Goal: Task Accomplishment & Management: Use online tool/utility

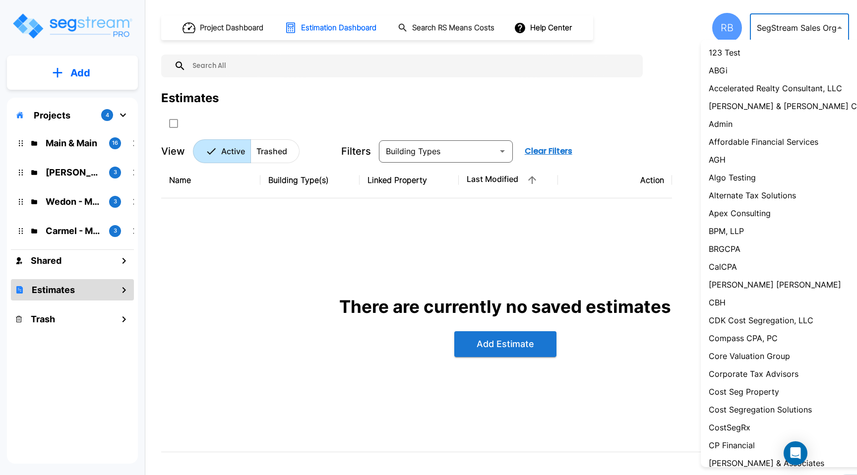
click at [769, 28] on body "× Your report is being generated. Be patient! × We're working on your Modificat…" at bounding box center [428, 237] width 857 height 475
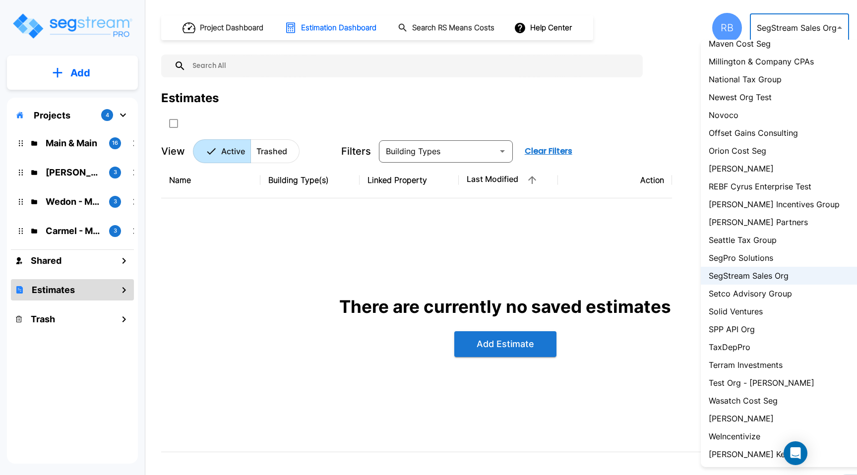
click at [769, 28] on div at bounding box center [428, 237] width 857 height 475
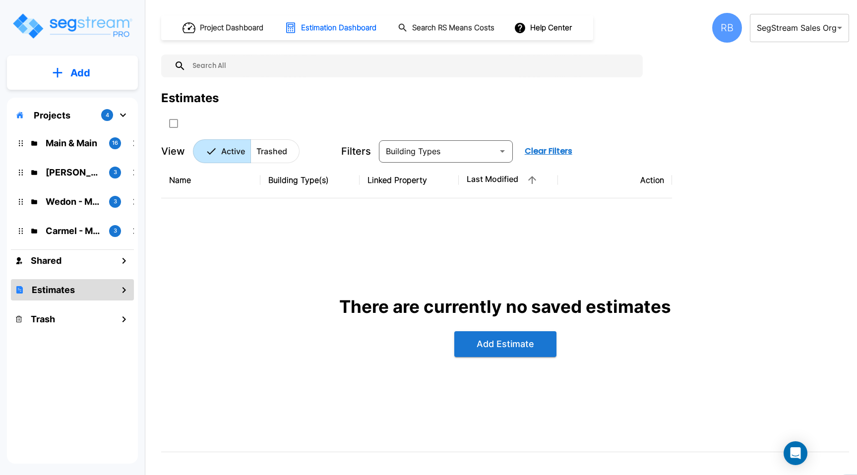
click at [651, 33] on div "Project Dashboard Estimation Dashboard Search RS Means Costs Help Center RB Seg…" at bounding box center [505, 28] width 688 height 30
click at [87, 116] on div "Projects 4" at bounding box center [72, 115] width 123 height 19
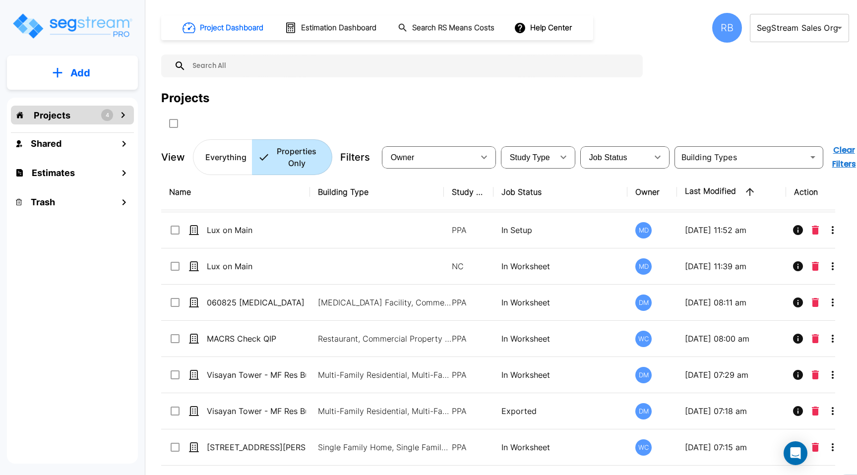
scroll to position [237, 0]
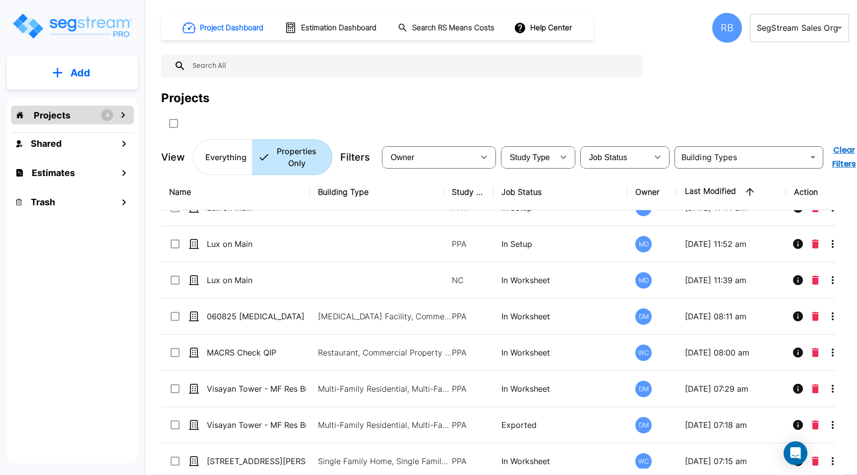
click at [297, 61] on input "text" at bounding box center [412, 66] width 452 height 23
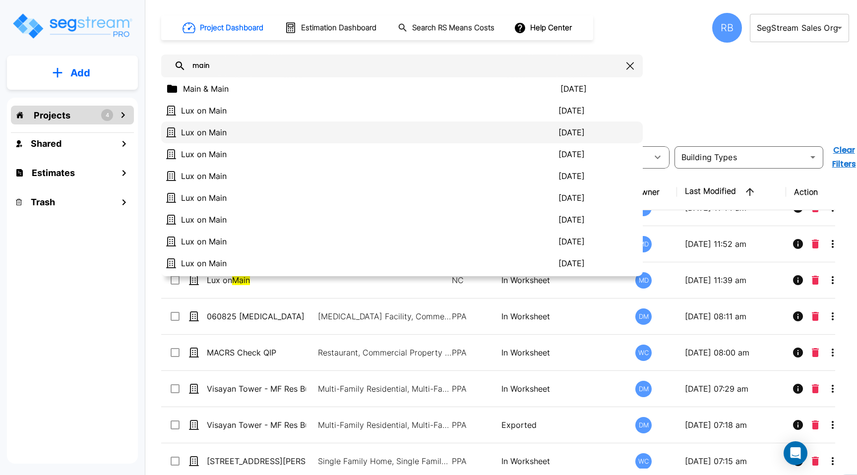
type input "main"
click at [265, 125] on div "Lux on Main 2025/08/28" at bounding box center [401, 132] width 481 height 22
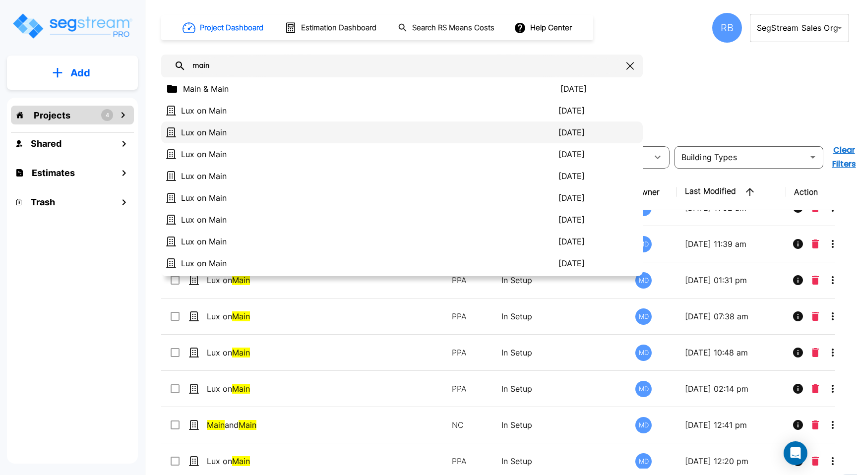
scroll to position [201, 0]
click at [265, 125] on div at bounding box center [354, 123] width 387 height 16
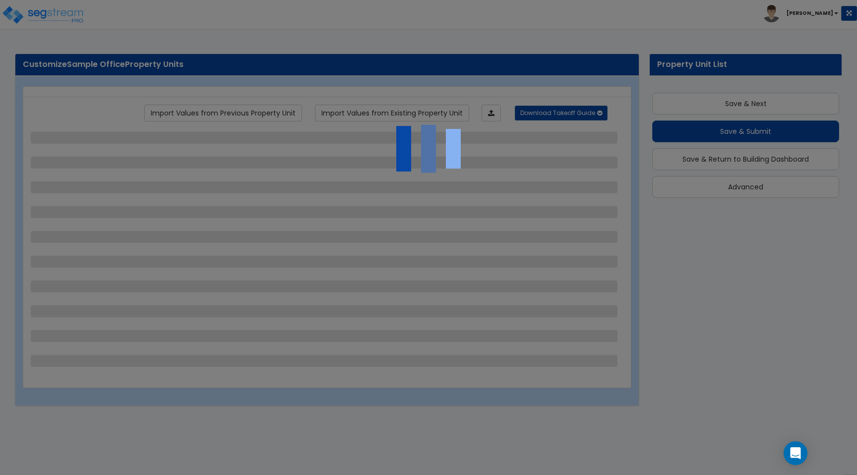
click at [43, 13] on div at bounding box center [428, 237] width 857 height 475
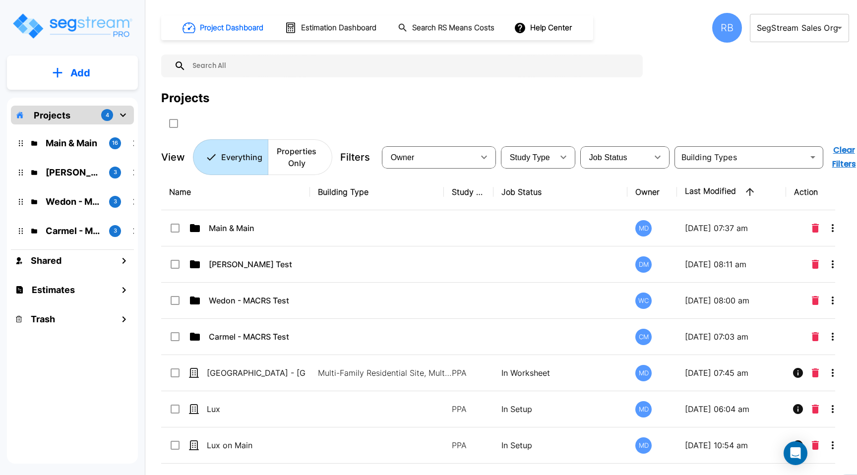
click at [62, 82] on button "Add" at bounding box center [72, 72] width 131 height 29
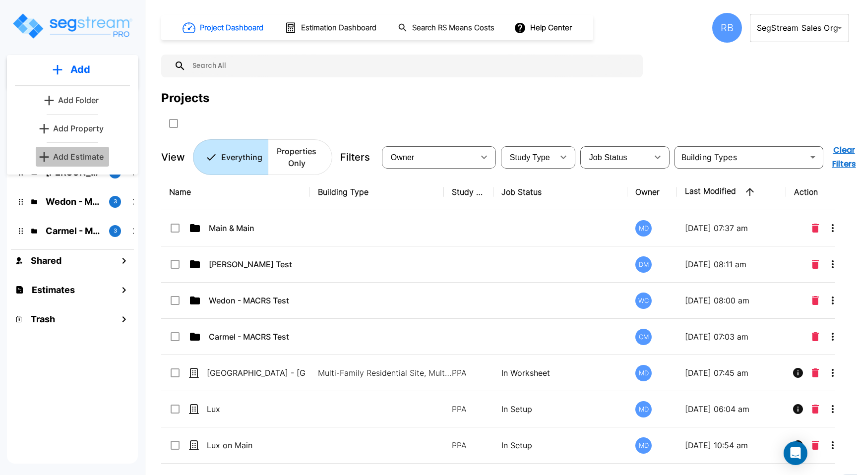
click at [90, 158] on p "Add Estimate" at bounding box center [78, 157] width 51 height 12
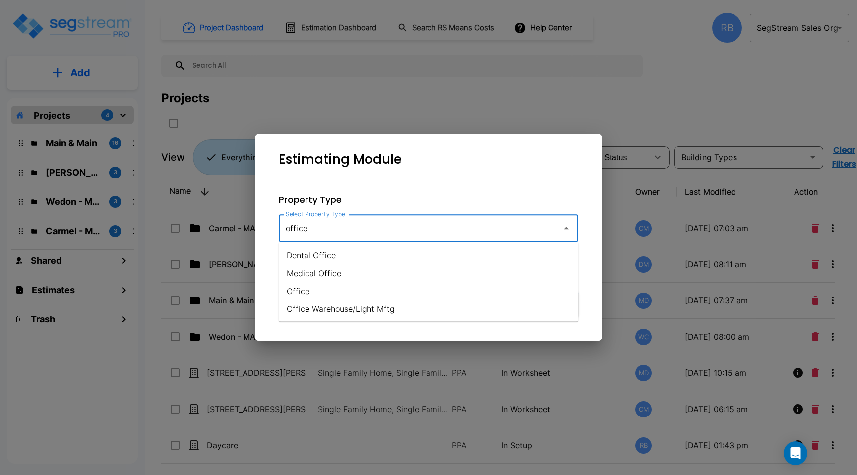
click at [396, 291] on li "Office" at bounding box center [428, 291] width 299 height 18
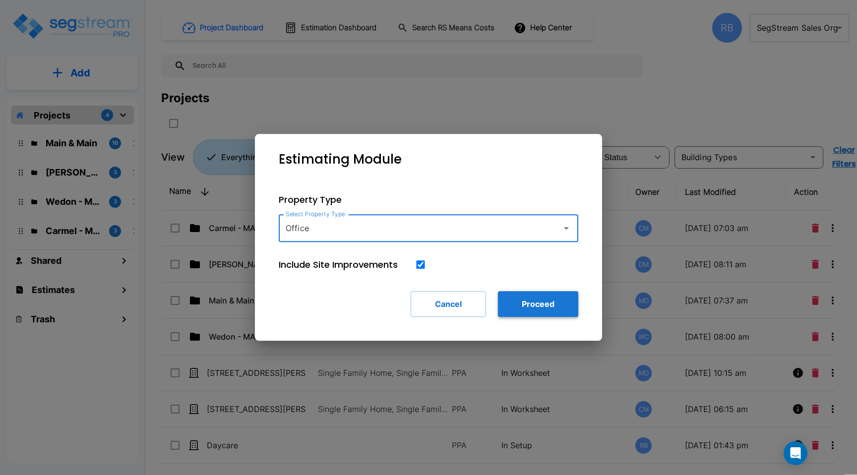
type input "Office"
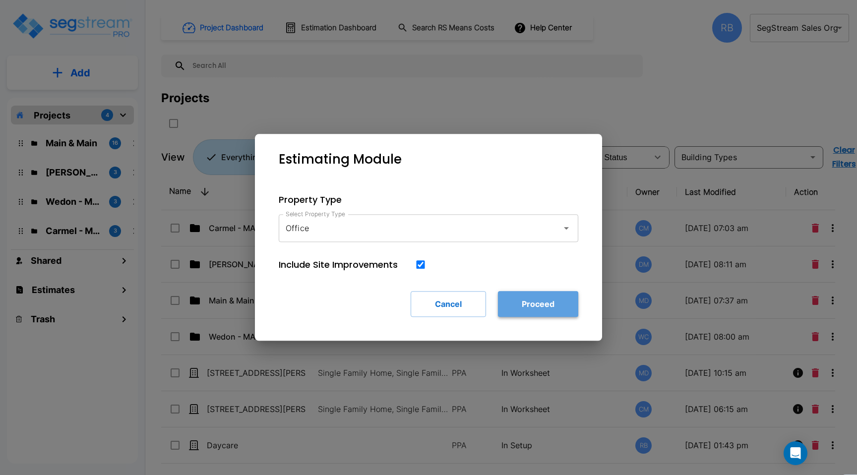
click at [513, 292] on button "Proceed" at bounding box center [538, 304] width 80 height 26
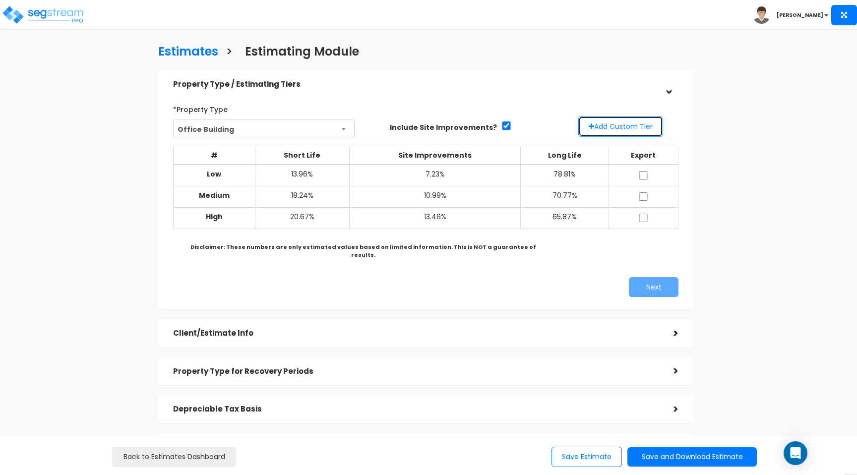
click at [612, 128] on button "Add Custom Tier" at bounding box center [620, 126] width 85 height 21
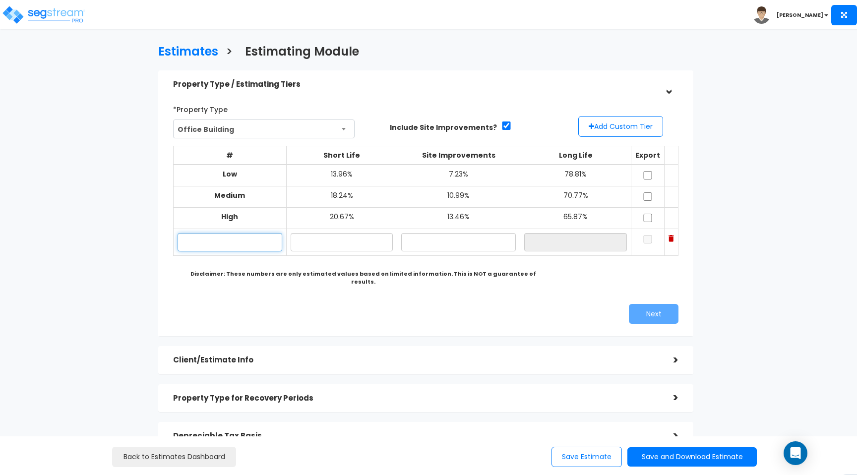
click at [231, 250] on input "text" at bounding box center [229, 242] width 105 height 18
type input "Custom"
type input "`"
type input "15.00%"
type input "9.00%"
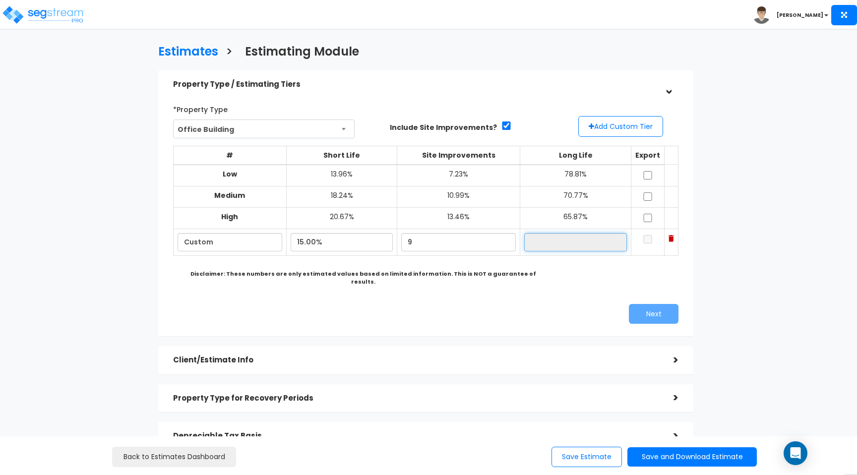
type input "76.00%"
click at [647, 132] on button "Add Custom Tier" at bounding box center [620, 126] width 85 height 21
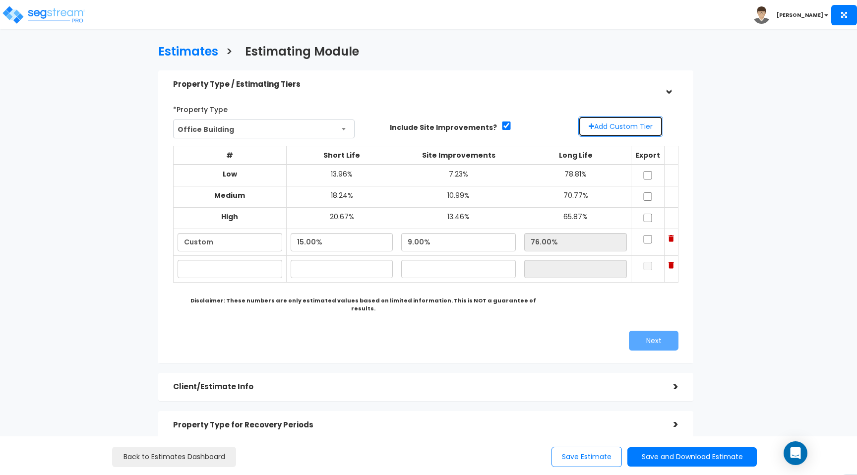
click at [646, 133] on button "Add Custom Tier" at bounding box center [620, 126] width 85 height 21
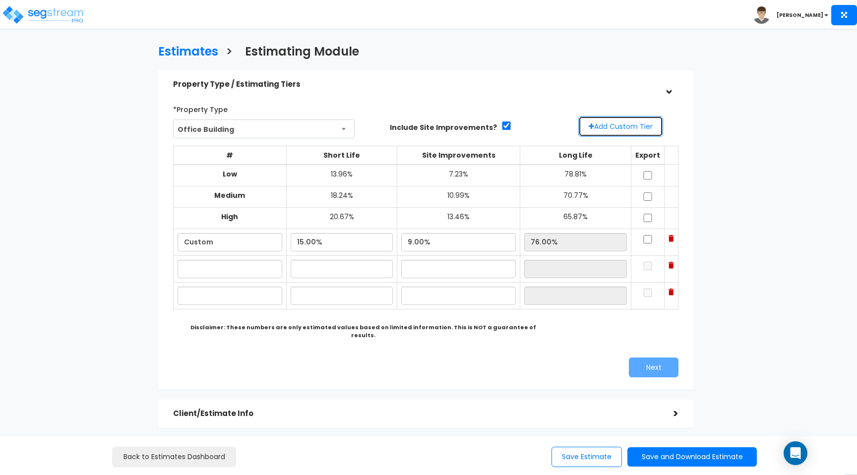
click at [646, 133] on button "Add Custom Tier" at bounding box center [620, 126] width 85 height 21
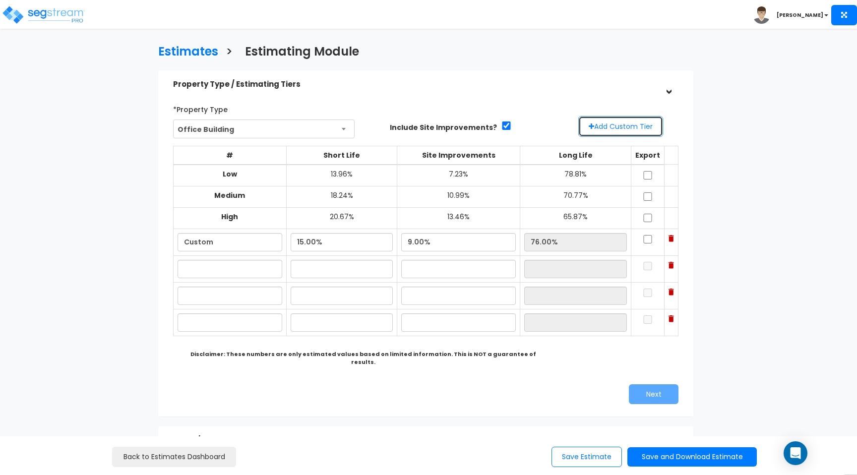
click at [646, 133] on button "Add Custom Tier" at bounding box center [620, 126] width 85 height 21
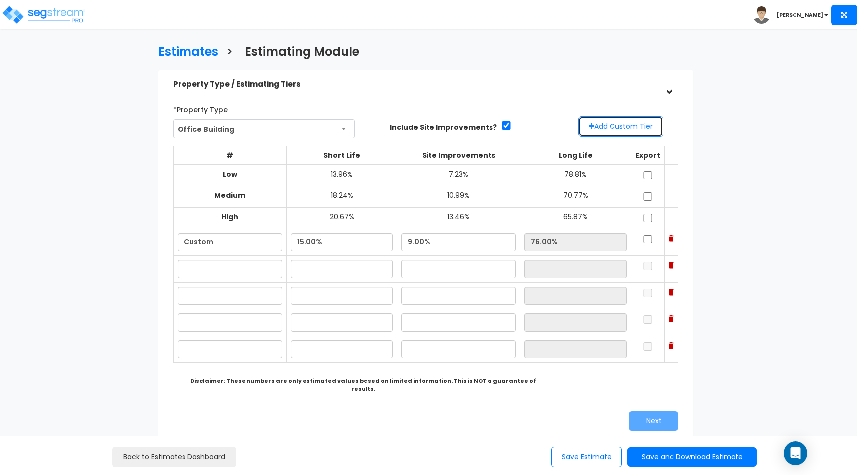
click at [646, 133] on button "Add Custom Tier" at bounding box center [620, 126] width 85 height 21
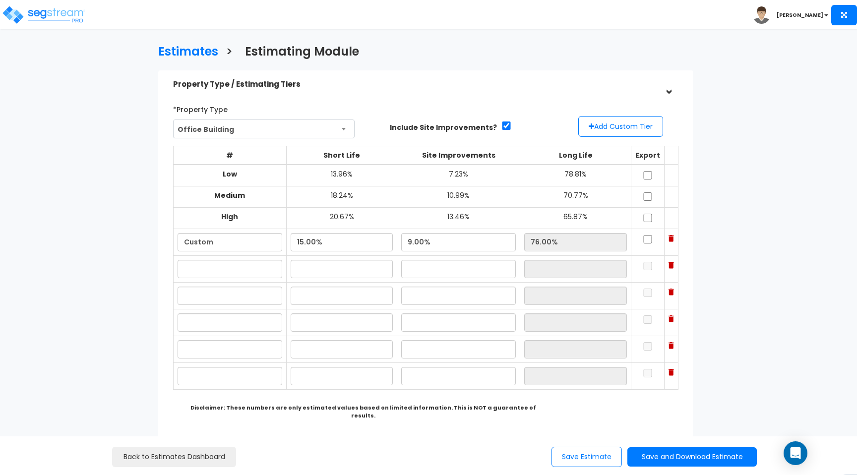
click at [670, 267] on img at bounding box center [670, 265] width 5 height 7
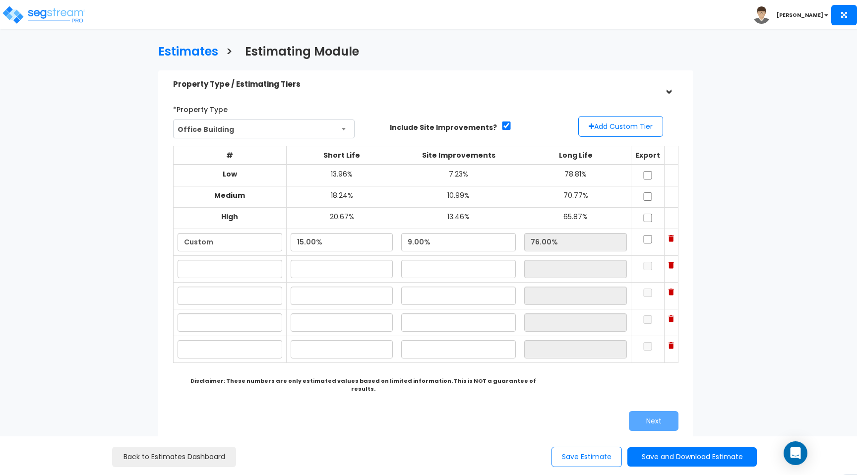
click at [670, 267] on img at bounding box center [670, 265] width 5 height 7
click at [670, 289] on img at bounding box center [670, 292] width 5 height 7
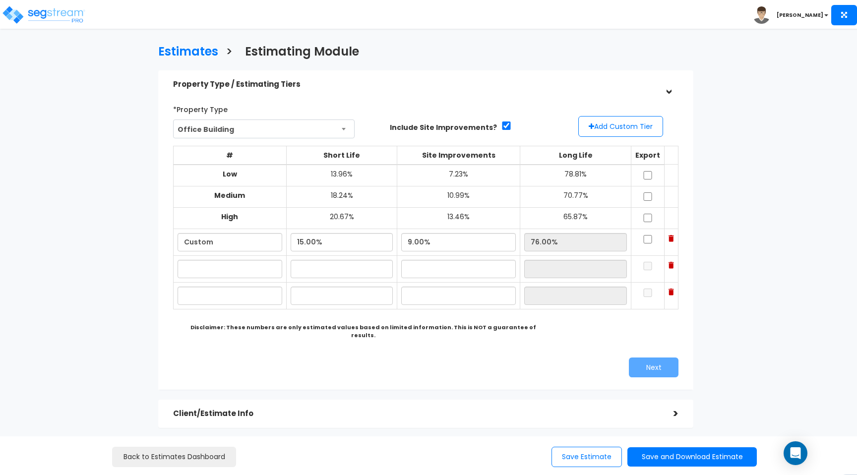
click at [670, 267] on img at bounding box center [670, 265] width 5 height 7
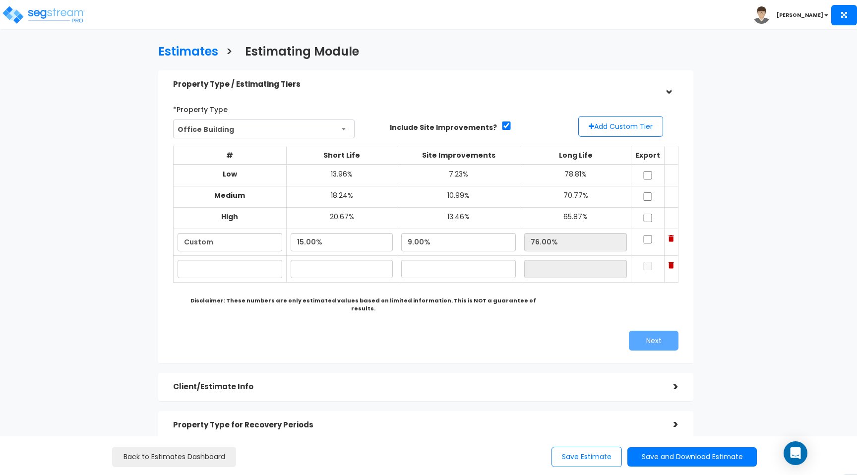
click at [670, 266] on img at bounding box center [670, 265] width 5 height 7
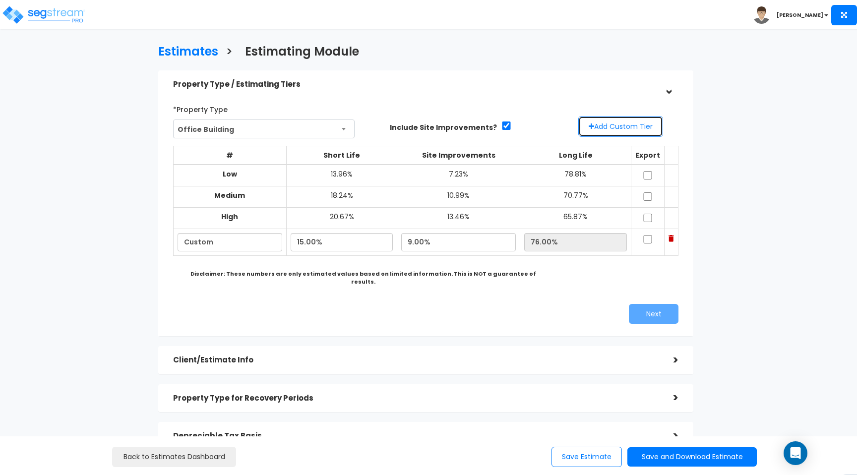
click at [649, 120] on button "Add Custom Tier" at bounding box center [620, 126] width 85 height 21
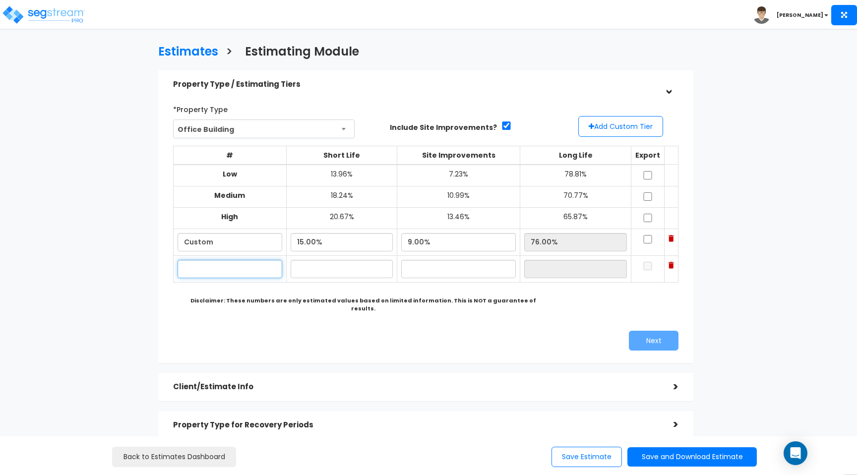
click at [257, 266] on input "text" at bounding box center [229, 269] width 105 height 18
type input "Custom High"
type input "22.00%"
type input "15.00%"
type input "63.00%"
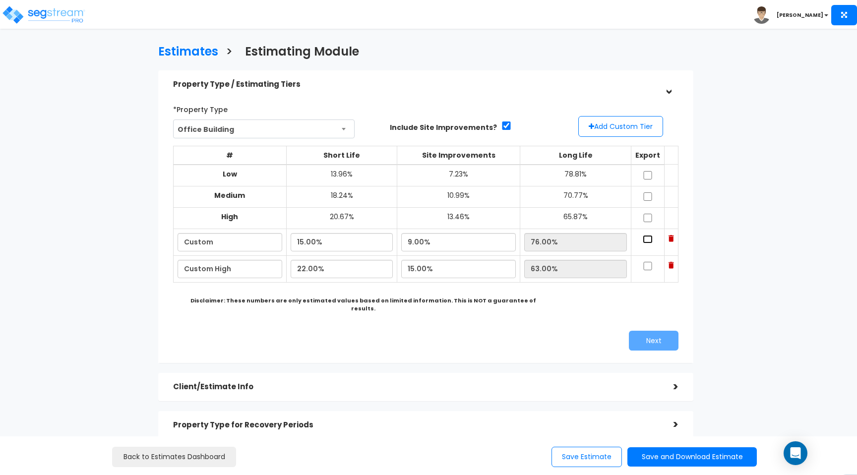
click at [645, 243] on input "checkbox" at bounding box center [647, 239] width 10 height 8
checkbox input "true"
click at [645, 262] on input "checkbox" at bounding box center [647, 266] width 10 height 8
checkbox input "true"
click at [652, 338] on button "Next" at bounding box center [654, 341] width 50 height 20
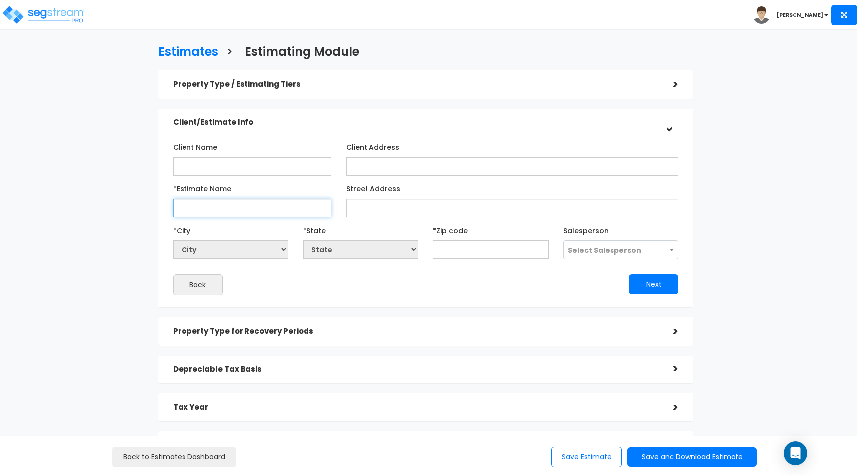
click at [289, 208] on input "*Estimate Name" at bounding box center [252, 208] width 159 height 18
type input "sample"
click at [458, 243] on input "text" at bounding box center [490, 249] width 115 height 18
type input "90"
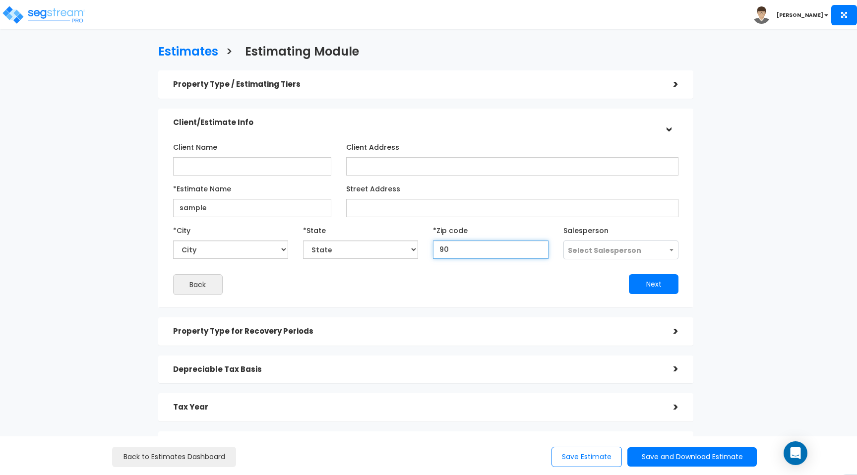
select select "CA"
type input "90210"
click at [655, 281] on button "Next" at bounding box center [654, 284] width 50 height 20
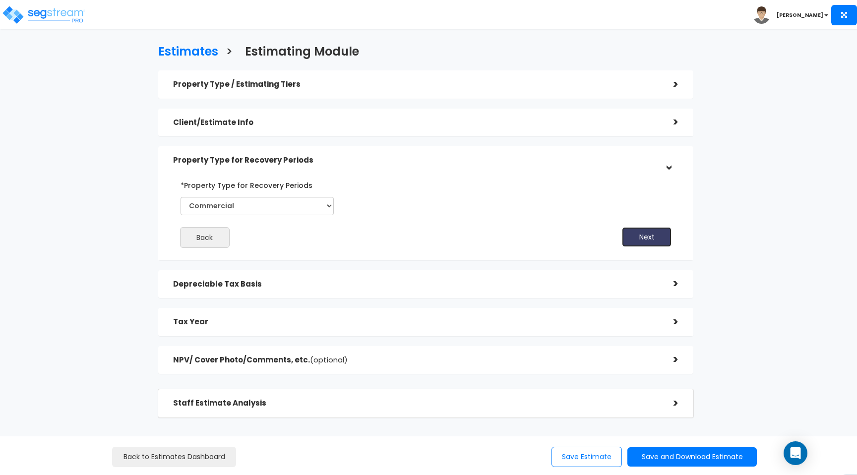
click at [636, 238] on button "Next" at bounding box center [647, 237] width 50 height 20
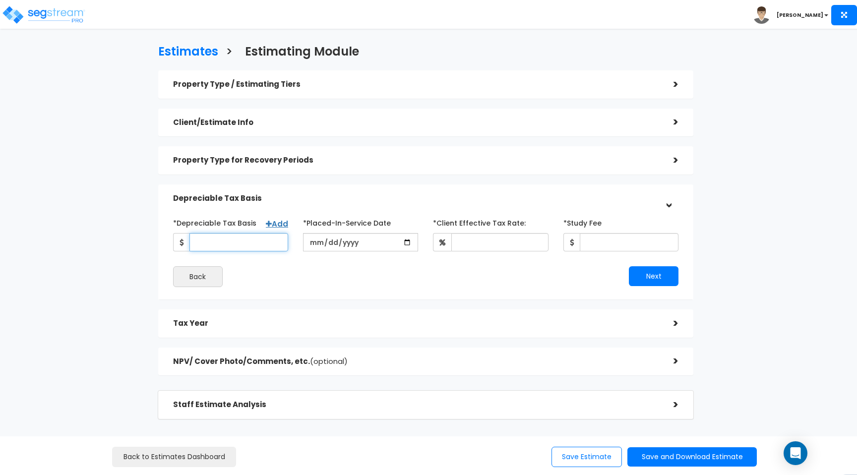
click at [253, 242] on input "*Depreciable Tax Basis" at bounding box center [238, 242] width 99 height 18
type input "54,000,000"
click at [383, 241] on input "date" at bounding box center [360, 242] width 115 height 18
click at [414, 243] on input "date" at bounding box center [360, 242] width 115 height 18
click at [411, 242] on input "date" at bounding box center [360, 242] width 115 height 18
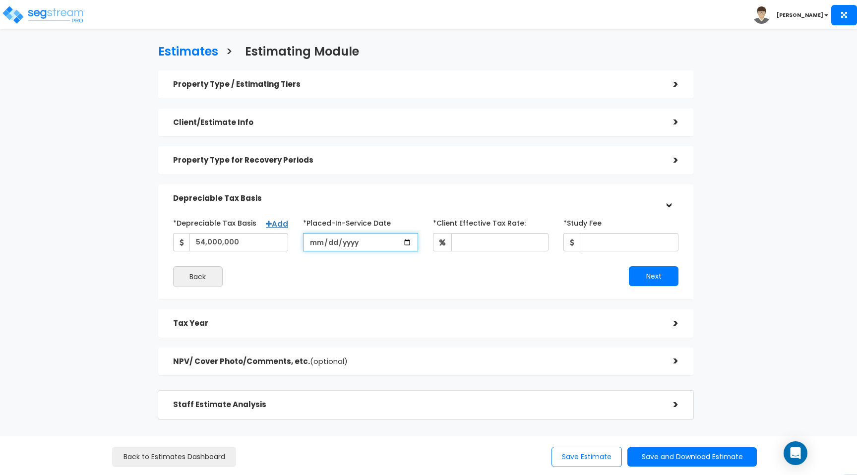
click at [400, 242] on input "date" at bounding box center [360, 242] width 115 height 18
click at [405, 242] on input "date" at bounding box center [360, 242] width 115 height 18
type input "2025-07-30"
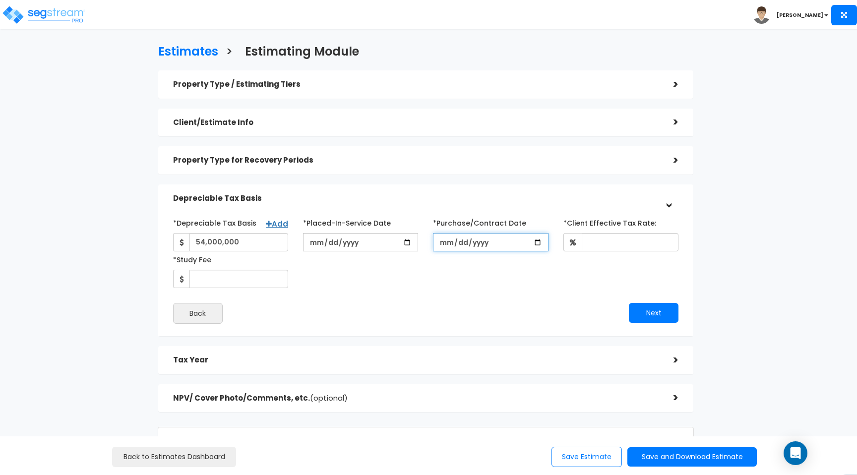
click at [534, 246] on input "*Purchase/Contract Date" at bounding box center [490, 242] width 115 height 18
click at [536, 241] on input "*Purchase/Contract Date" at bounding box center [490, 242] width 115 height 18
type input "2025-08-05"
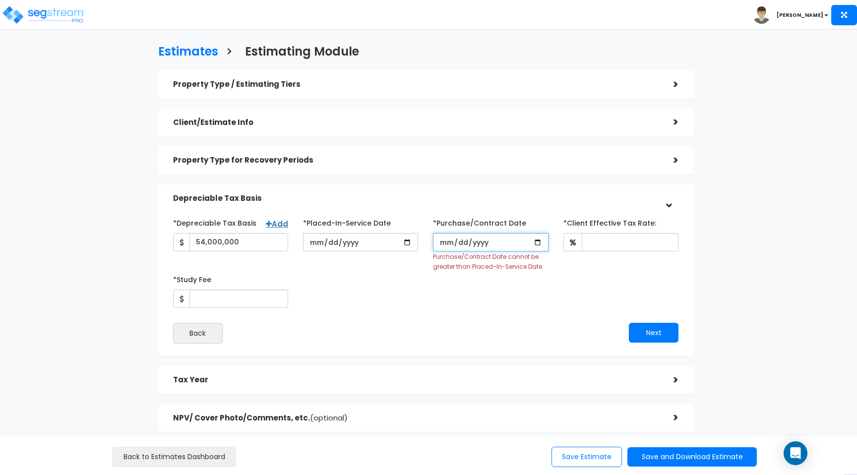
click at [540, 242] on input "*Purchase/Contract Date" at bounding box center [490, 242] width 115 height 18
type input "2025-07-10"
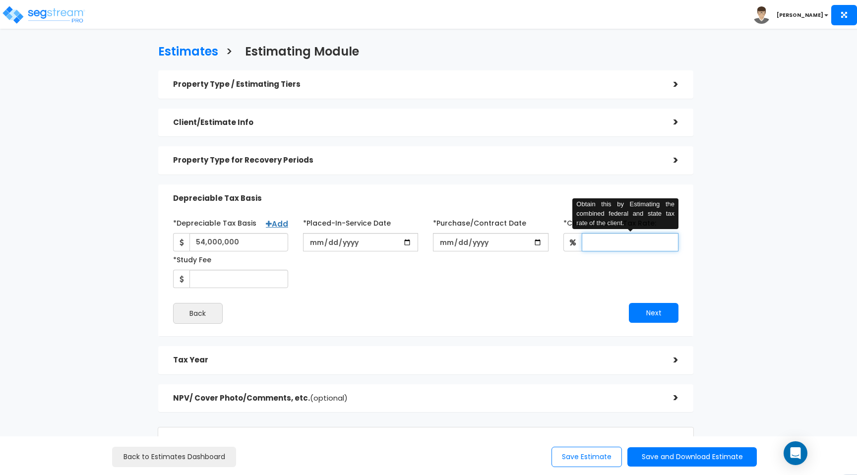
click at [588, 238] on input "*Client Effective Tax Rate:" at bounding box center [629, 242] width 97 height 18
click at [579, 272] on div "*Depreciable Tax Basis Add 54,000,000 *Placed-In-Service Date 2025-07-30 *Purch…" at bounding box center [426, 251] width 520 height 73
click at [629, 246] on input "*Client Effective Tax Rate:" at bounding box center [629, 242] width 97 height 18
type input "36"
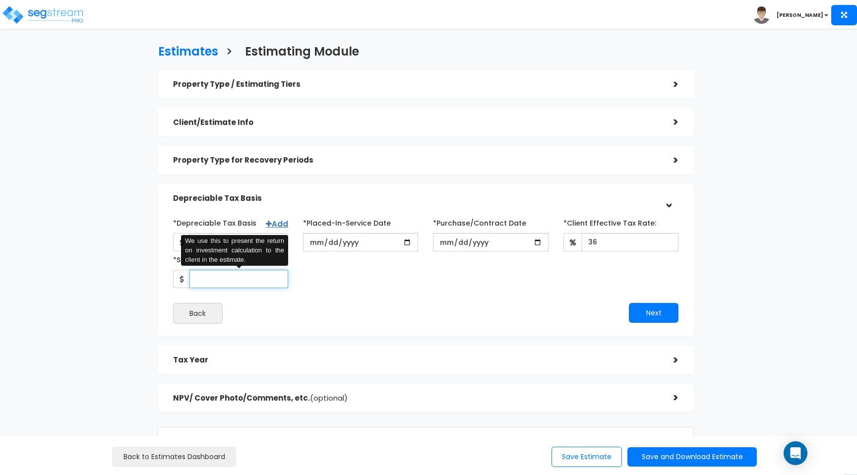
click at [232, 283] on input "*Study Fee" at bounding box center [238, 279] width 99 height 18
type input "12,000"
click at [659, 310] on button "Next" at bounding box center [654, 313] width 50 height 20
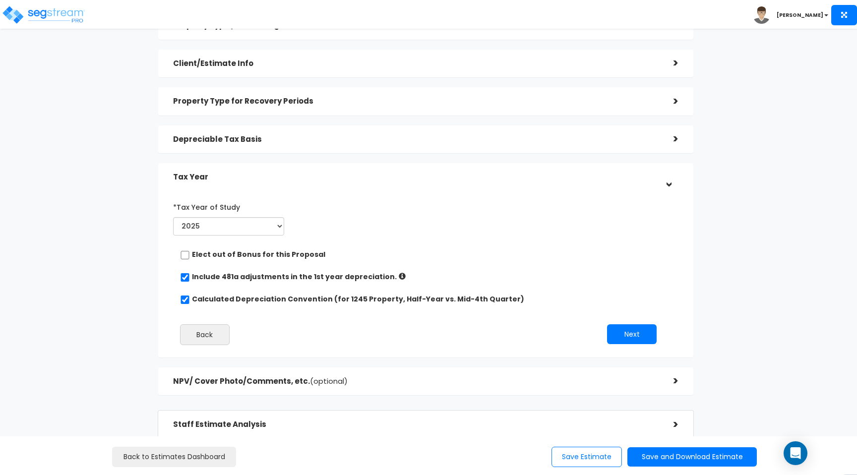
scroll to position [60, 0]
click at [622, 326] on button "Next" at bounding box center [632, 333] width 50 height 20
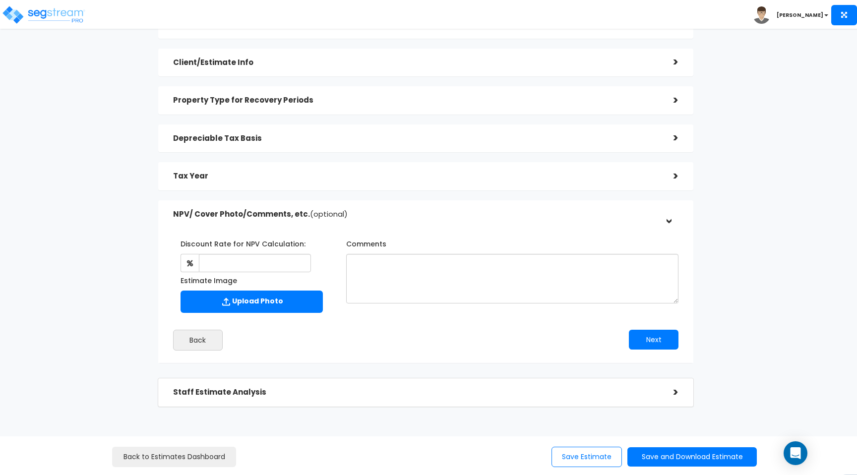
scroll to position [60, 0]
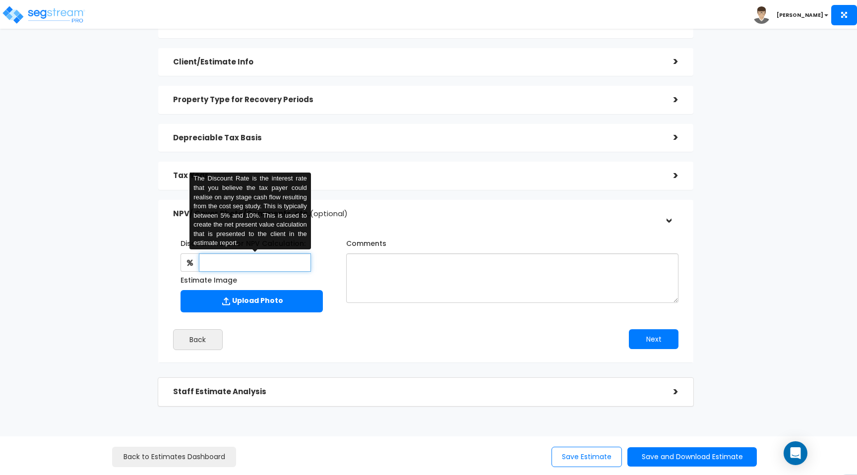
click at [279, 262] on input "text" at bounding box center [255, 262] width 112 height 18
type input "9"
click at [266, 264] on input "9" at bounding box center [255, 262] width 112 height 18
type input "6"
click at [482, 325] on div "Discount Rate for NPV Calculation: 6 The Discount Rate is the interest rate tha…" at bounding box center [426, 290] width 520 height 130
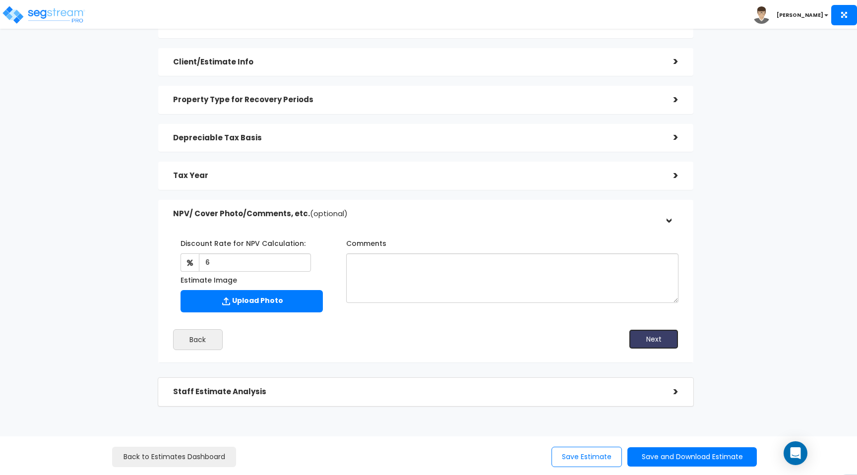
click at [645, 335] on button "Next" at bounding box center [654, 339] width 50 height 20
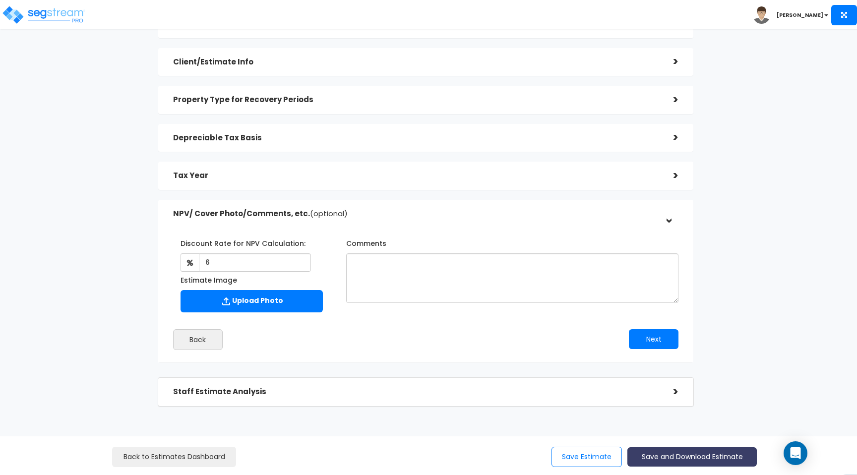
click at [653, 454] on button "Save and Download Estimate" at bounding box center [691, 456] width 129 height 19
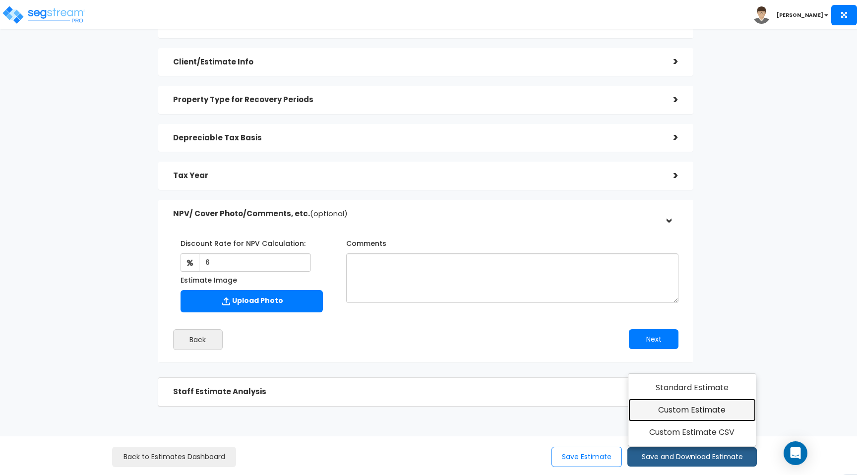
click at [665, 408] on link "Custom Estimate" at bounding box center [691, 410] width 127 height 23
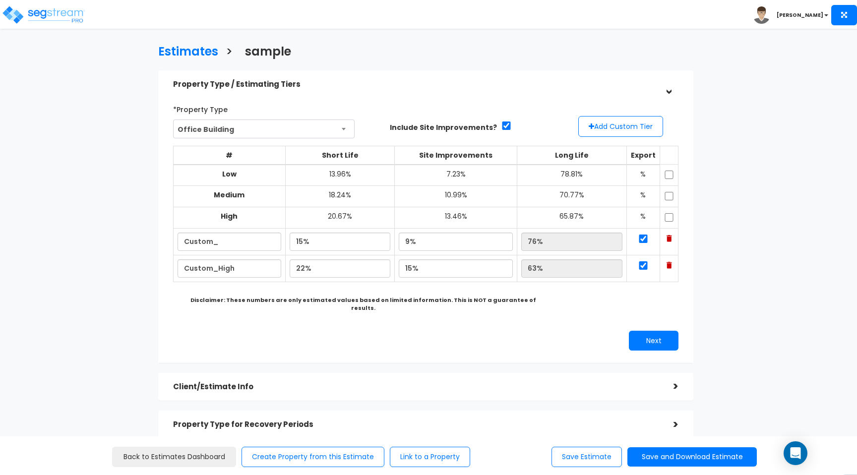
click at [243, 125] on span "Office Building" at bounding box center [264, 129] width 181 height 19
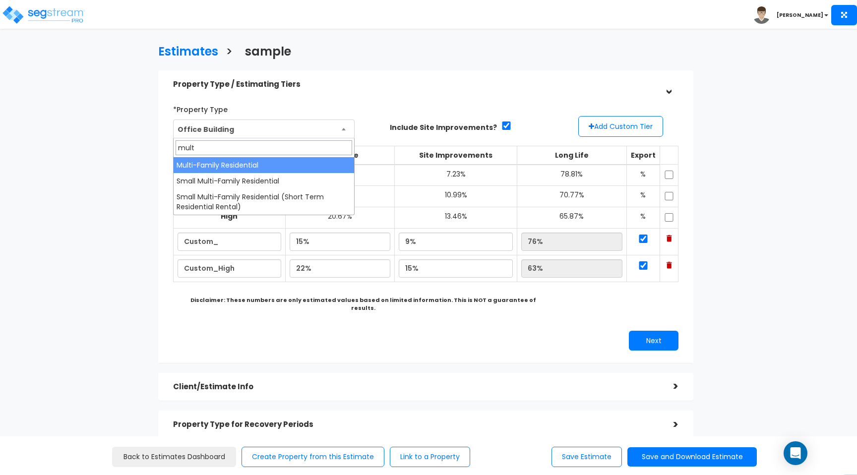
type input "mult"
select select "72"
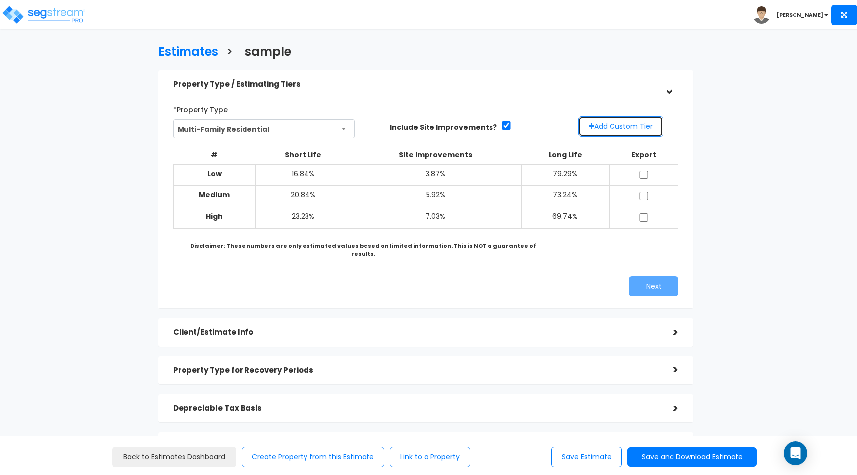
click at [612, 127] on button "Add Custom Tier" at bounding box center [620, 126] width 85 height 21
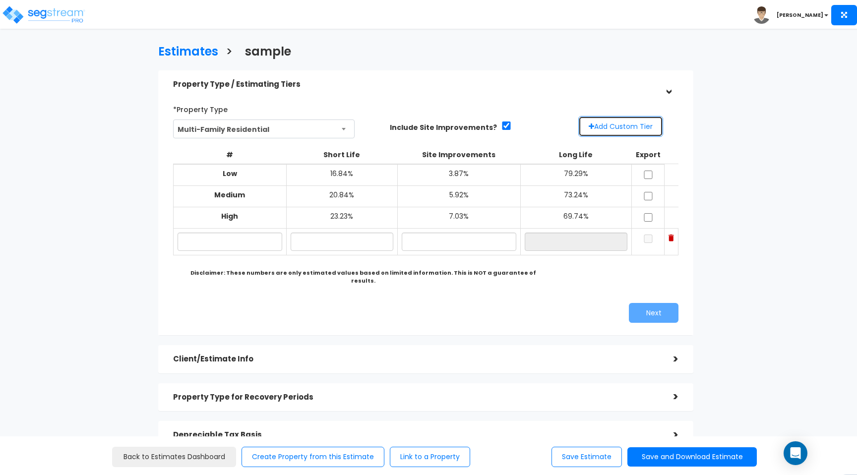
click at [614, 127] on button "Add Custom Tier" at bounding box center [620, 126] width 85 height 21
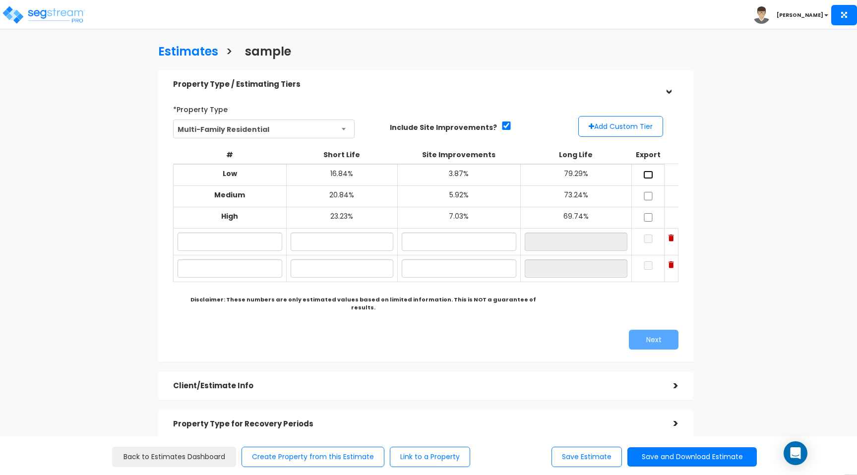
click at [648, 174] on input "checkbox" at bounding box center [648, 175] width 10 height 8
checkbox input "true"
click at [643, 200] on input "checkbox" at bounding box center [648, 196] width 10 height 8
click at [646, 199] on input "checkbox" at bounding box center [648, 196] width 10 height 8
checkbox input "false"
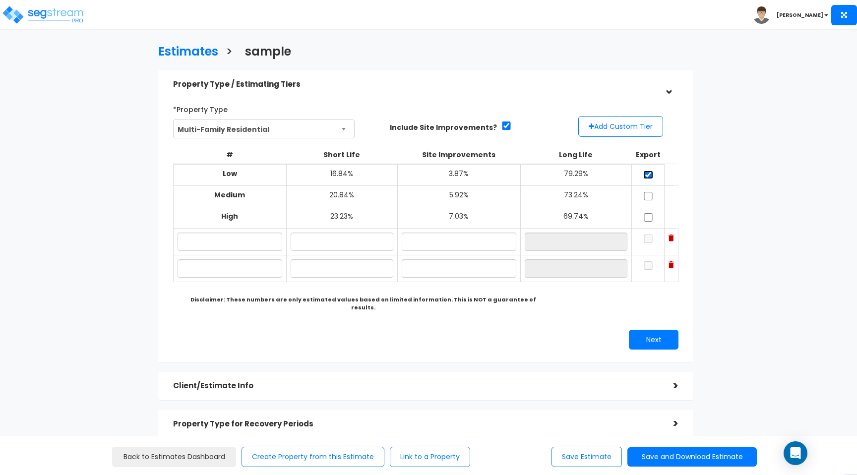
click at [646, 173] on input "checkbox" at bounding box center [648, 175] width 10 height 8
checkbox input "false"
click at [44, 13] on img at bounding box center [43, 15] width 84 height 20
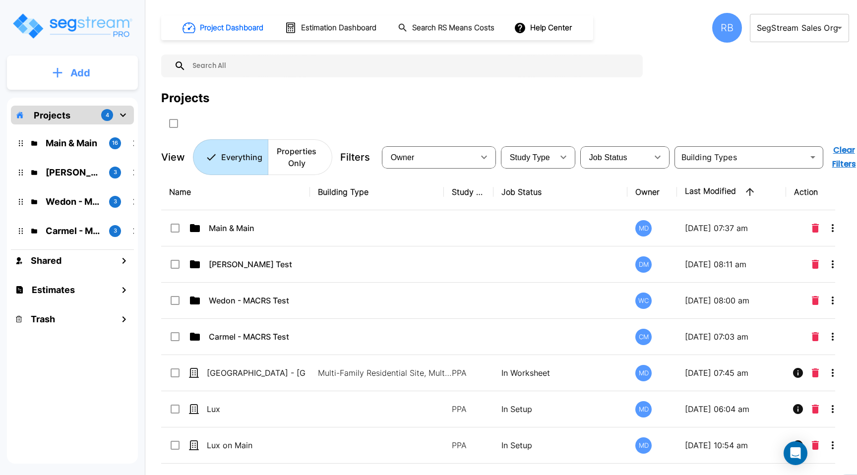
click at [84, 75] on p "Add" at bounding box center [80, 72] width 20 height 15
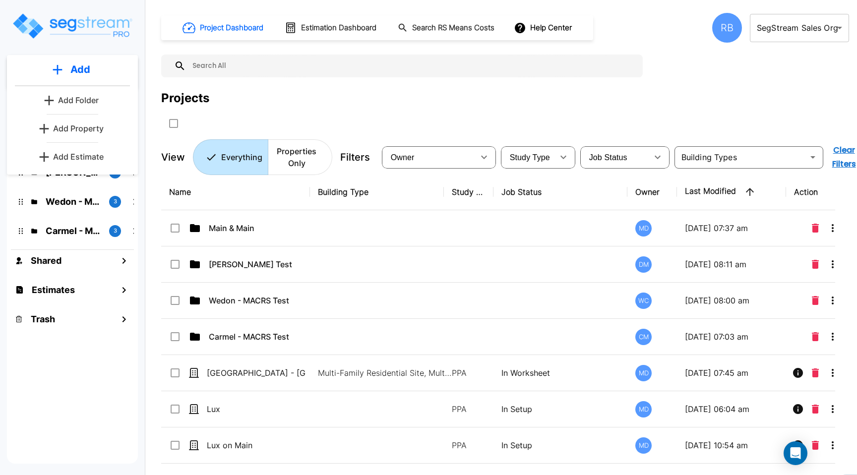
click at [85, 157] on p "Add Estimate" at bounding box center [78, 157] width 51 height 12
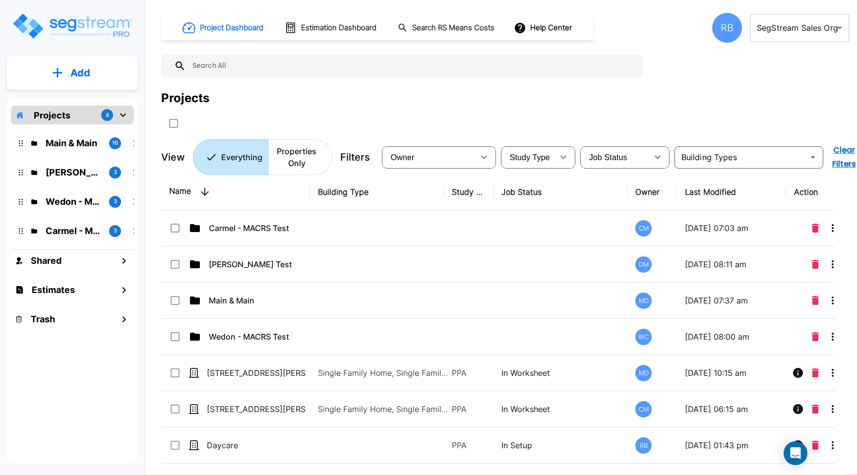
click at [67, 75] on button "Add" at bounding box center [72, 72] width 131 height 29
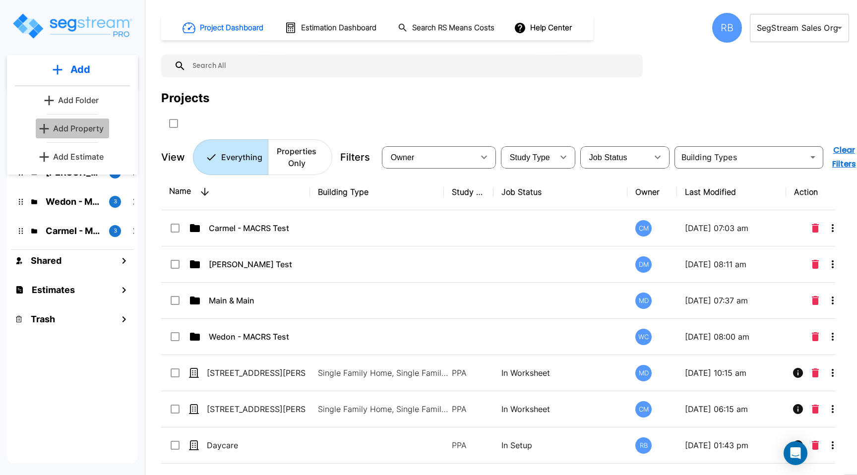
click at [69, 130] on p "Add Property" at bounding box center [78, 128] width 51 height 12
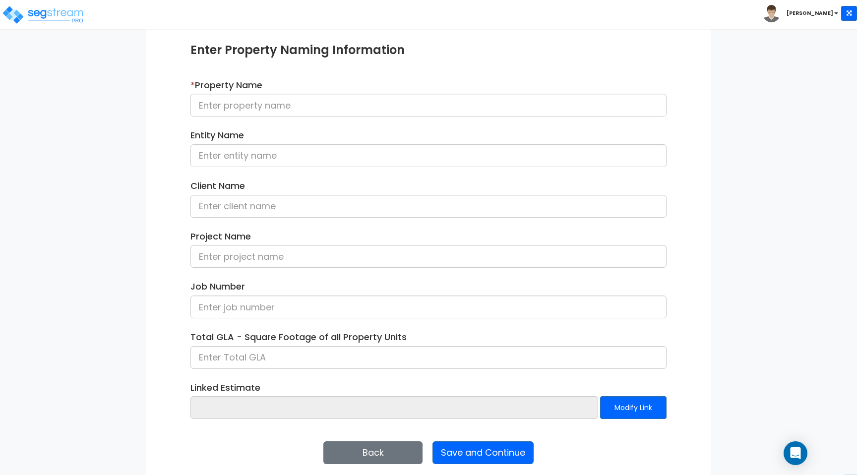
scroll to position [118, 0]
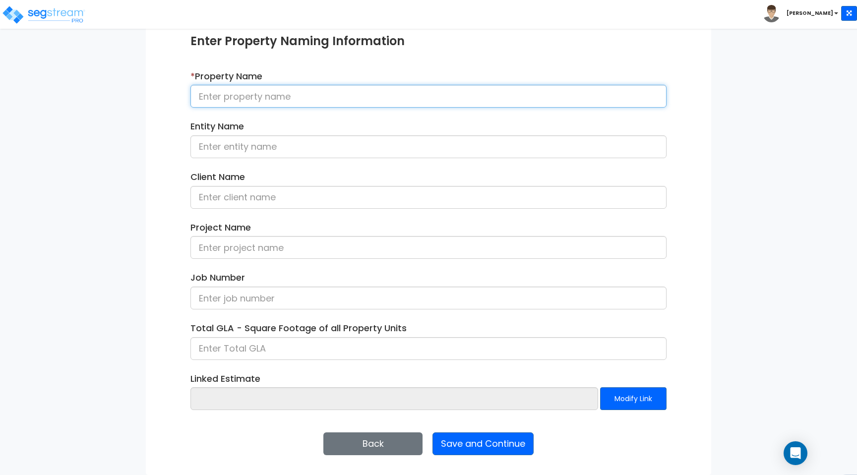
click at [259, 104] on input at bounding box center [428, 96] width 476 height 23
type input "Sample MF Res"
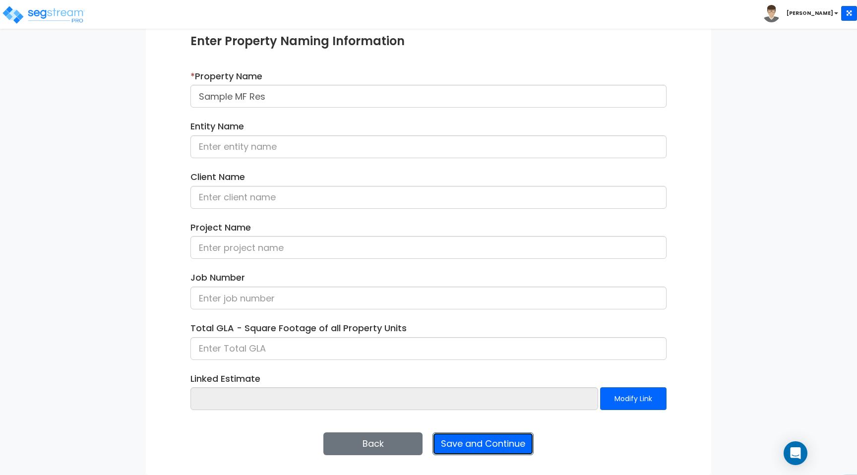
click at [501, 438] on button "Save and Continue" at bounding box center [482, 443] width 101 height 23
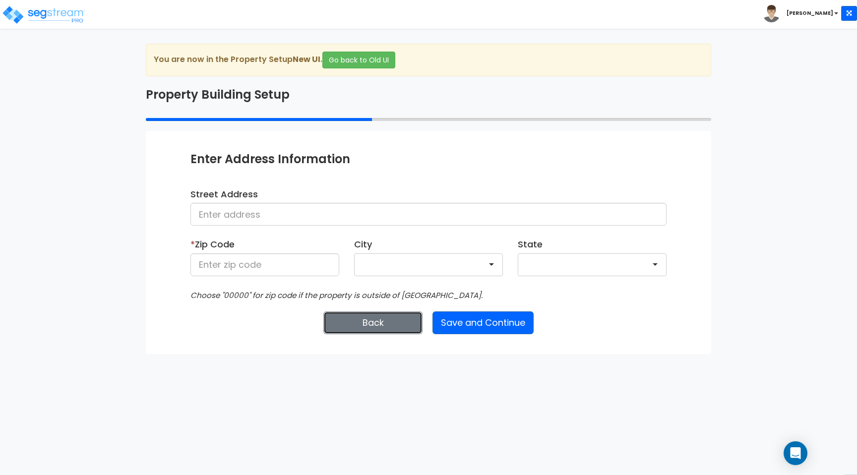
click at [367, 321] on button "Back" at bounding box center [372, 322] width 99 height 23
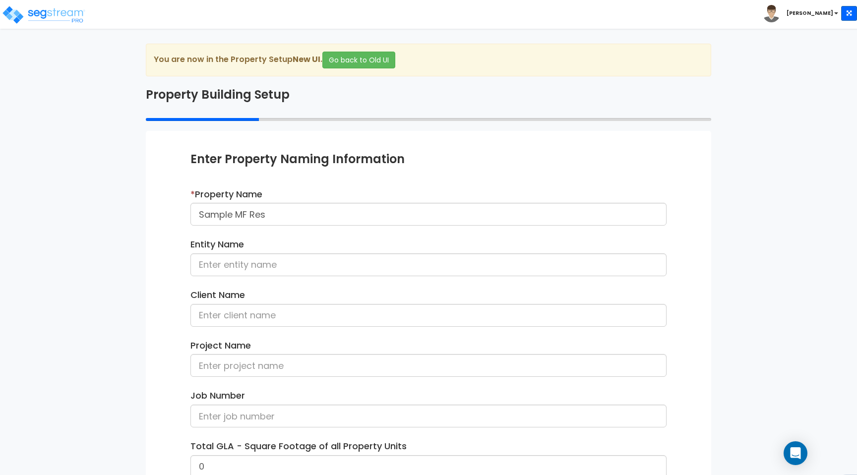
scroll to position [118, 0]
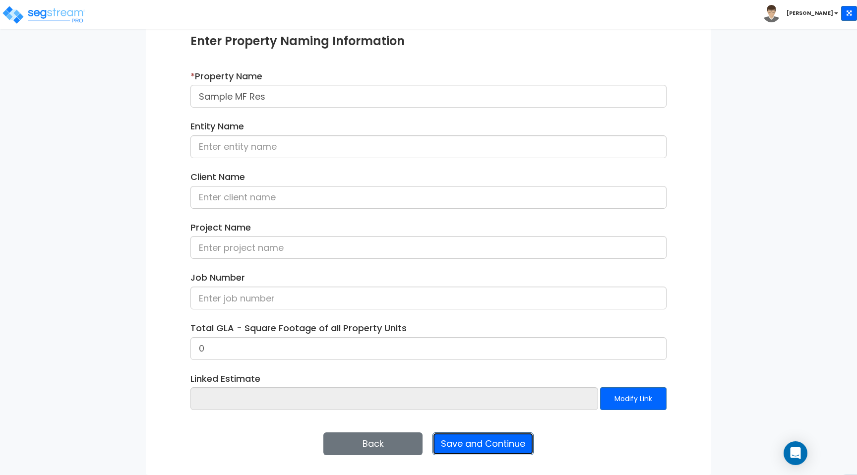
click at [496, 446] on button "Save and Continue" at bounding box center [482, 443] width 101 height 23
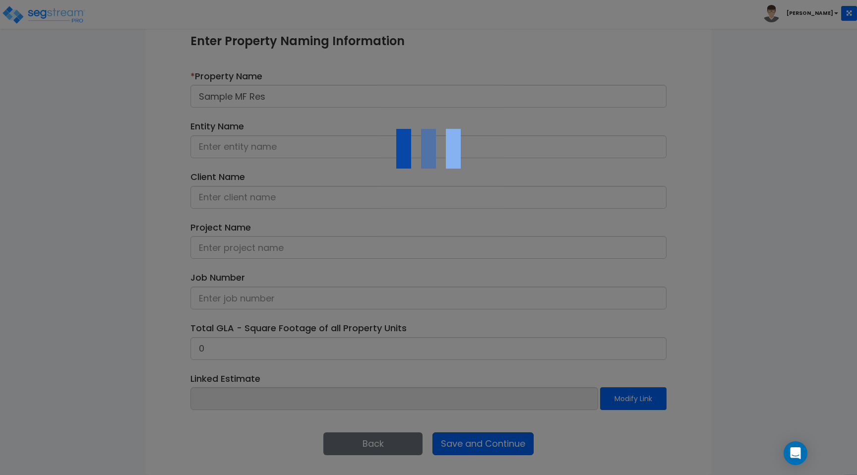
scroll to position [0, 0]
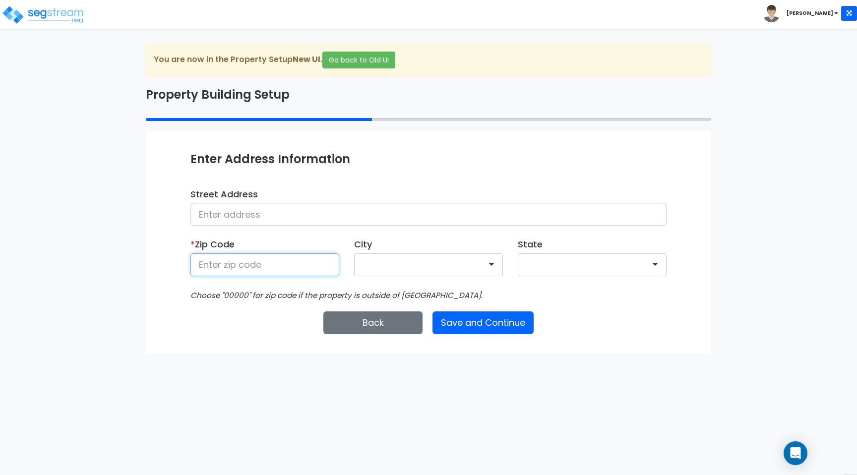
click at [263, 255] on input at bounding box center [264, 264] width 149 height 23
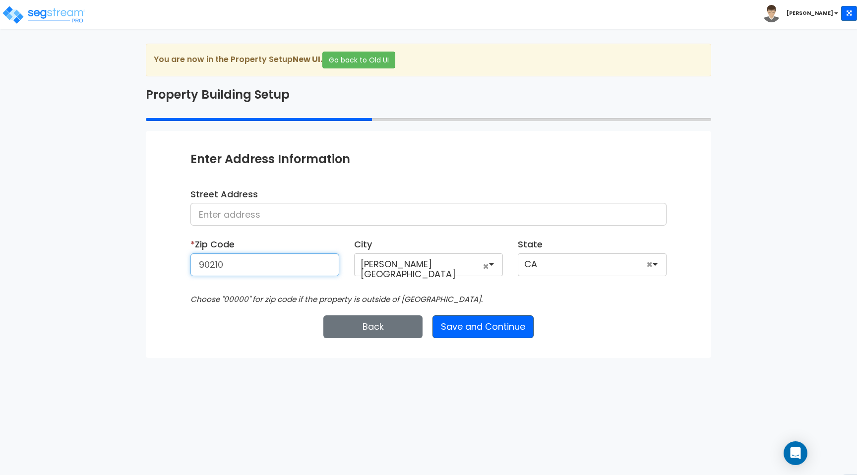
type input "90210"
click at [485, 323] on button "Save and Continue" at bounding box center [482, 326] width 101 height 23
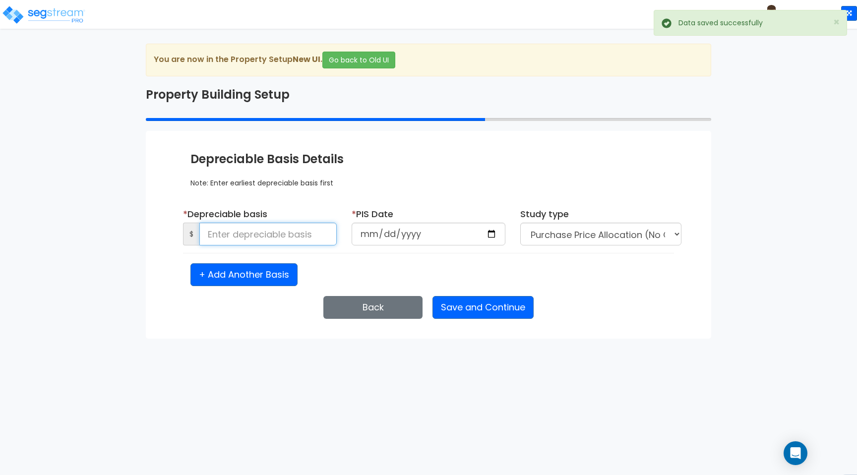
click at [288, 228] on input at bounding box center [267, 234] width 137 height 23
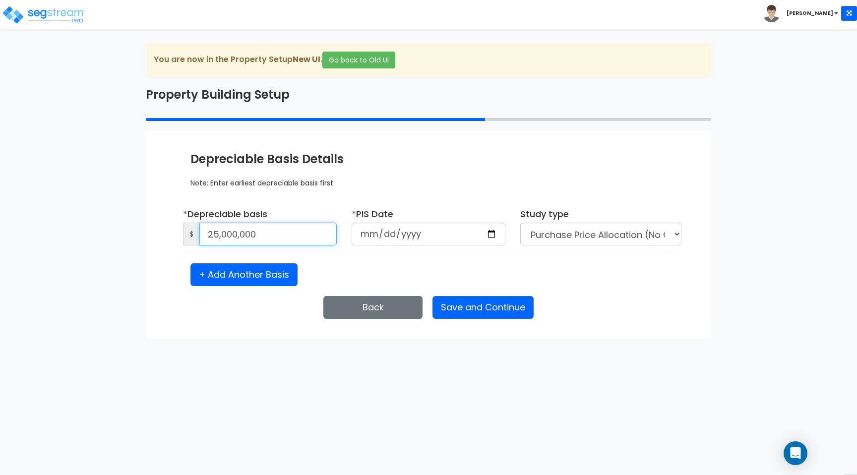
type input "25,000,000"
click at [489, 238] on input "date" at bounding box center [428, 234] width 154 height 23
click at [497, 233] on input "date" at bounding box center [428, 234] width 154 height 23
click at [490, 234] on input "date" at bounding box center [428, 234] width 154 height 23
type input "[DATE]"
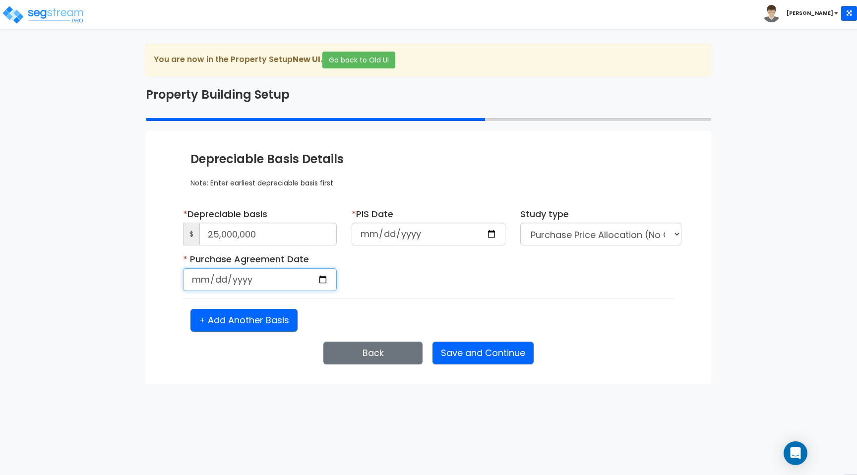
click at [321, 283] on input "date" at bounding box center [260, 279] width 154 height 23
type input "[DATE]"
click at [568, 236] on select "Purchase Price Allocation (No Given Costs) New Construction / Reno / TI's (Give…" at bounding box center [600, 234] width 161 height 23
click at [272, 321] on button "+ Add Another Basis" at bounding box center [243, 320] width 107 height 23
select select "NEW"
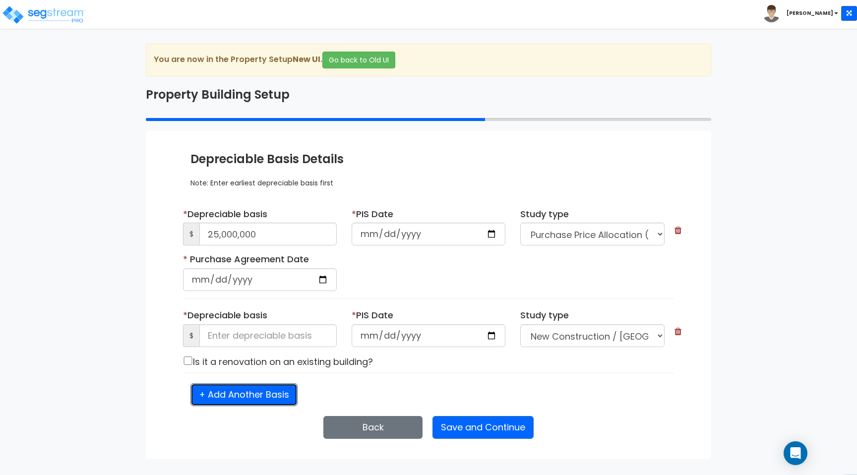
click at [268, 385] on button "+ Add Another Basis" at bounding box center [243, 394] width 107 height 23
select select "NEW"
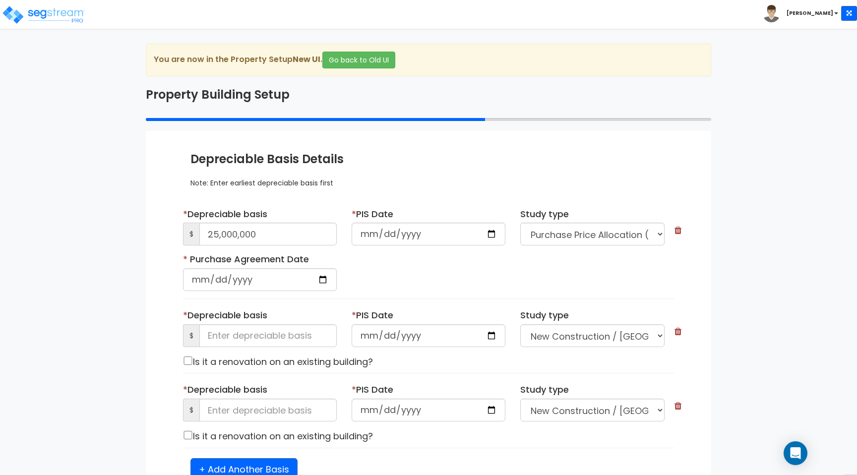
click at [678, 332] on icon at bounding box center [677, 331] width 7 height 9
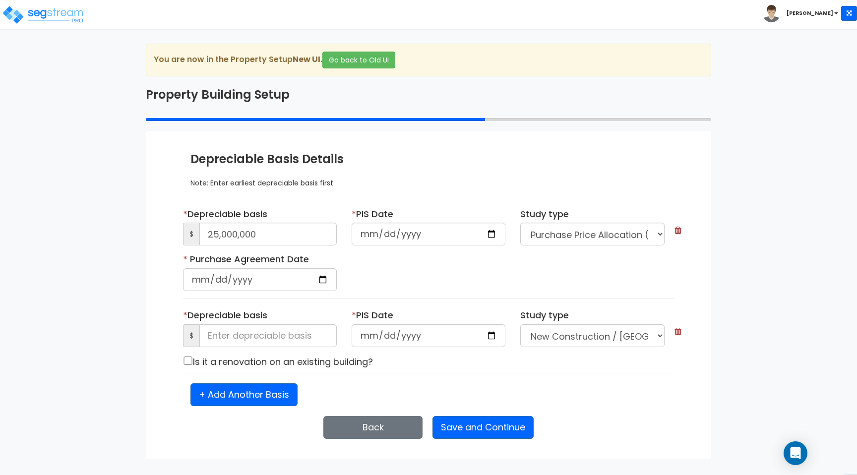
click at [678, 330] on icon at bounding box center [677, 331] width 7 height 9
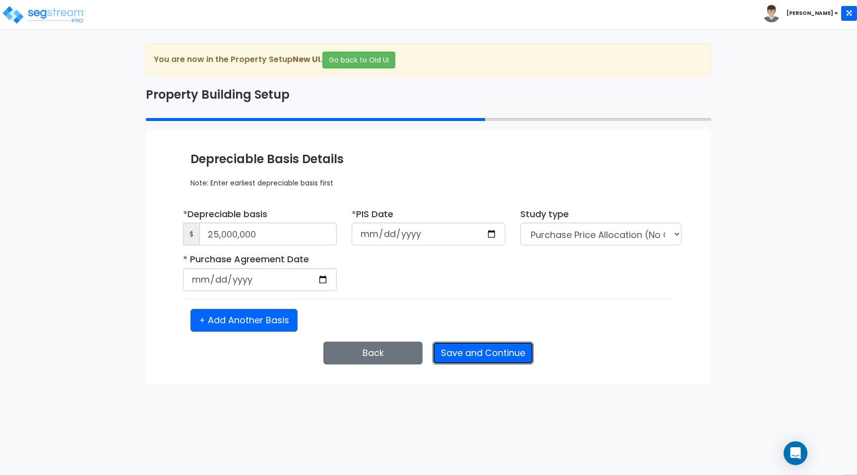
click at [504, 347] on button "Save and Continue" at bounding box center [482, 353] width 101 height 23
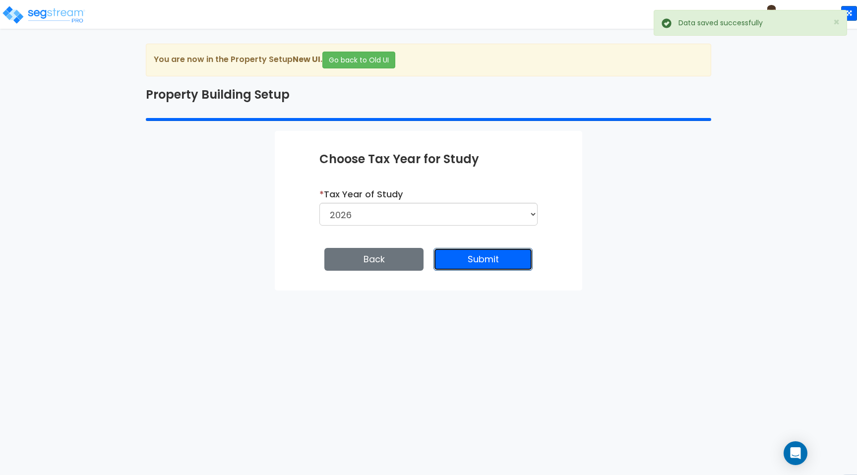
click at [504, 254] on button "Submit" at bounding box center [482, 259] width 99 height 23
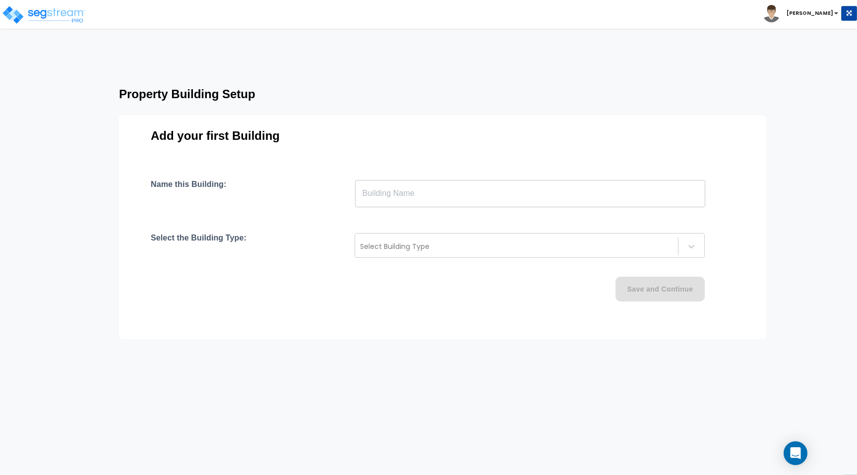
click at [472, 193] on input "text" at bounding box center [530, 193] width 350 height 28
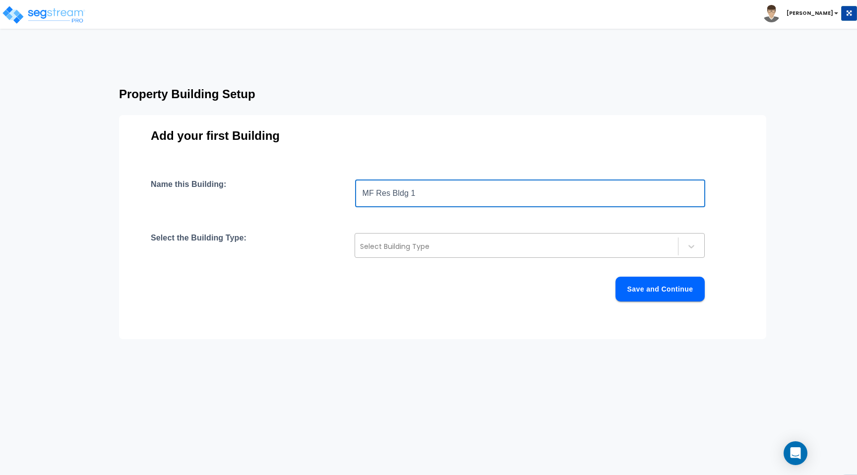
type input "MF Res Bldg 1"
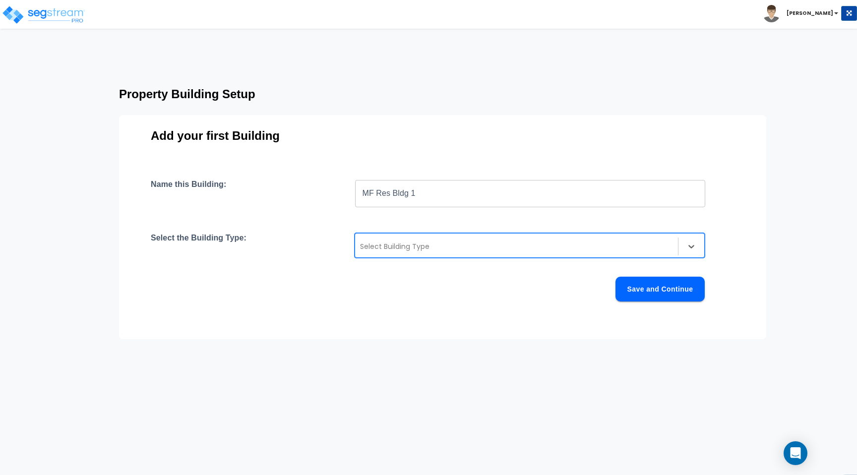
click at [657, 241] on div at bounding box center [516, 246] width 313 height 12
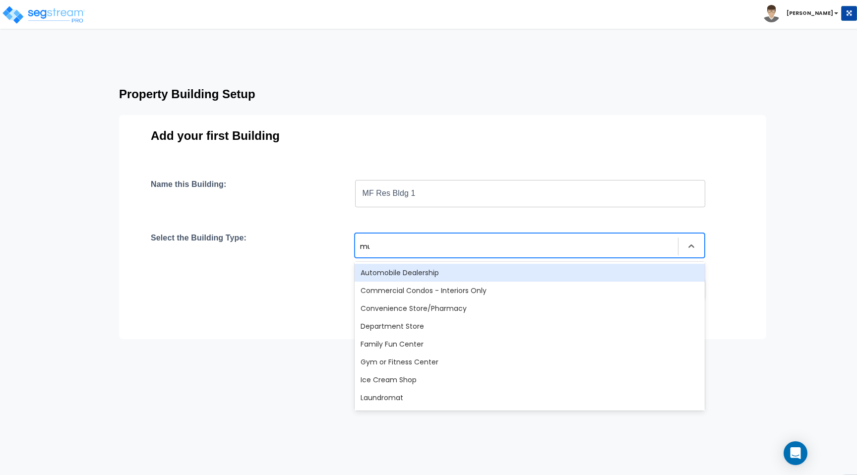
type input "mul"
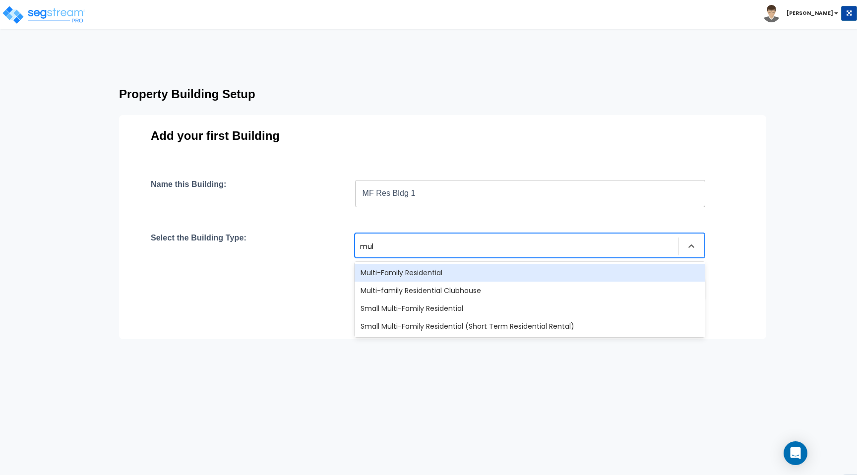
click at [425, 274] on div "Multi-Family Residential" at bounding box center [529, 273] width 350 height 18
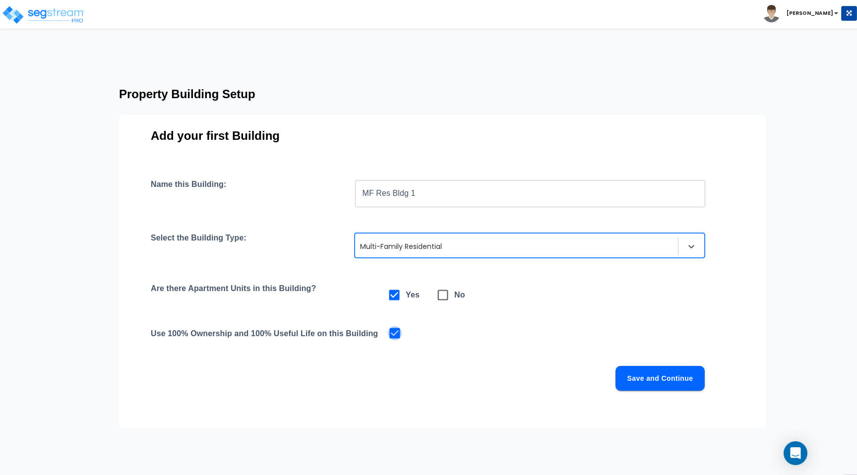
click at [400, 335] on icon at bounding box center [395, 333] width 14 height 14
click at [396, 335] on input "checkbox" at bounding box center [393, 332] width 10 height 8
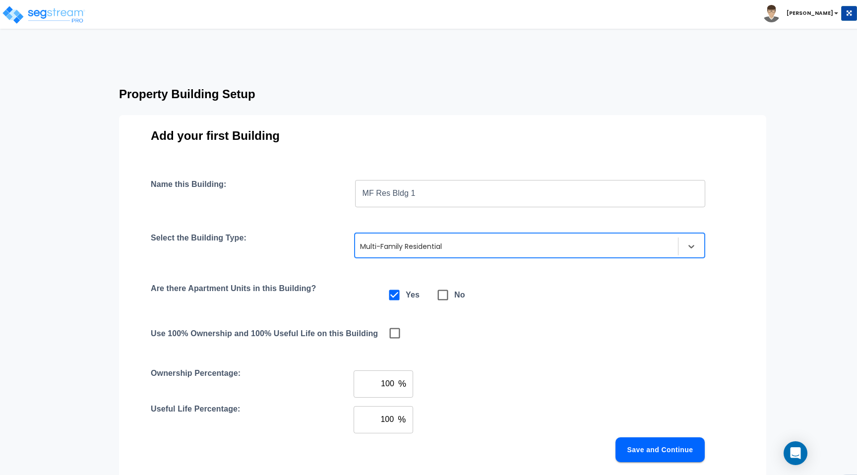
click at [396, 336] on input "checkbox" at bounding box center [393, 332] width 10 height 8
checkbox input "true"
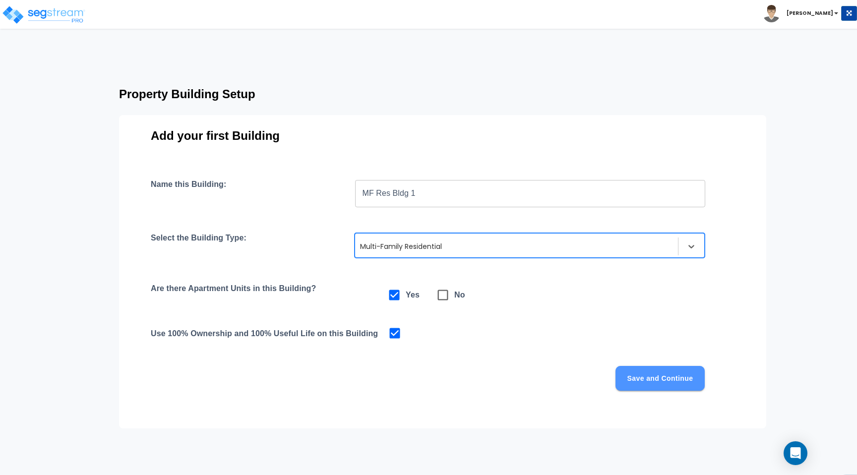
click at [644, 377] on button "Save and Continue" at bounding box center [659, 378] width 89 height 25
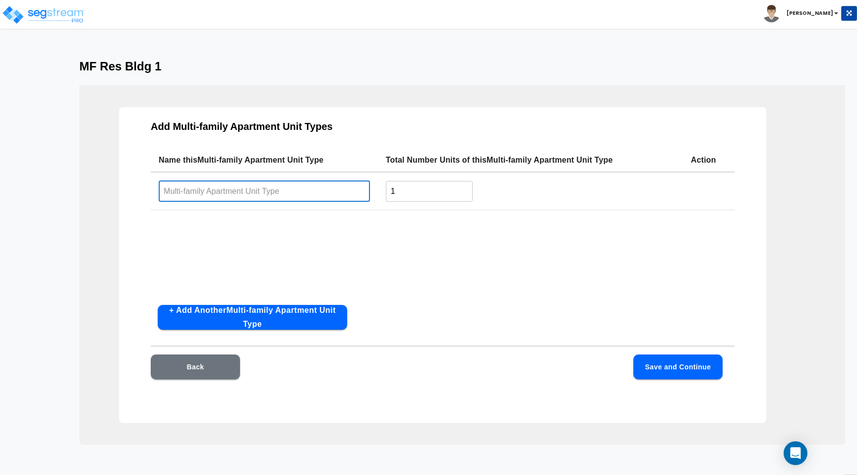
click at [241, 199] on input "text" at bounding box center [264, 190] width 211 height 21
type input "Studio"
type input "1"
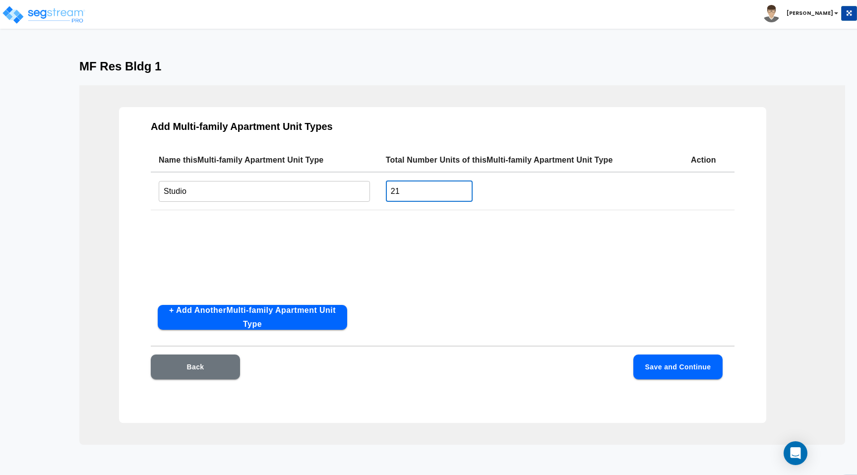
type input "21"
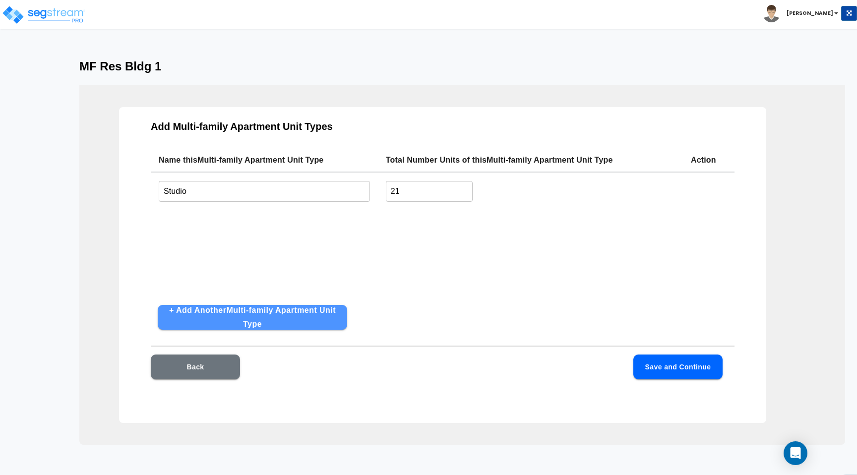
click at [250, 306] on button "+ Add Another Multi-family Apartment Unit Type" at bounding box center [252, 317] width 189 height 25
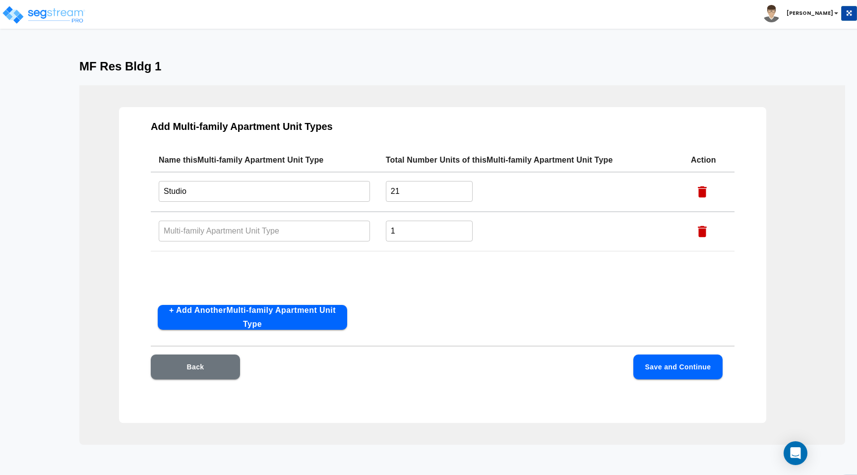
click at [238, 236] on input "text" at bounding box center [264, 230] width 211 height 21
type input "1Bed"
click at [393, 233] on input "1" at bounding box center [429, 230] width 87 height 21
drag, startPoint x: 396, startPoint y: 231, endPoint x: 386, endPoint y: 231, distance: 10.4
click at [386, 231] on td "1 ​" at bounding box center [530, 232] width 305 height 40
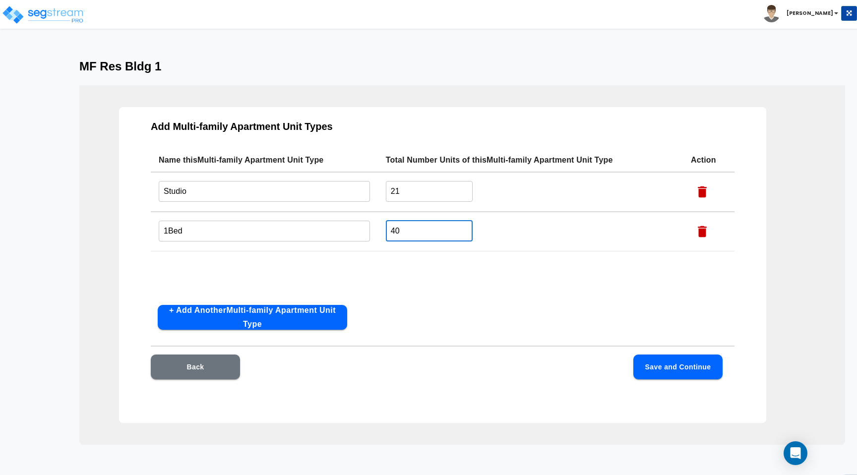
type input "40"
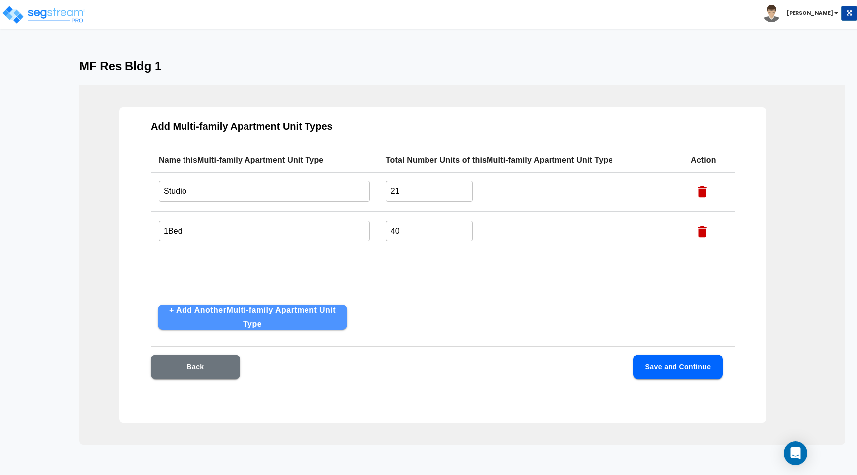
click at [302, 322] on button "+ Add Another Multi-family Apartment Unit Type" at bounding box center [252, 317] width 189 height 25
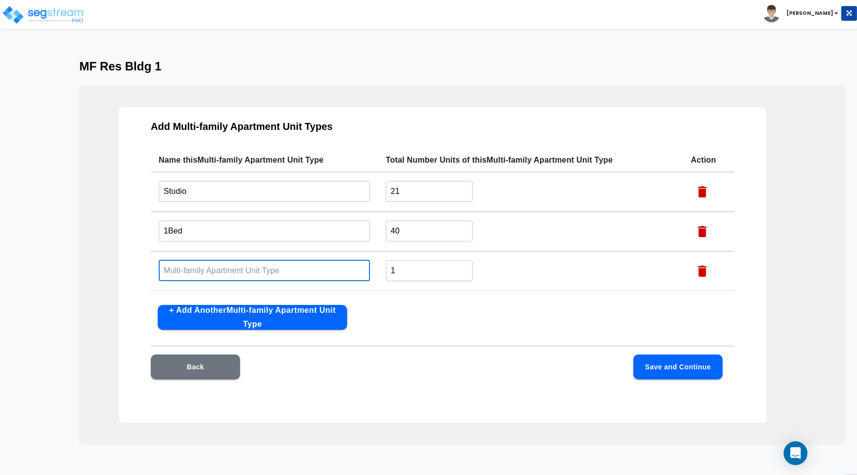
click at [222, 277] on input "text" at bounding box center [264, 270] width 211 height 21
type input "2 Bed"
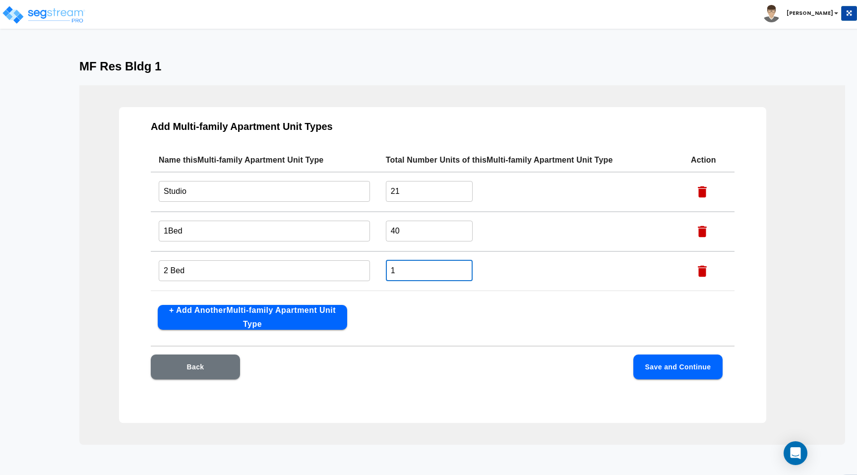
drag, startPoint x: 416, startPoint y: 272, endPoint x: 307, endPoint y: 271, distance: 109.1
click at [307, 271] on tr "2 Bed ​ 1 ​" at bounding box center [442, 271] width 583 height 40
type input "15"
click at [662, 362] on button "Save and Continue" at bounding box center [677, 366] width 89 height 25
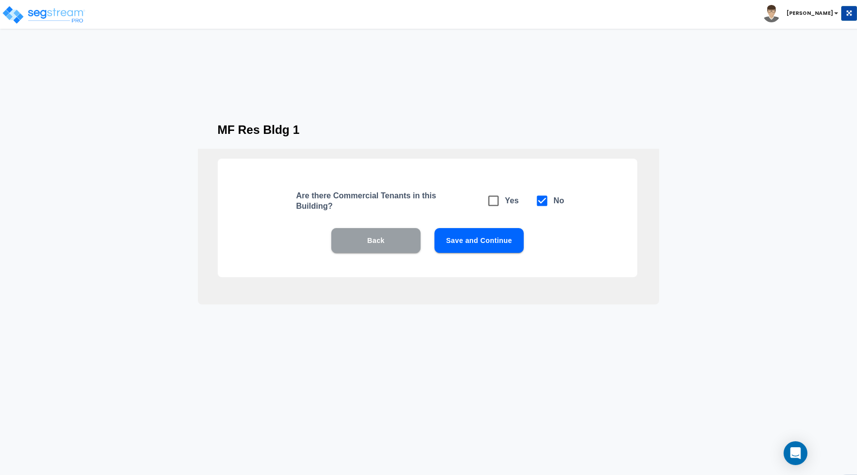
click at [390, 241] on button "Back" at bounding box center [375, 240] width 89 height 25
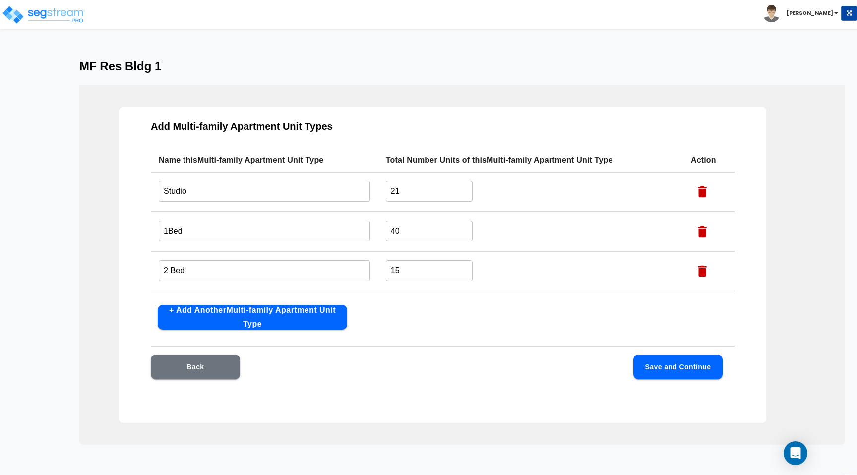
click at [288, 306] on button "+ Add Another Multi-family Apartment Unit Type" at bounding box center [252, 317] width 189 height 25
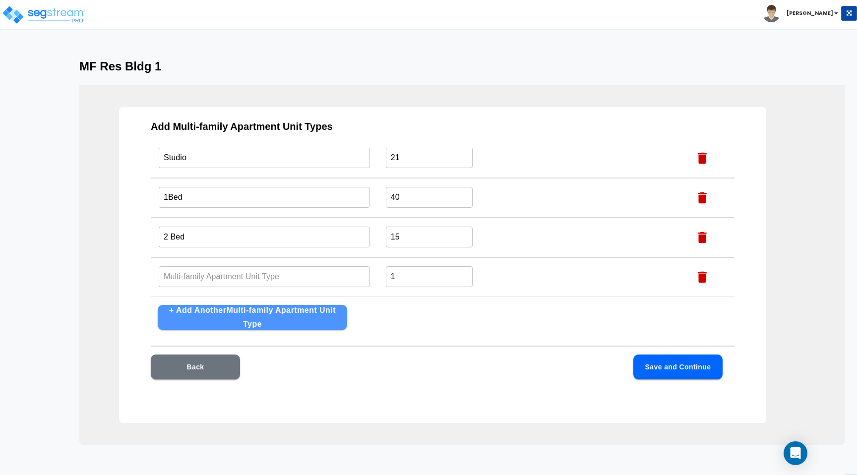
click at [288, 306] on button "+ Add Another Multi-family Apartment Unit Type" at bounding box center [252, 317] width 189 height 25
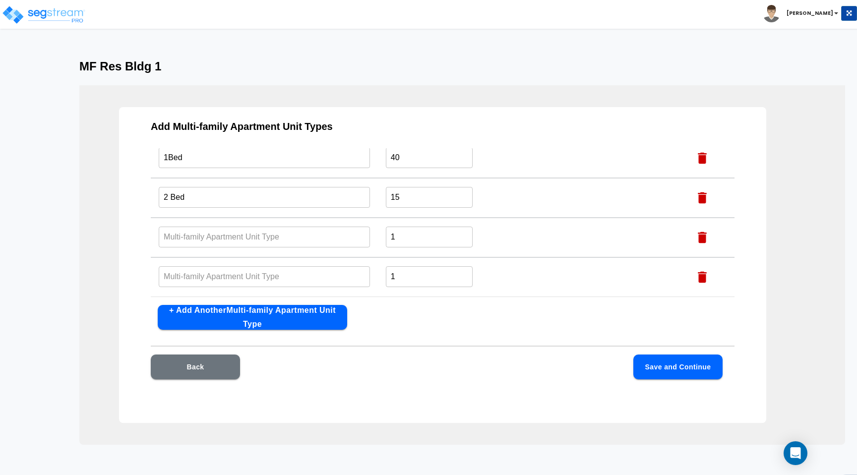
click at [288, 306] on button "+ Add Another Multi-family Apartment Unit Type" at bounding box center [252, 317] width 189 height 25
click at [707, 198] on icon "button" at bounding box center [702, 197] width 15 height 15
type input "1"
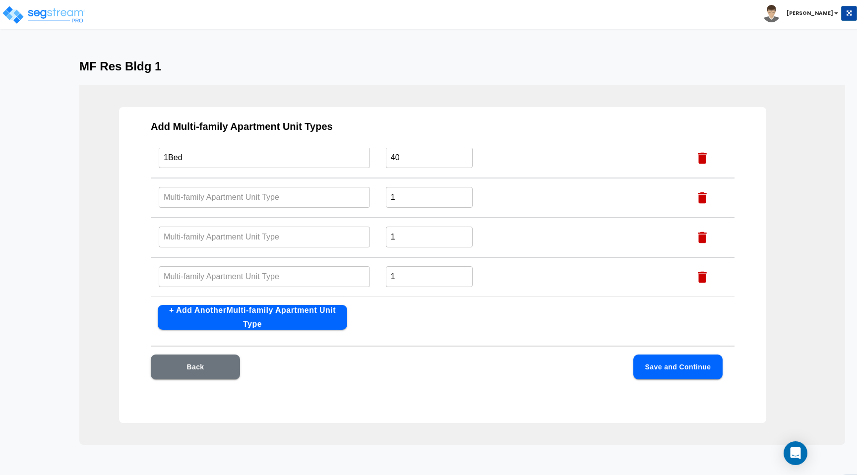
scroll to position [34, 0]
click at [701, 243] on icon "button" at bounding box center [702, 237] width 15 height 15
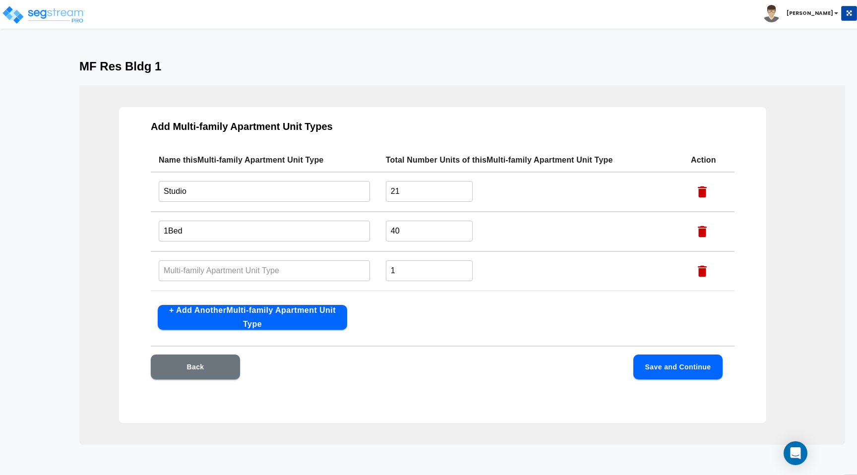
scroll to position [0, 0]
click at [701, 266] on icon "button" at bounding box center [701, 271] width 9 height 11
click at [688, 371] on button "Save and Continue" at bounding box center [677, 366] width 89 height 25
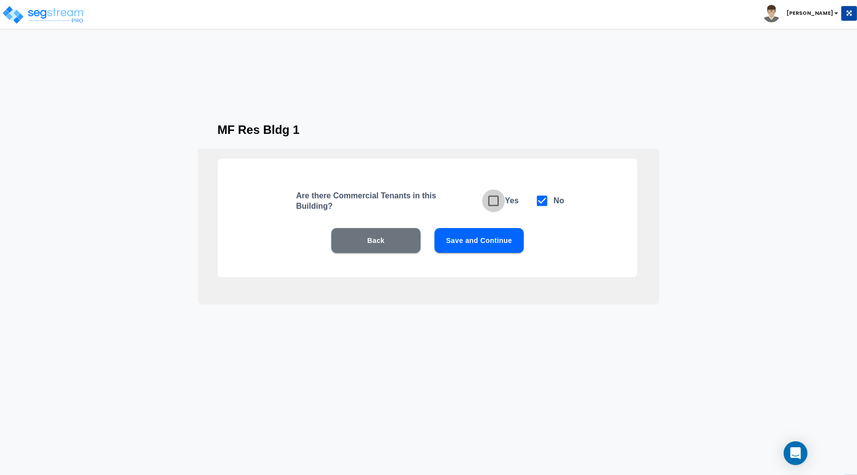
click at [498, 202] on icon at bounding box center [493, 201] width 14 height 14
checkbox input "true"
checkbox input "false"
click at [496, 259] on div "Back Save and Continue" at bounding box center [427, 255] width 356 height 55
click at [497, 243] on button "Save and Continue" at bounding box center [478, 240] width 89 height 25
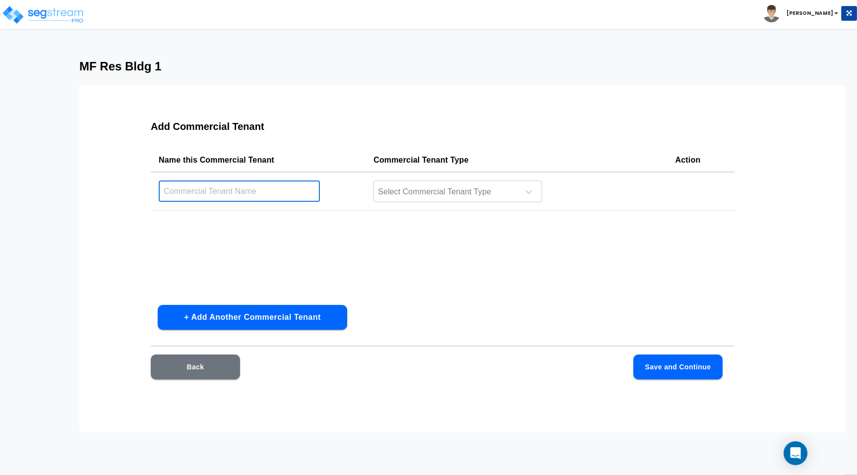
click at [231, 194] on input "text" at bounding box center [239, 190] width 161 height 21
type input "C"
type input "Starbucks"
click at [494, 197] on div at bounding box center [445, 191] width 136 height 13
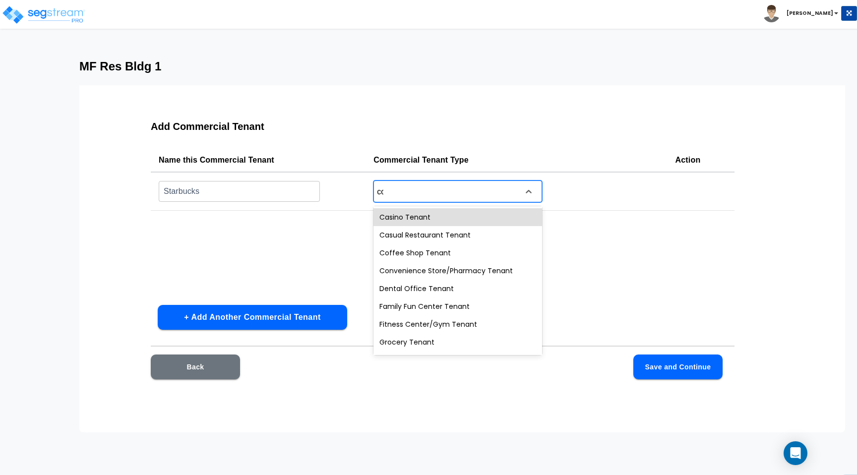
type input "cof"
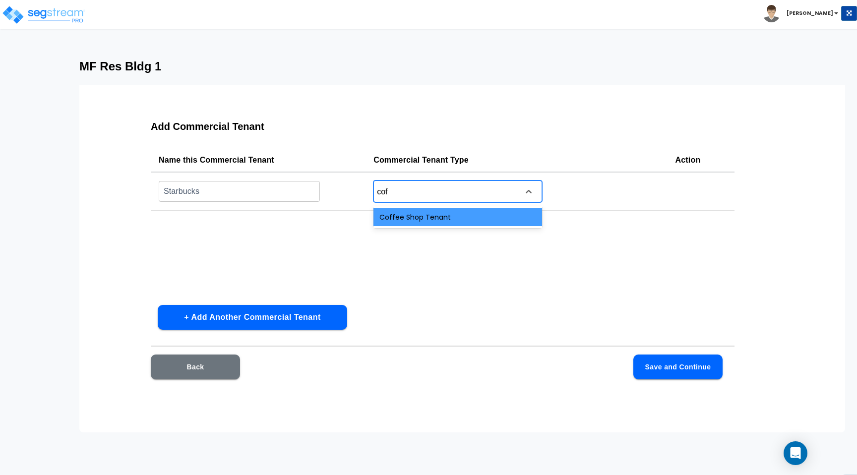
click at [452, 212] on div "Coffee Shop Tenant" at bounding box center [457, 217] width 169 height 18
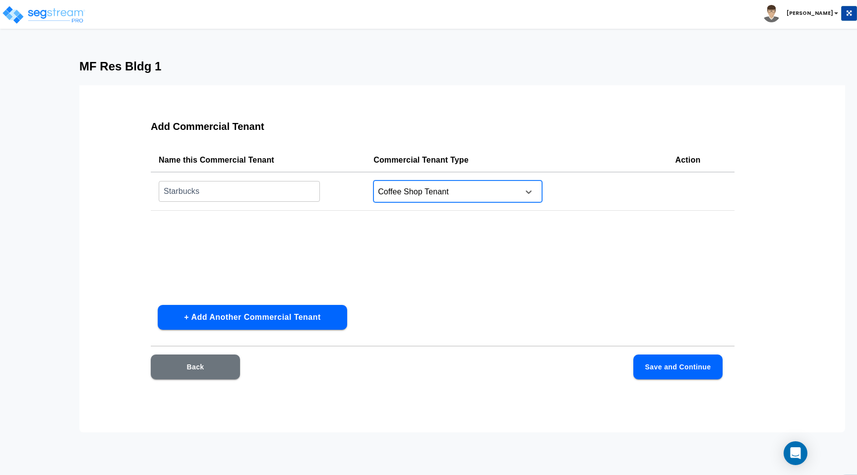
click at [503, 192] on div at bounding box center [445, 191] width 136 height 13
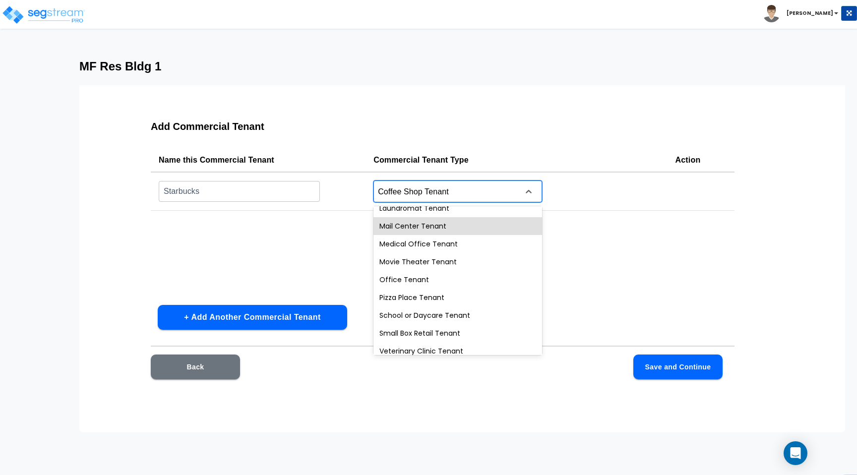
scroll to position [355, 0]
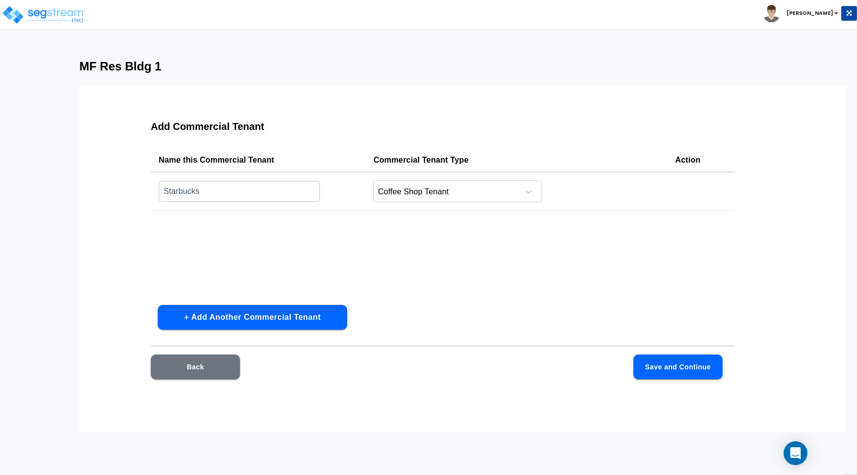
click at [328, 244] on div "Name this Commercial Tenant Commercial Tenant Type Action Starbucks ​ Coffee Sh…" at bounding box center [442, 222] width 583 height 149
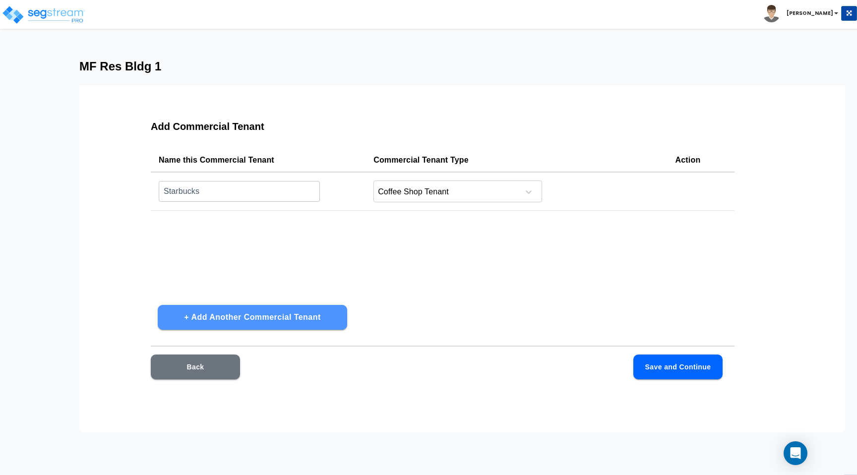
click at [324, 313] on button "+ Add Another Commercial Tenant" at bounding box center [252, 317] width 189 height 25
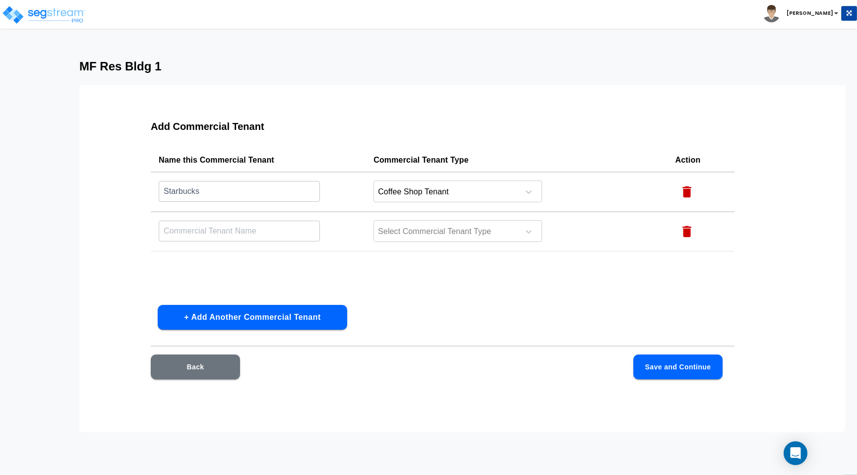
click at [692, 234] on icon "button" at bounding box center [686, 231] width 15 height 15
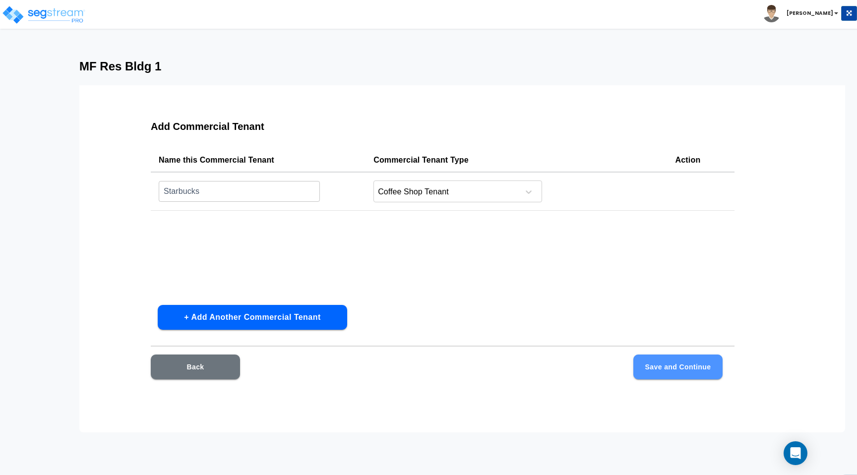
click at [693, 355] on button "Save and Continue" at bounding box center [677, 366] width 89 height 25
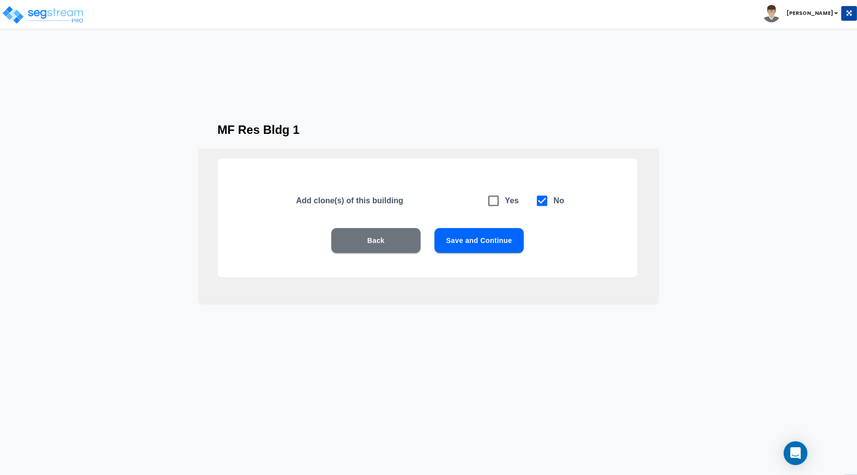
click at [471, 233] on button "Save and Continue" at bounding box center [478, 240] width 89 height 25
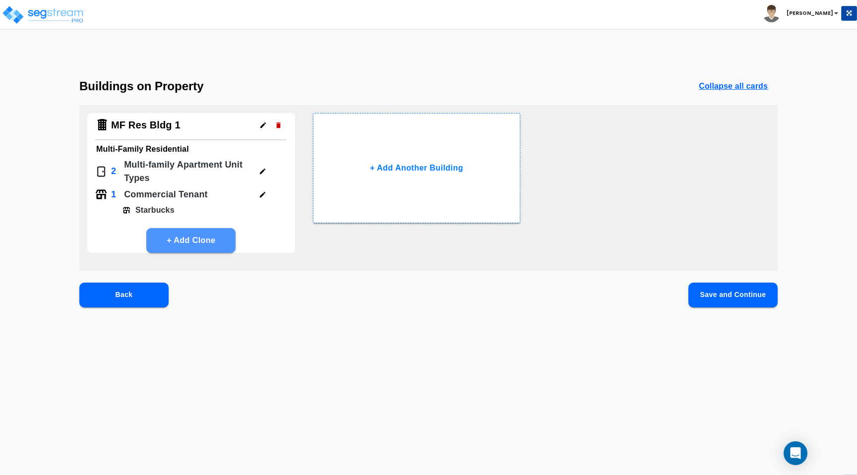
click at [189, 239] on button "+ Add Clone" at bounding box center [190, 240] width 89 height 25
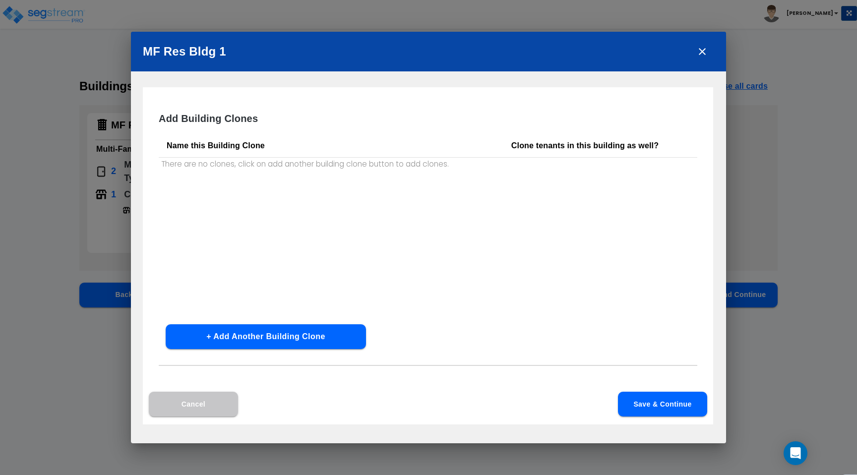
click at [306, 327] on button "+ Add Another Building Clone" at bounding box center [266, 336] width 200 height 25
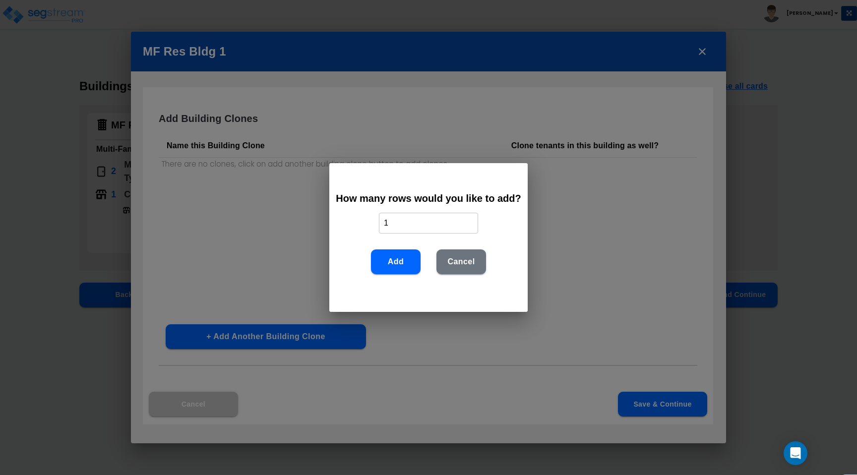
click at [306, 327] on div "How many rows would you like to add? 1 ​ Add Cancel" at bounding box center [428, 237] width 857 height 475
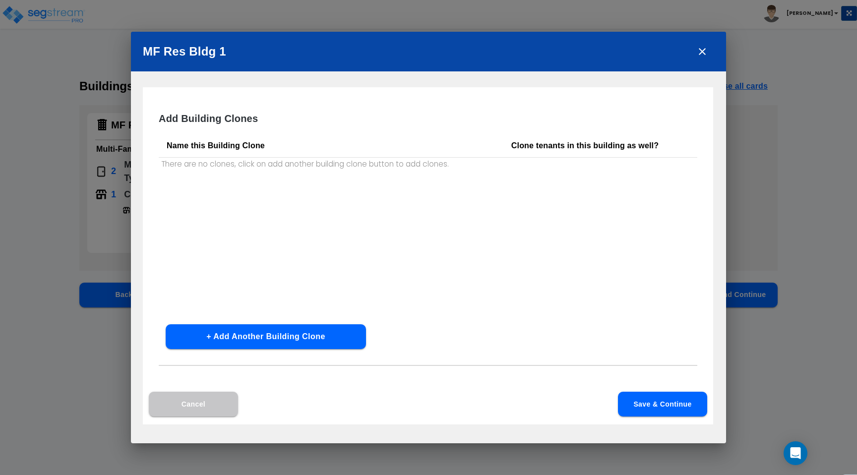
click at [325, 326] on button "+ Add Another Building Clone" at bounding box center [266, 336] width 200 height 25
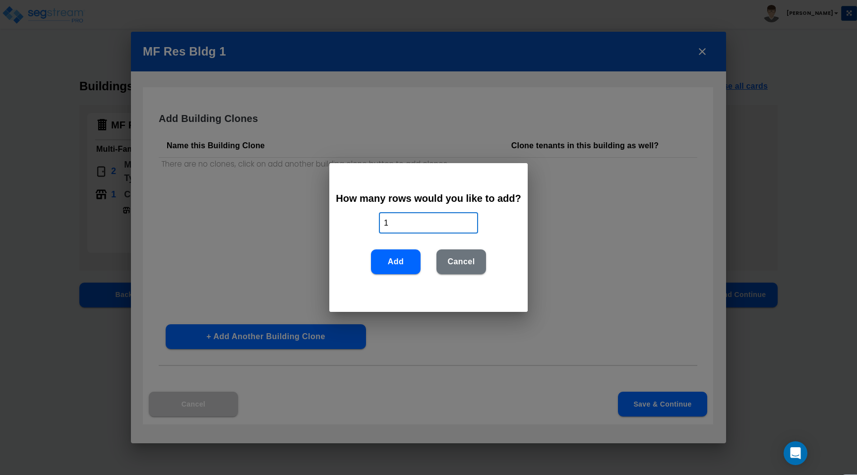
drag, startPoint x: 392, startPoint y: 227, endPoint x: 365, endPoint y: 227, distance: 26.3
click at [365, 227] on div "How many rows would you like to add? 1 ​ Add Cancel" at bounding box center [428, 237] width 198 height 149
type input "9"
click at [399, 257] on button "Add" at bounding box center [396, 261] width 50 height 25
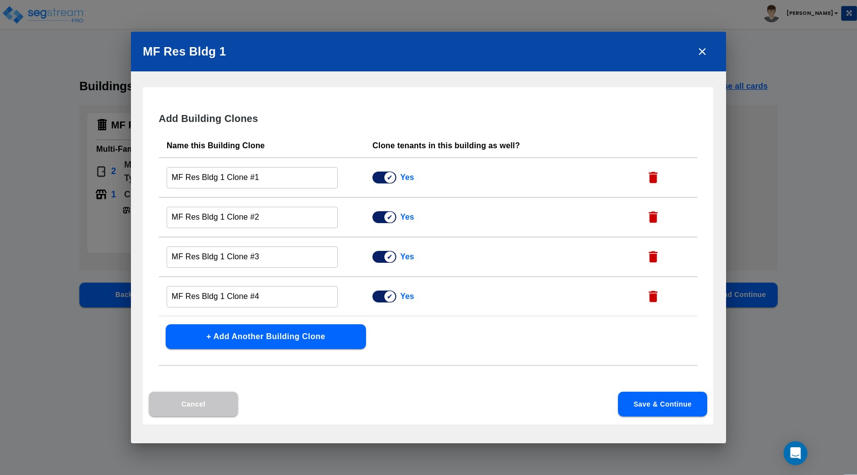
click at [212, 408] on button "Cancel" at bounding box center [193, 404] width 89 height 25
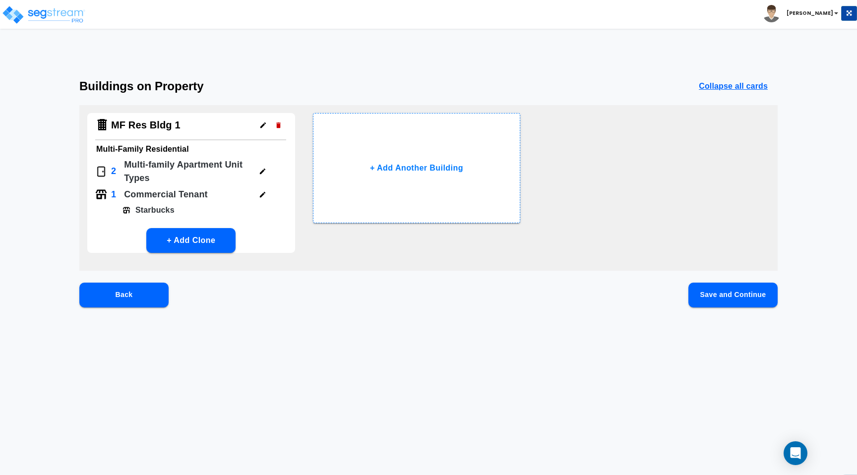
click at [715, 289] on button "Save and Continue" at bounding box center [732, 295] width 89 height 25
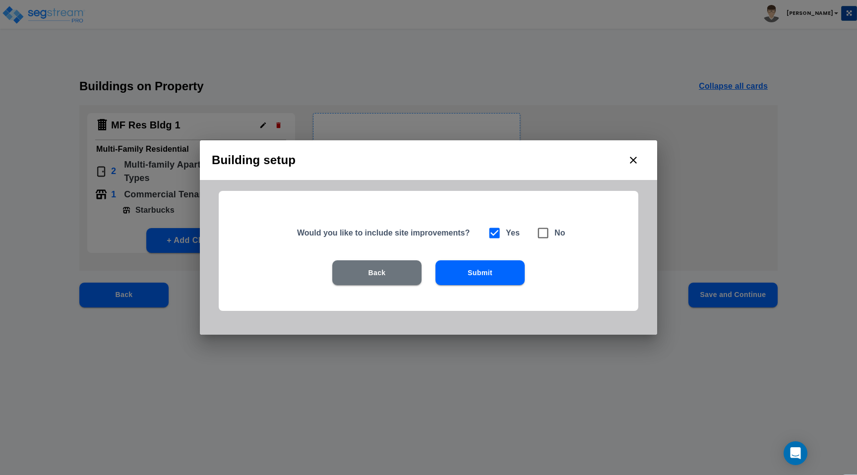
click at [477, 281] on button "Submit" at bounding box center [479, 272] width 89 height 25
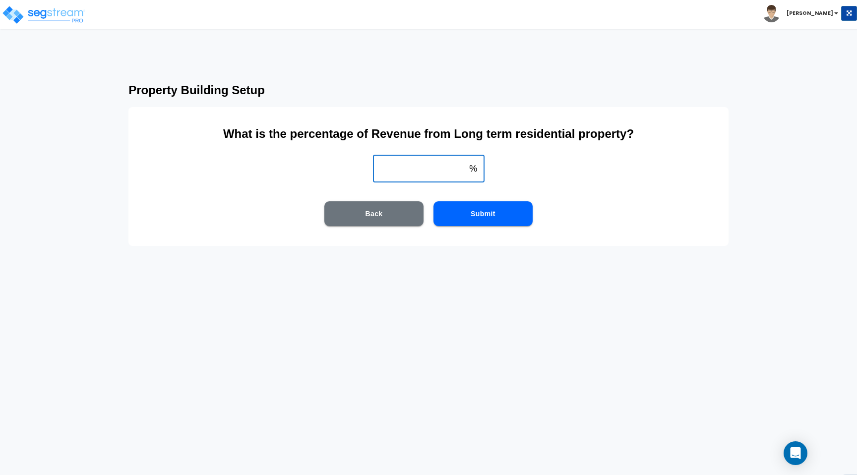
click at [425, 168] on input "weight" at bounding box center [419, 169] width 93 height 28
type input "85"
click at [497, 215] on button "Submit" at bounding box center [482, 213] width 99 height 25
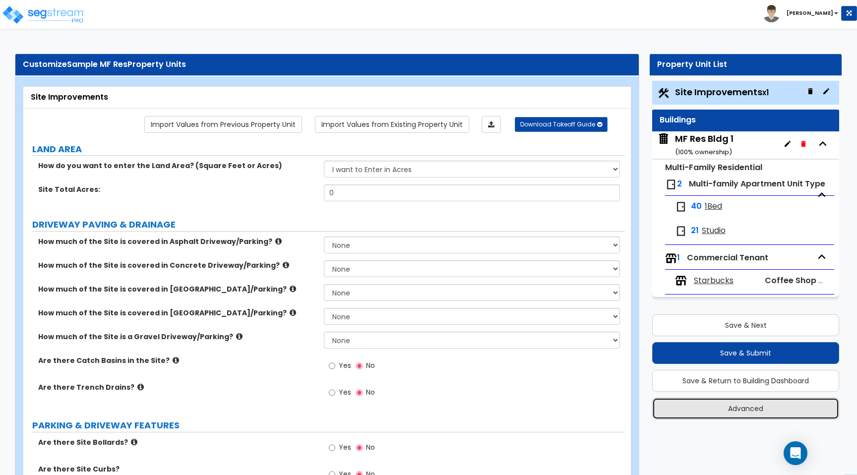
click at [740, 407] on button "Advanced" at bounding box center [745, 409] width 187 height 22
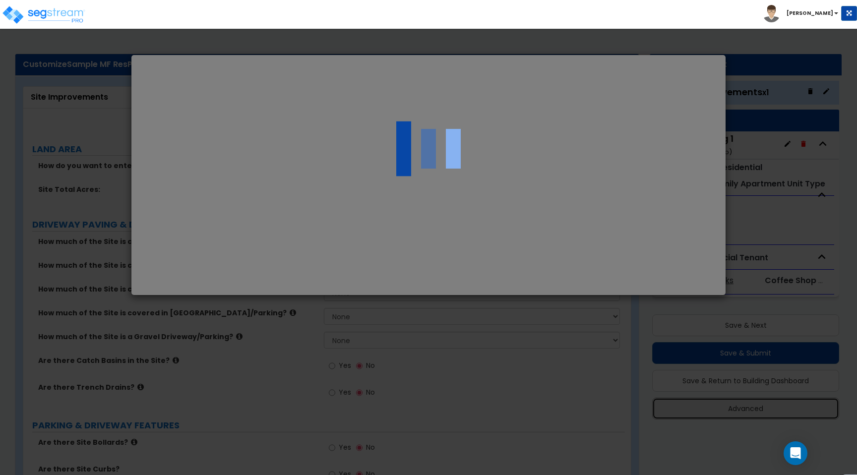
select select "CA"
type input "25,000,000.0"
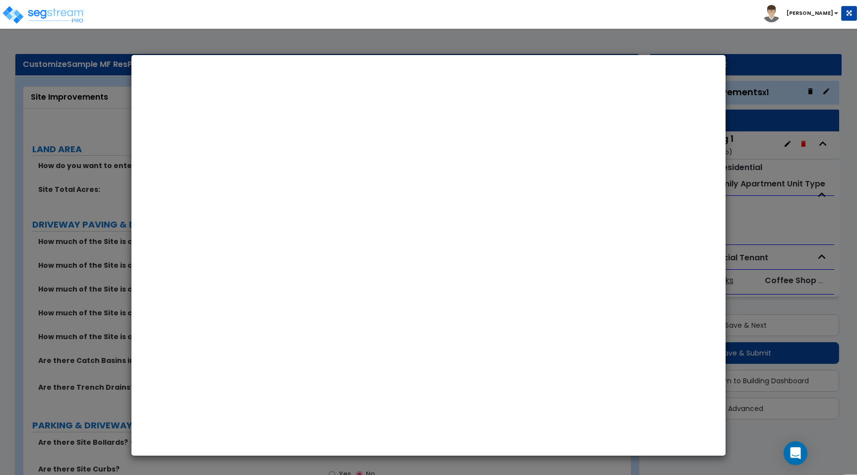
select select "2025"
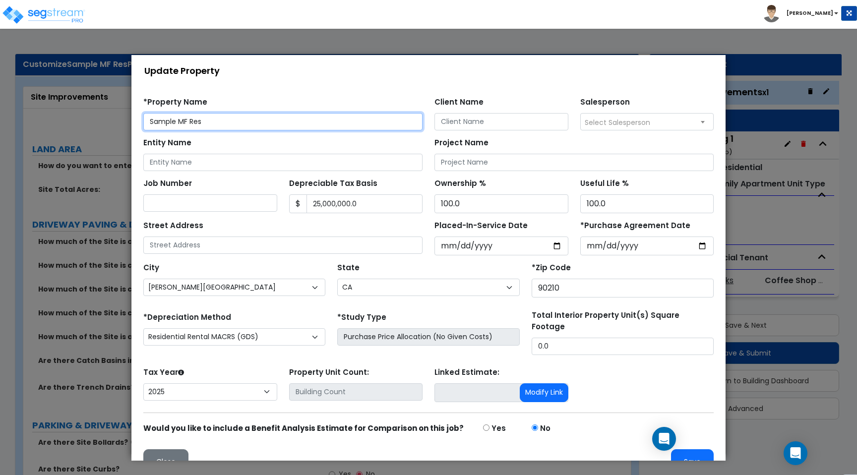
scroll to position [6, 0]
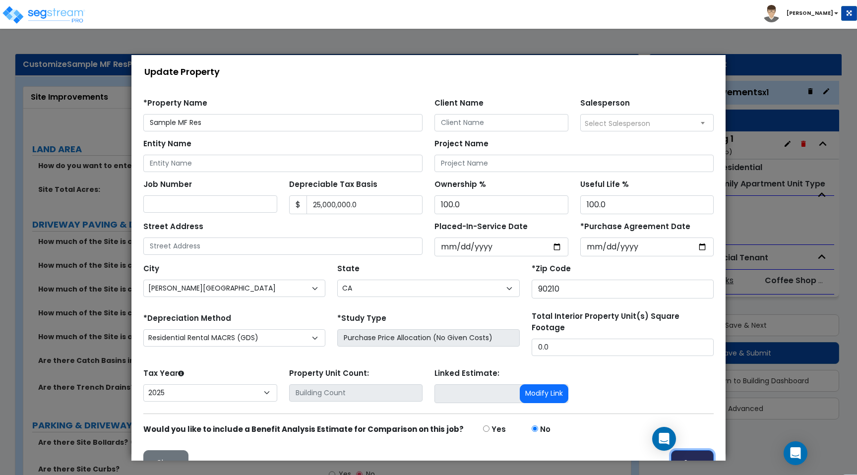
click at [701, 453] on button "Save" at bounding box center [692, 462] width 43 height 25
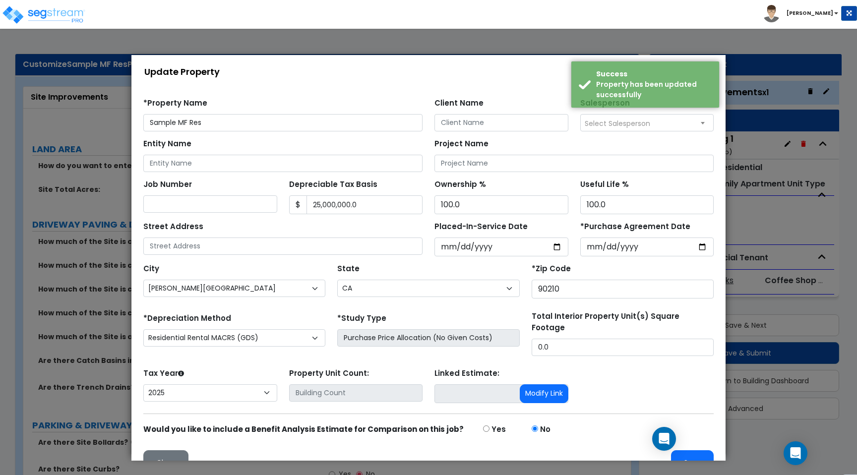
scroll to position [0, 0]
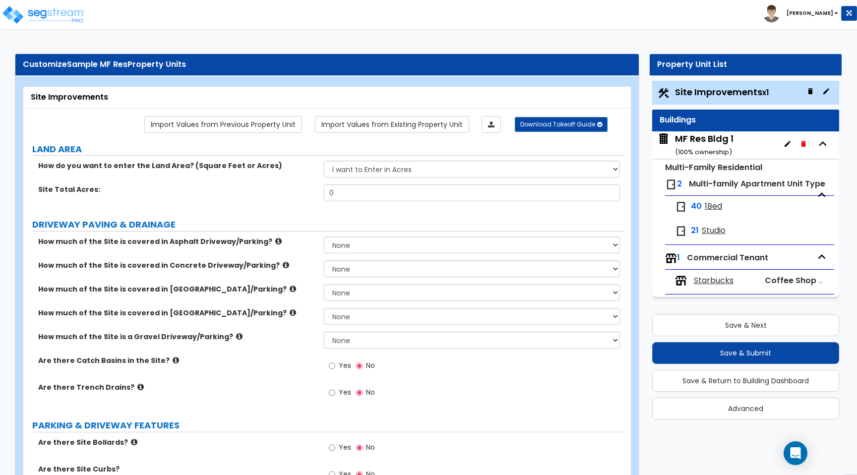
drag, startPoint x: 665, startPoint y: 313, endPoint x: 674, endPoint y: 313, distance: 9.4
click at [673, 313] on div "Save & Next Save & Submit Save & Return to Building Dashboard Advanced" at bounding box center [745, 363] width 187 height 112
click at [731, 410] on button "Advanced" at bounding box center [745, 409] width 187 height 22
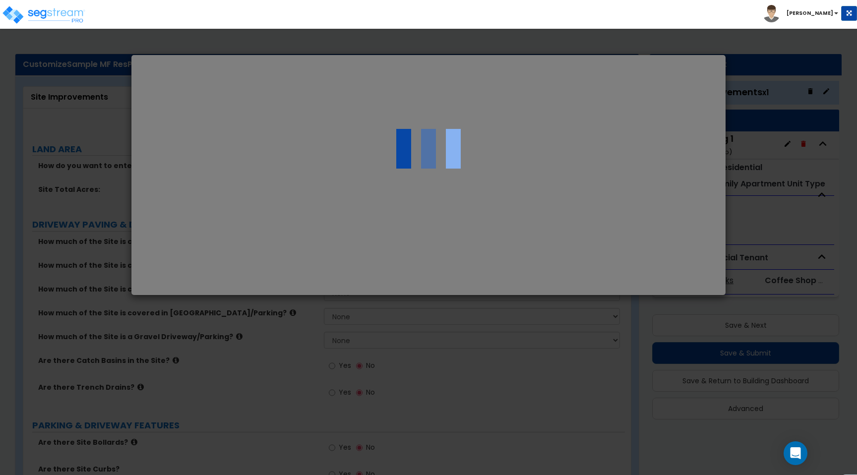
select select "CA"
select select "2025"
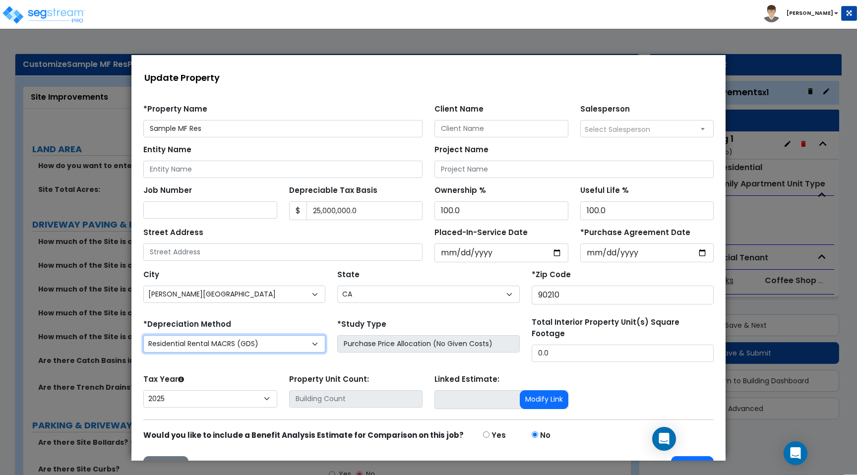
click at [253, 344] on select "Commercial MACRS (GDS) Residential Rental MACRS (GDS) Commercial MACRS (GDS) QI…" at bounding box center [234, 343] width 182 height 17
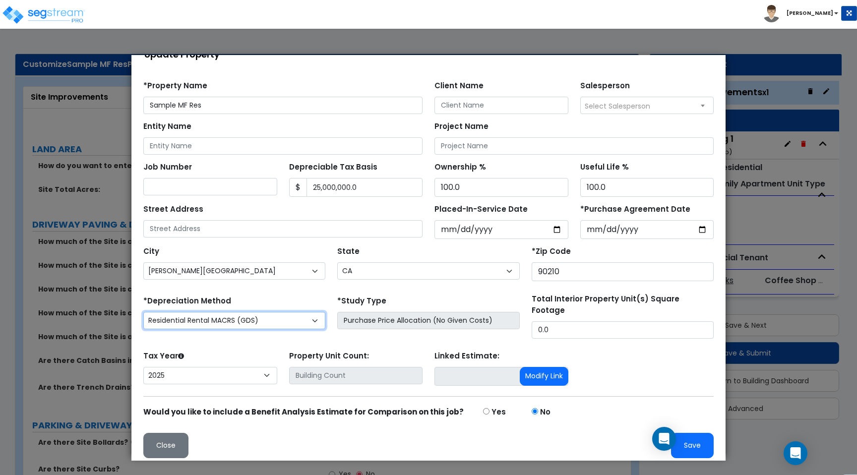
click at [308, 322] on select "Commercial MACRS (GDS) Residential Rental MACRS (GDS) Commercial MACRS (GDS) QI…" at bounding box center [234, 320] width 182 height 17
click at [693, 435] on button "Save" at bounding box center [692, 445] width 43 height 25
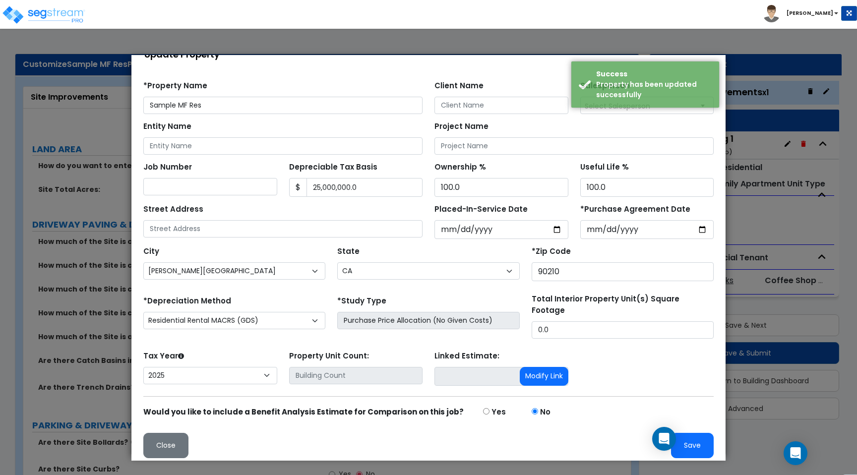
scroll to position [0, 0]
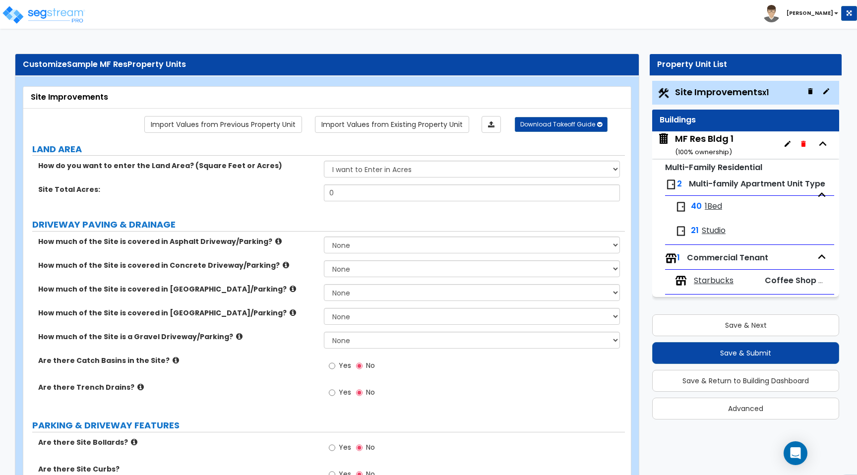
click at [780, 13] on img at bounding box center [770, 13] width 17 height 17
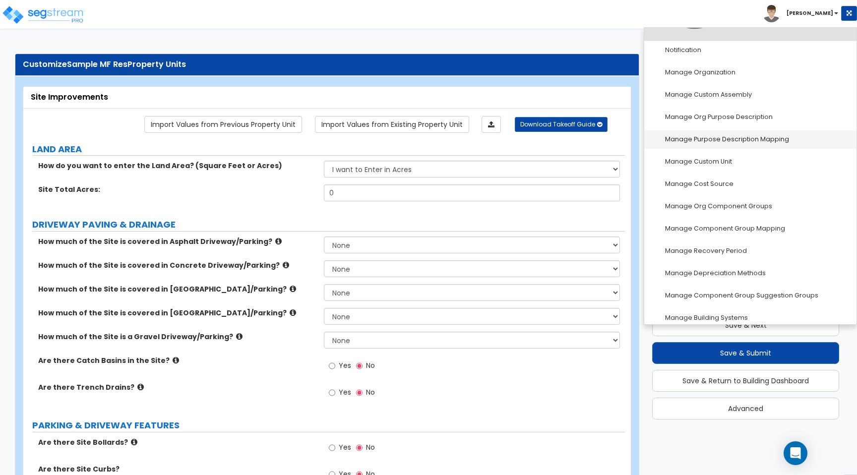
scroll to position [62, 0]
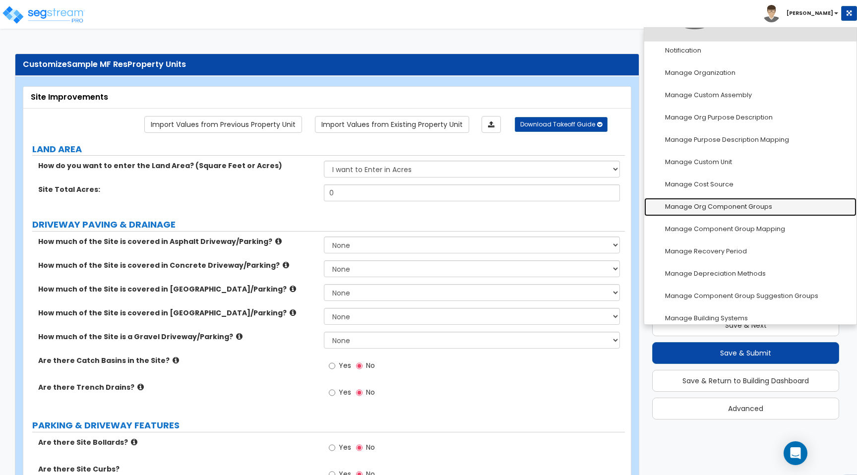
click at [718, 209] on link "Manage Org Component Groups" at bounding box center [750, 207] width 212 height 18
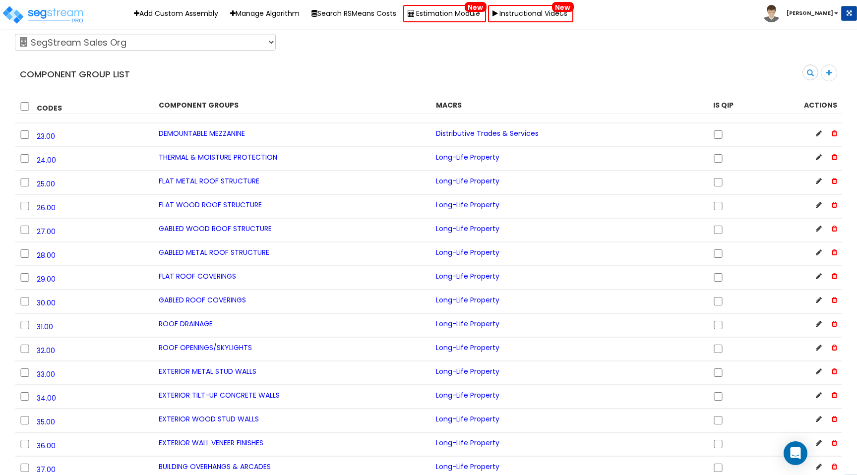
scroll to position [532, 0]
click at [473, 186] on span "Long-Life Property" at bounding box center [467, 181] width 63 height 10
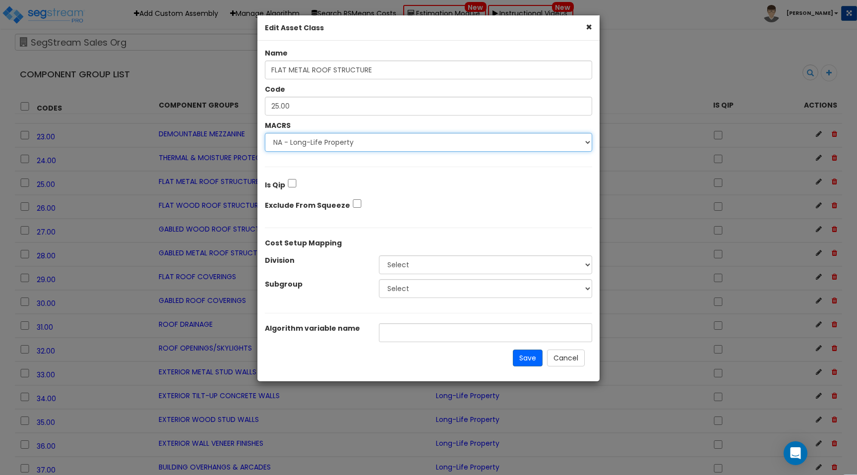
click at [338, 134] on select "Select NA - Long-Life Property Land - Non-Depreciable Land QIP - Qualified Impr…" at bounding box center [428, 142] width 327 height 19
select select "3667"
click at [265, 133] on select "Select NA - Long-Life Property Land - Non-Depreciable Land QIP - Qualified Impr…" at bounding box center [428, 142] width 327 height 19
click at [574, 355] on button "Cancel" at bounding box center [566, 357] width 38 height 17
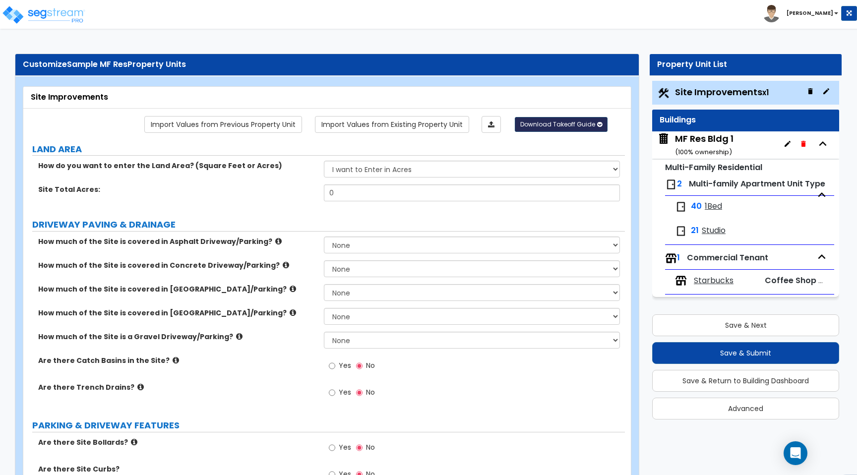
click at [574, 127] on span "Download Takeoff Guide" at bounding box center [557, 124] width 75 height 8
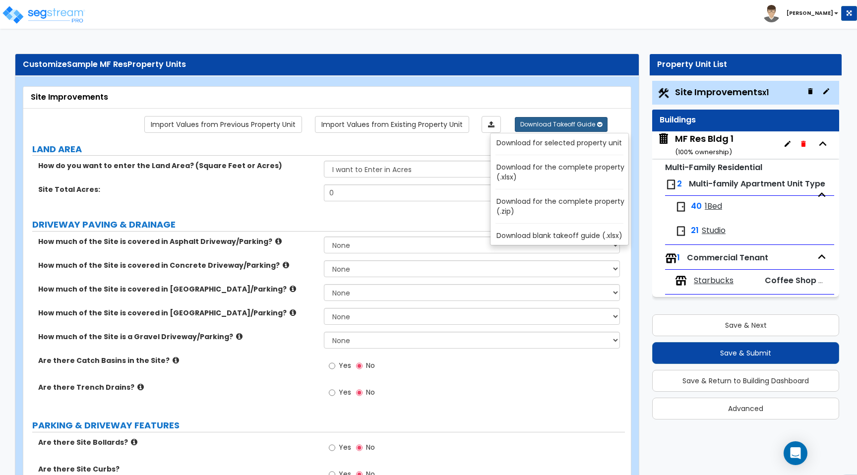
click at [565, 174] on link "Download for the complete property (.xlsx)" at bounding box center [561, 172] width 134 height 24
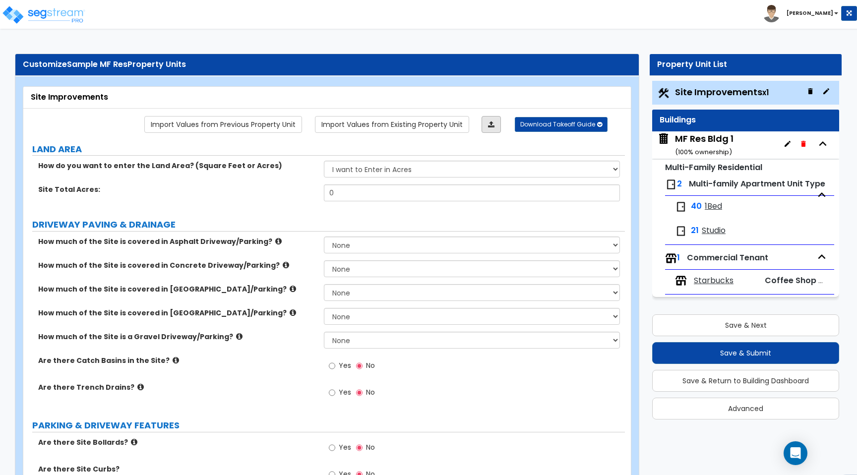
click at [487, 129] on link at bounding box center [490, 124] width 19 height 17
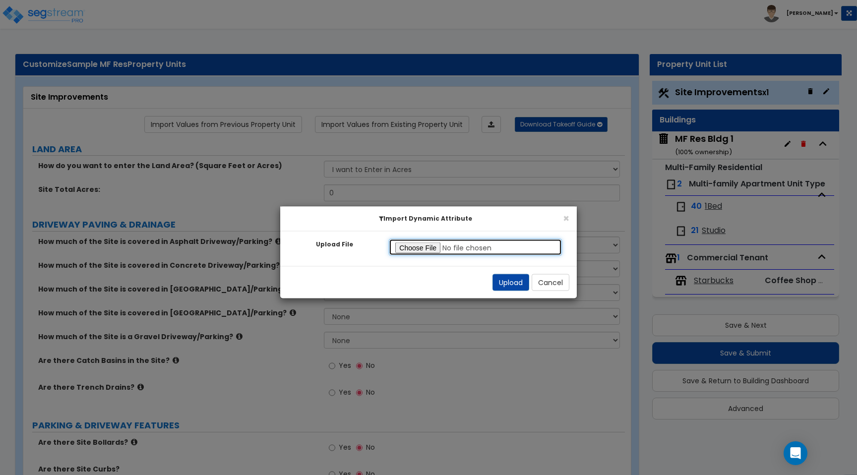
click at [422, 247] on input "Upload File" at bounding box center [475, 247] width 173 height 17
click at [541, 281] on button "Cancel" at bounding box center [550, 282] width 38 height 17
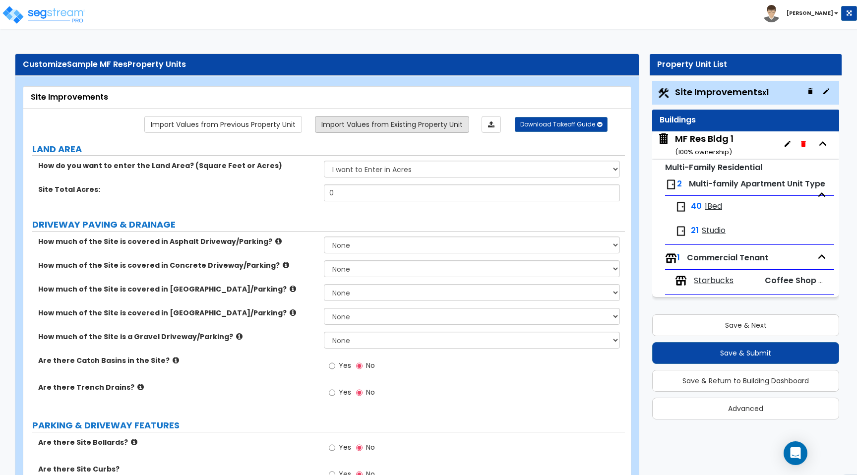
click at [378, 121] on link "Import Values from Existing Property Unit" at bounding box center [392, 124] width 154 height 17
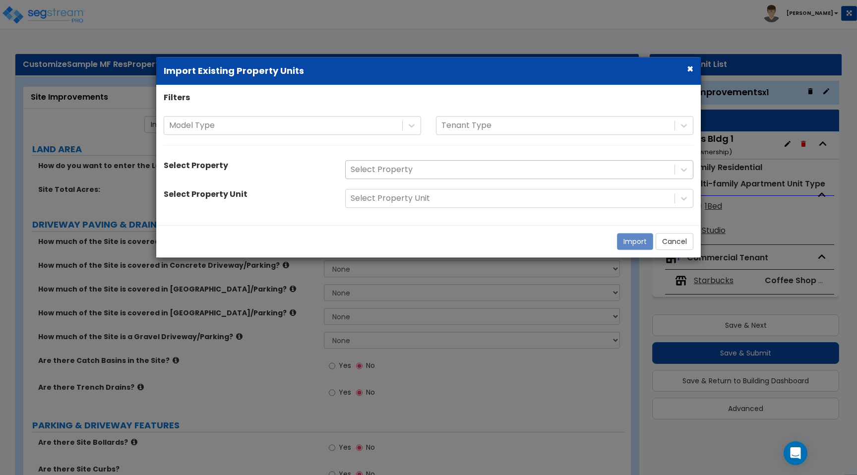
click at [438, 169] on div at bounding box center [509, 169] width 319 height 13
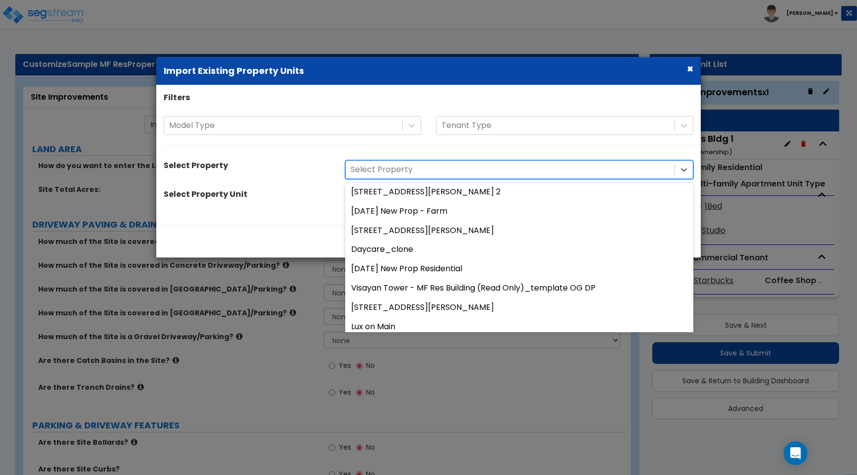
scroll to position [266, 0]
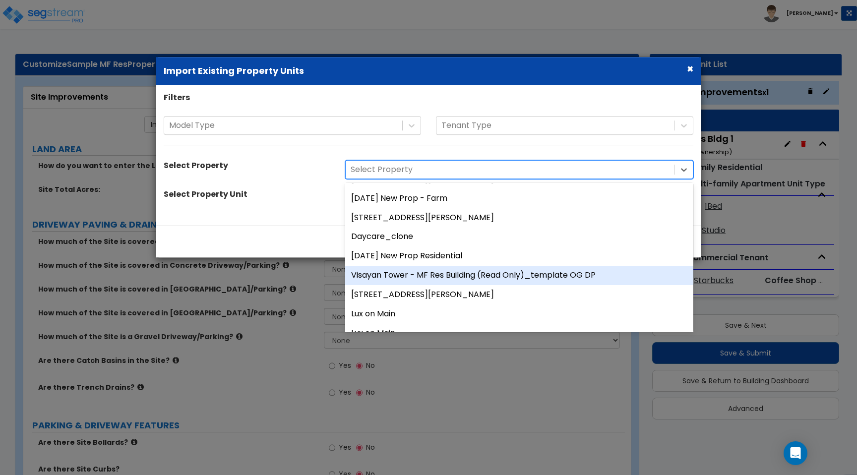
click at [416, 277] on div "Visayan Tower - MF Res Building (Read Only)_template OG DP" at bounding box center [519, 275] width 348 height 19
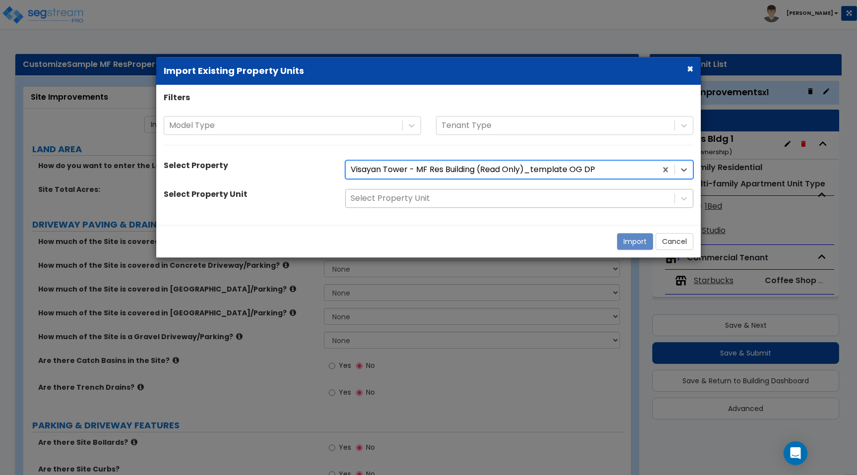
click at [401, 201] on div at bounding box center [509, 198] width 319 height 13
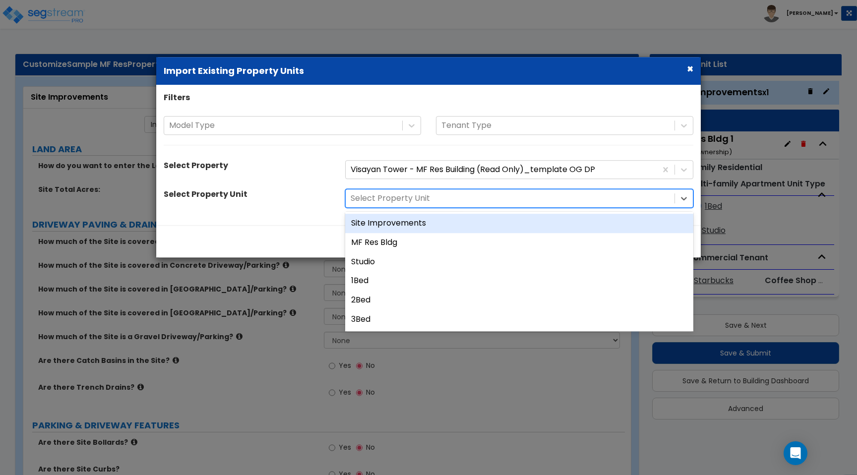
click at [401, 226] on div "Site Improvements" at bounding box center [519, 223] width 348 height 19
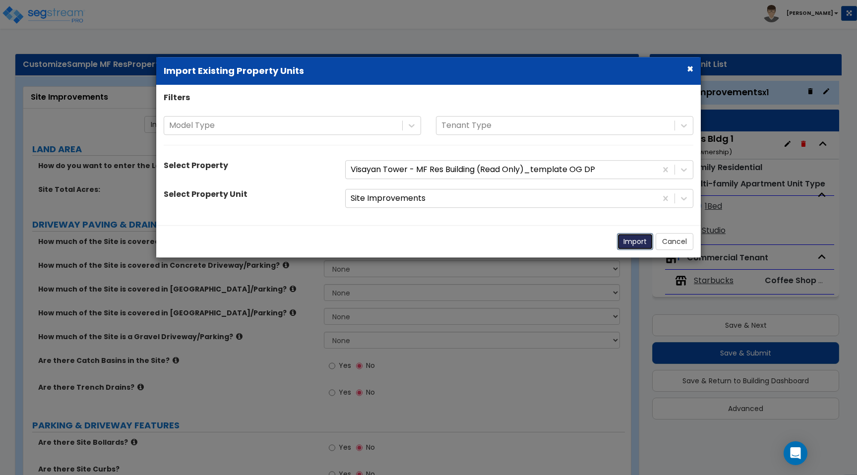
click at [633, 241] on button "Import" at bounding box center [635, 241] width 36 height 17
type input "1.5"
select select "2"
radio input "false"
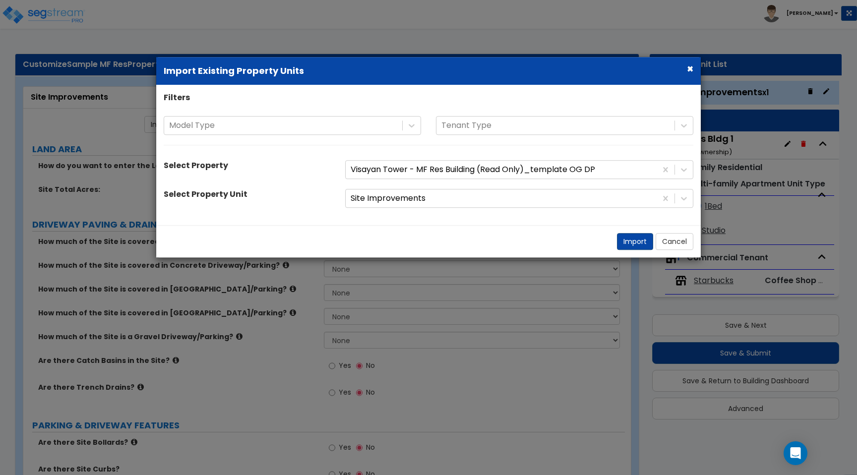
radio input "false"
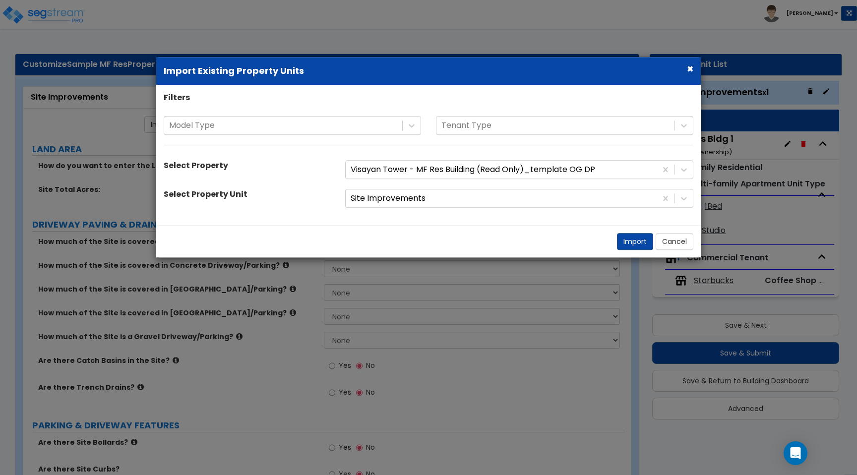
radio input "false"
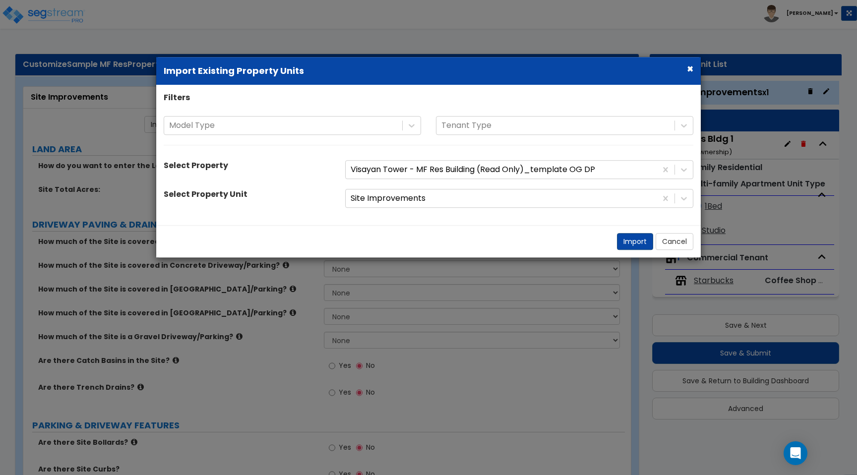
radio input "false"
select select "1"
radio input "false"
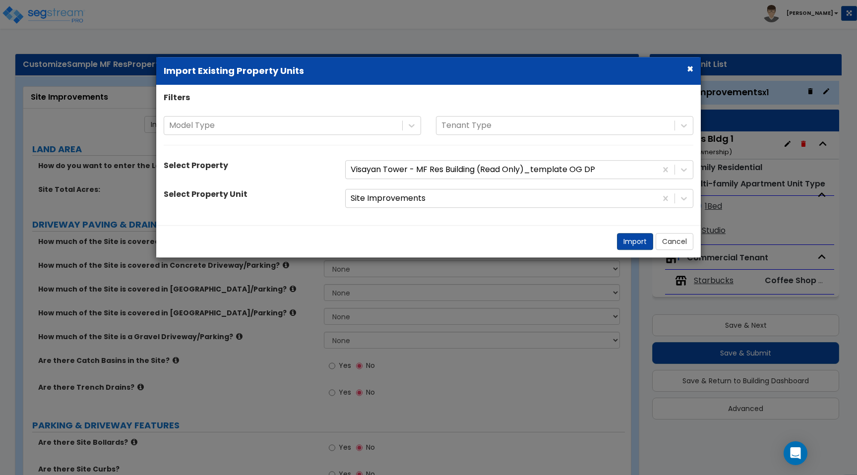
radio input "false"
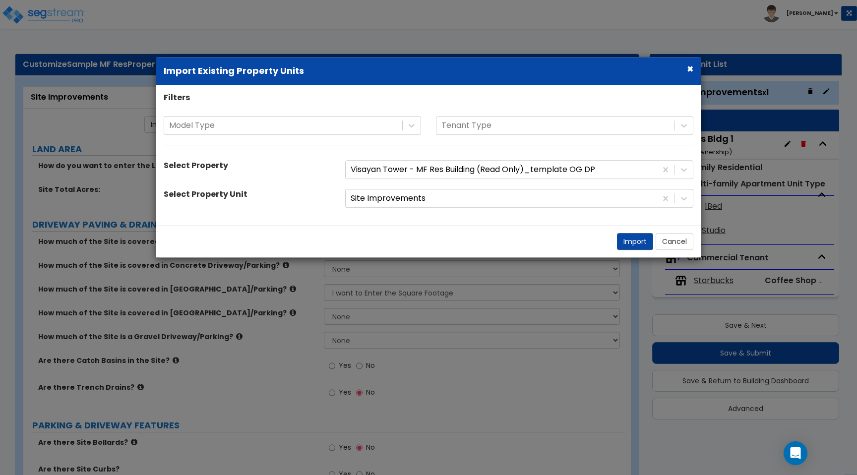
select select "1"
select select "2"
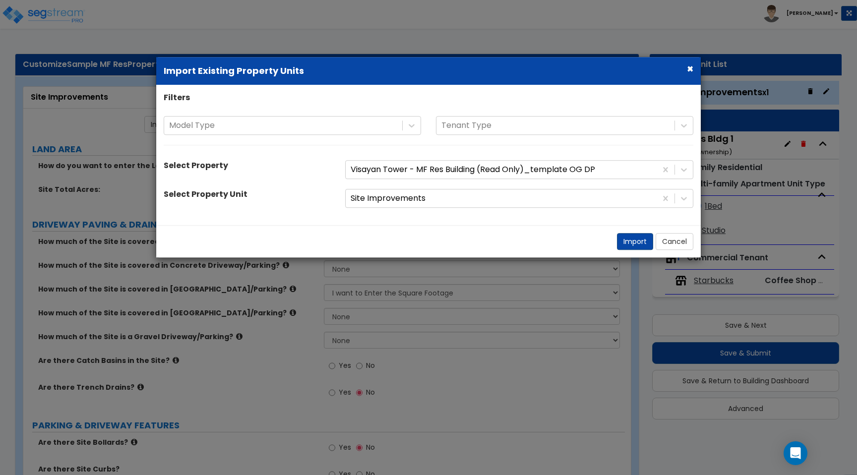
select select "2"
select select "1"
select select "6"
select select "2"
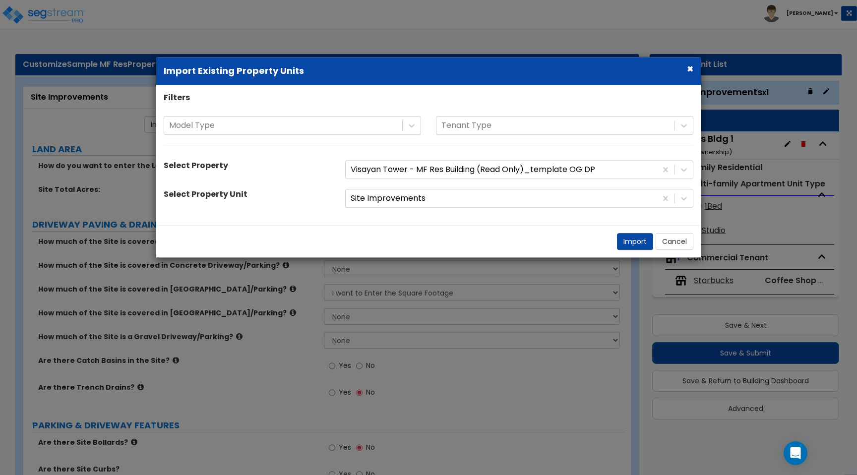
select select "2"
select select "1"
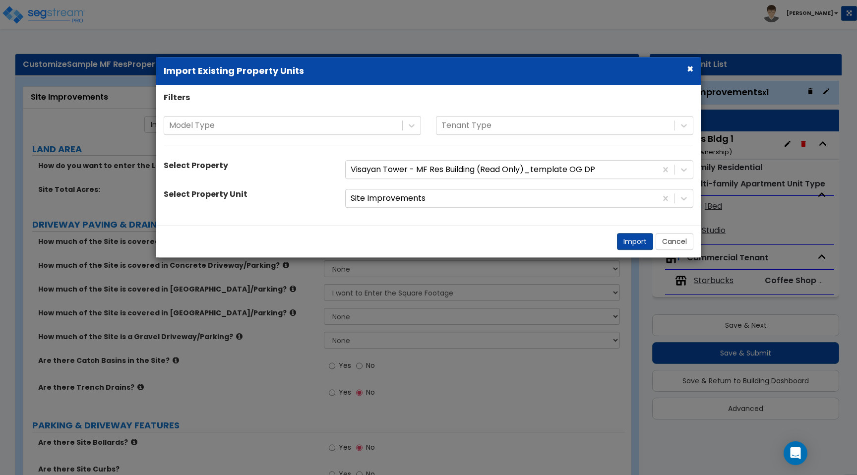
select select "3"
select select "2"
select select "1"
select select "2"
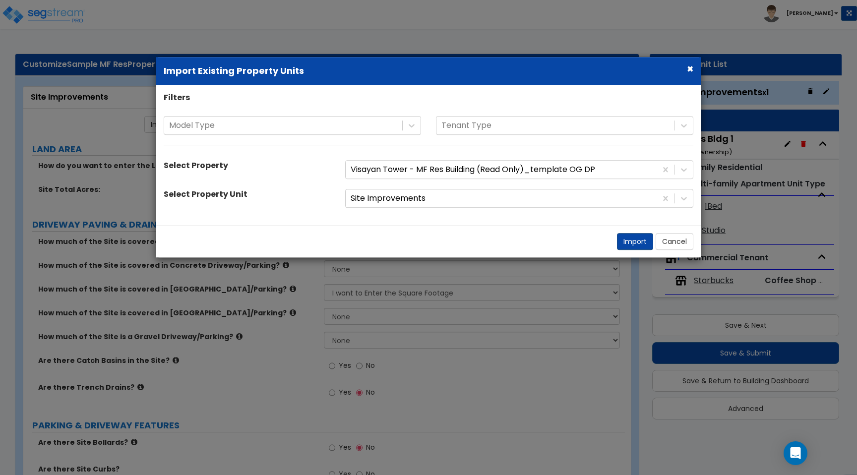
select select "4"
select select "2"
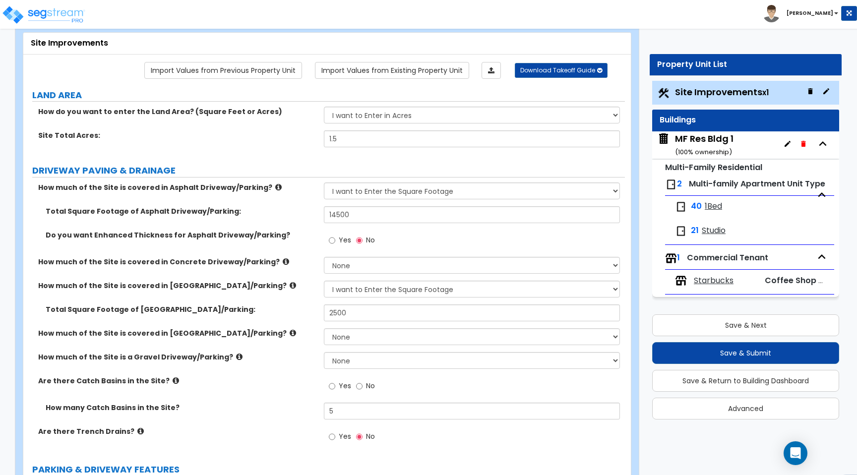
scroll to position [0, 0]
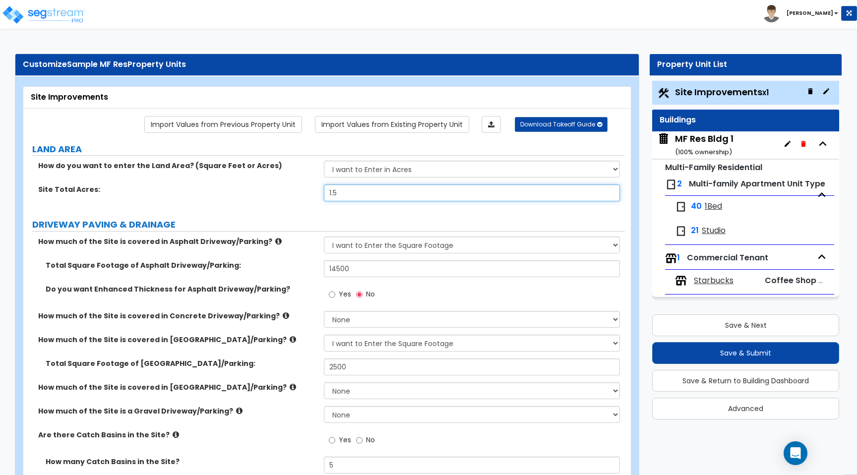
drag, startPoint x: 347, startPoint y: 189, endPoint x: 231, endPoint y: 189, distance: 116.5
click at [231, 189] on div "Site Total Acres: 1.5" at bounding box center [323, 196] width 601 height 24
type input "2"
radio input "true"
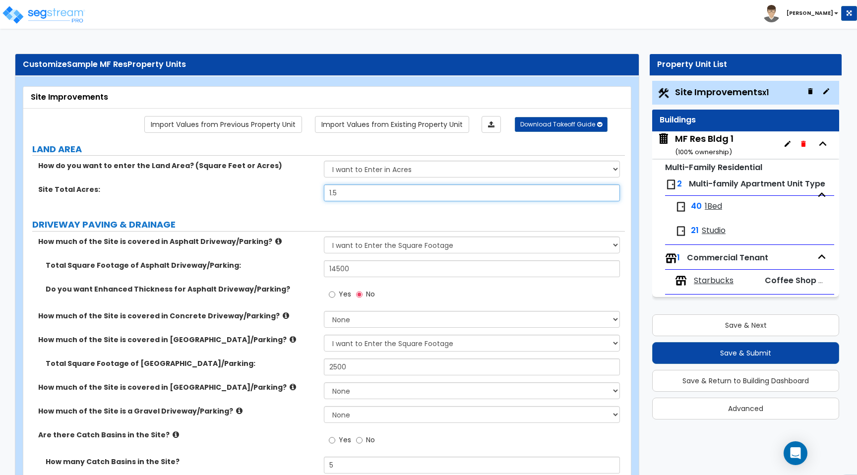
radio input "true"
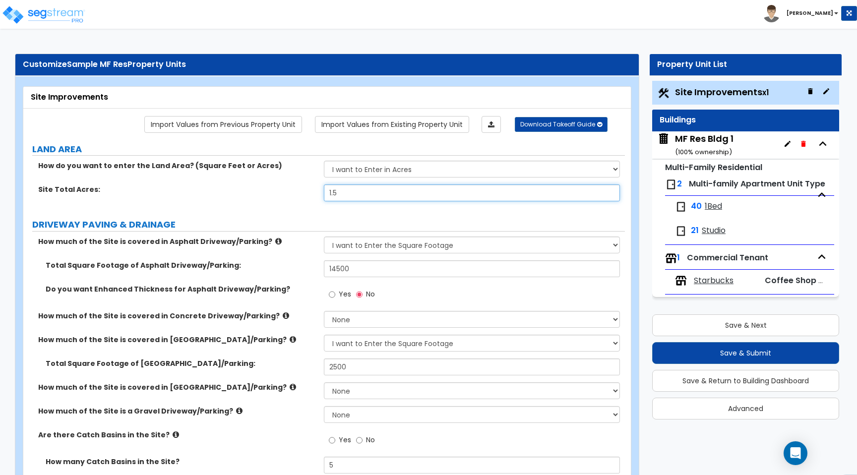
radio input "true"
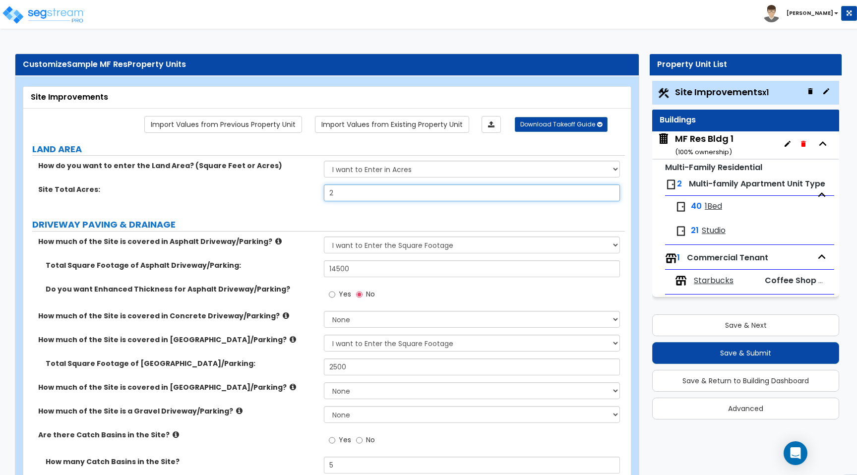
radio input "true"
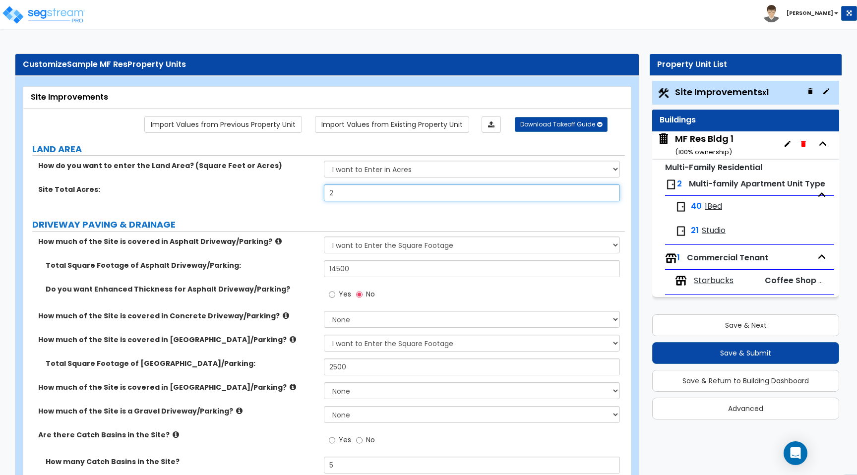
radio input "true"
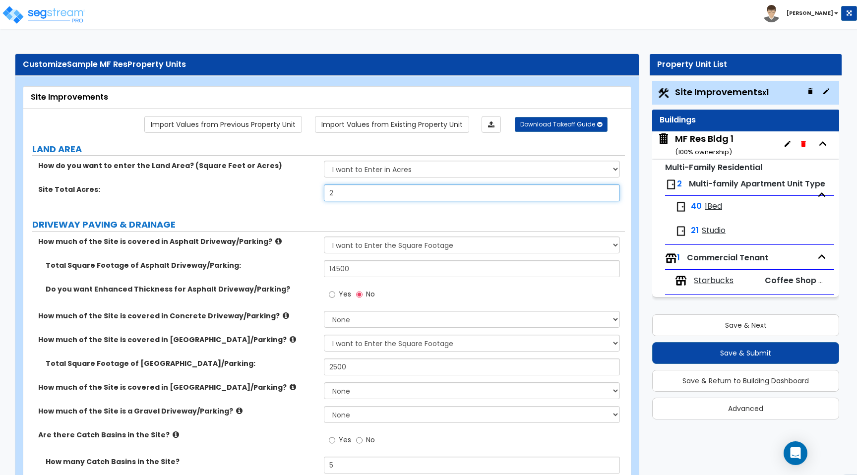
radio input "true"
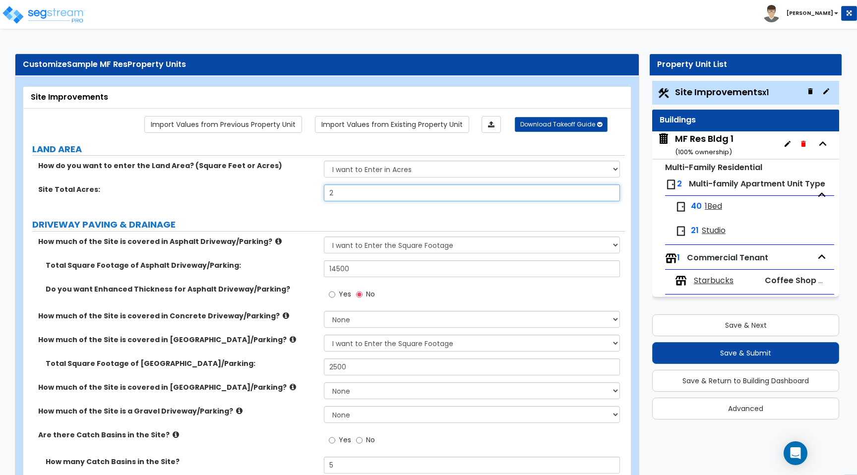
radio input "true"
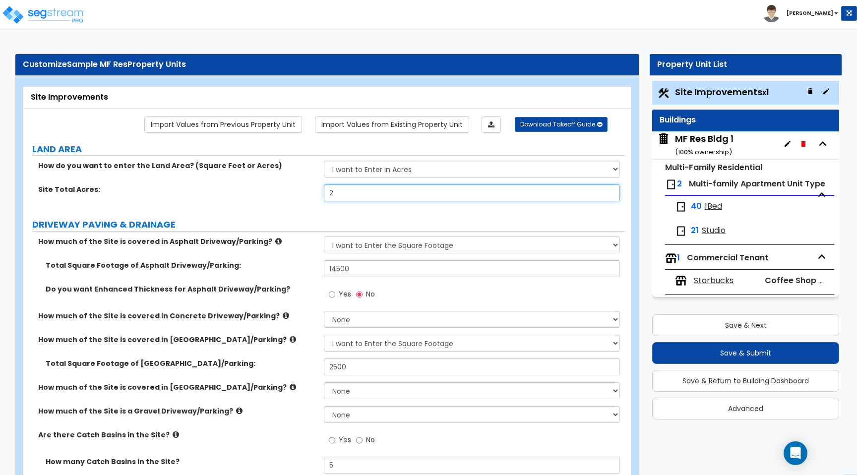
radio input "true"
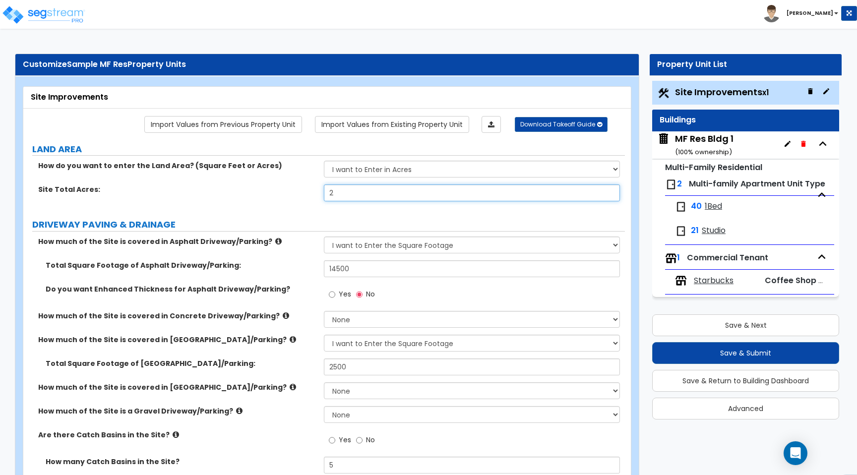
radio input "true"
type input "2."
radio input "true"
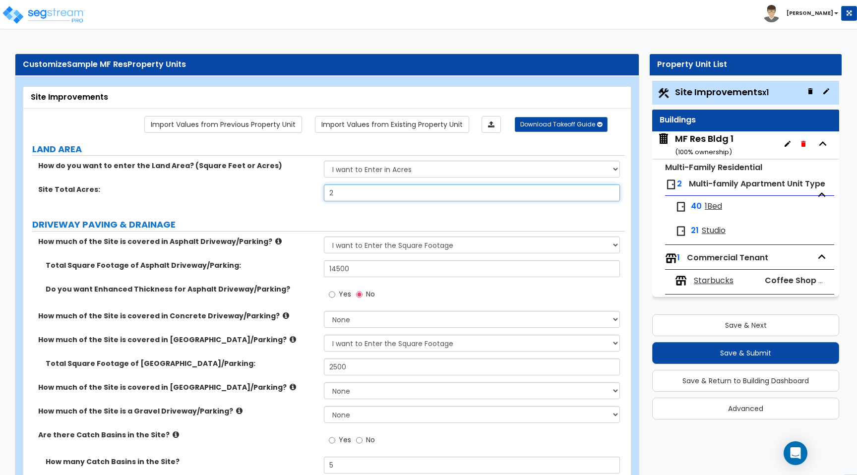
radio input "true"
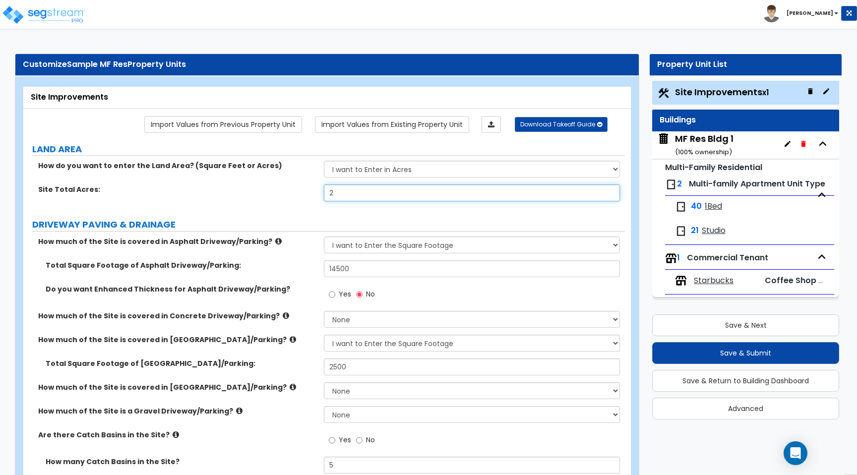
radio input "true"
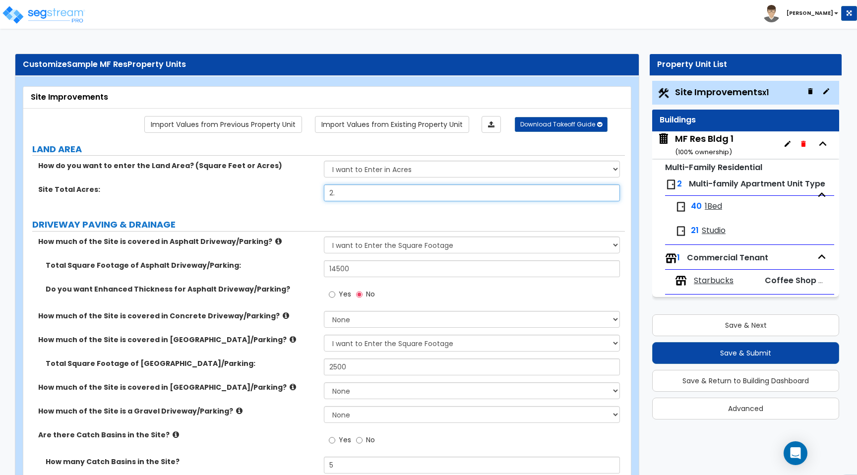
radio input "true"
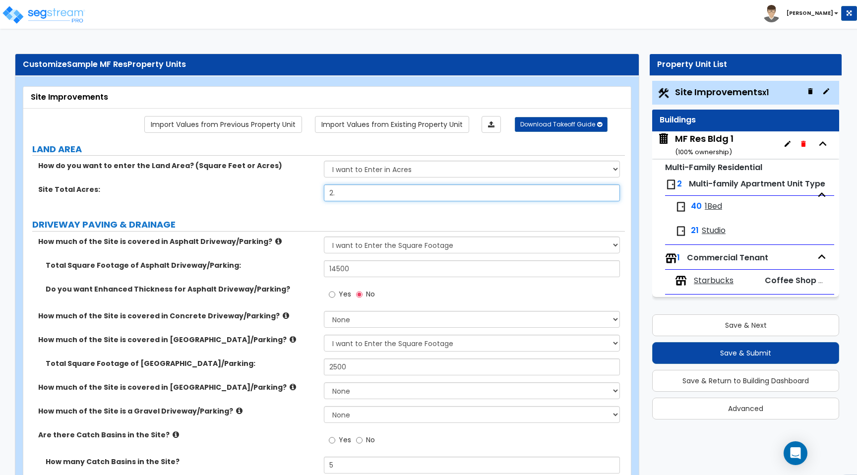
radio input "true"
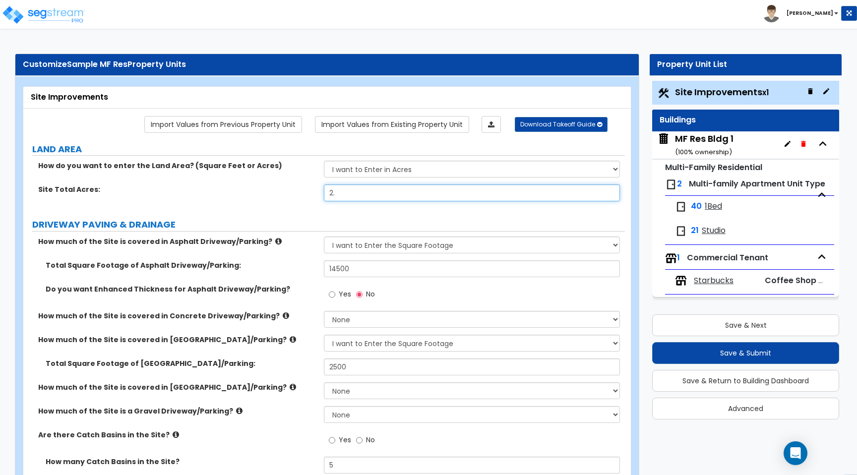
radio input "true"
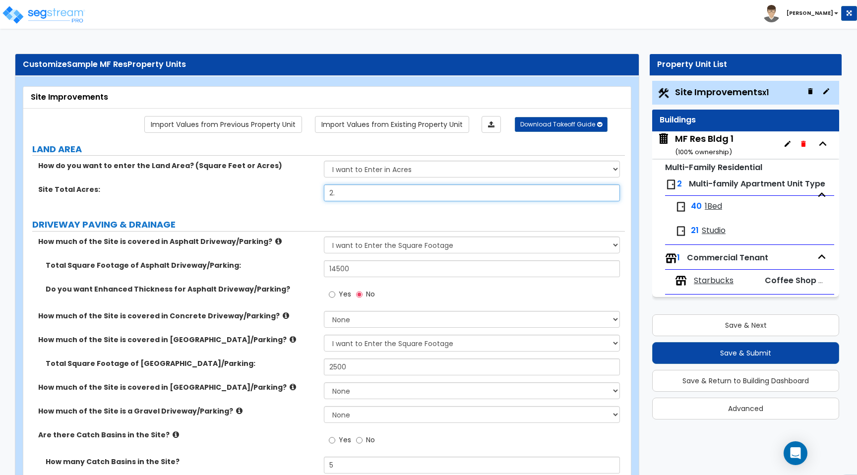
radio input "true"
type input "2.4"
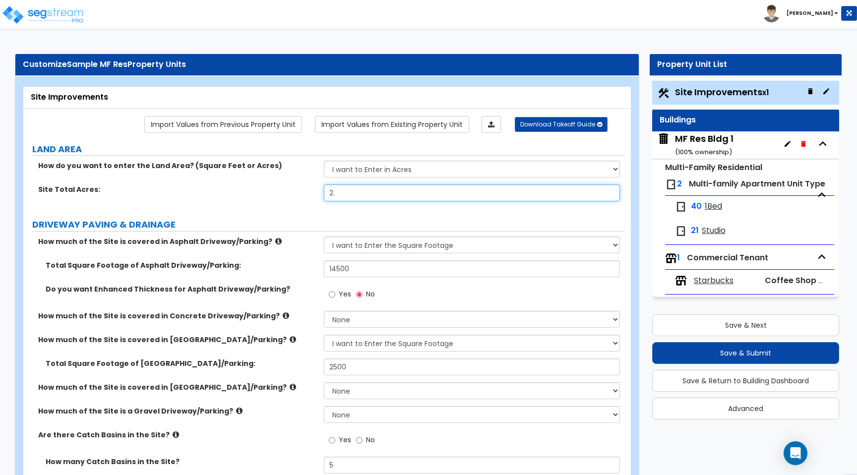
radio input "true"
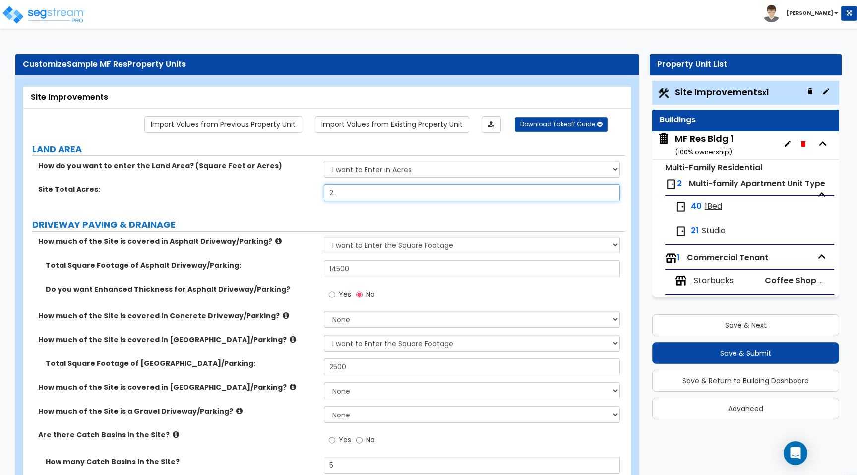
radio input "true"
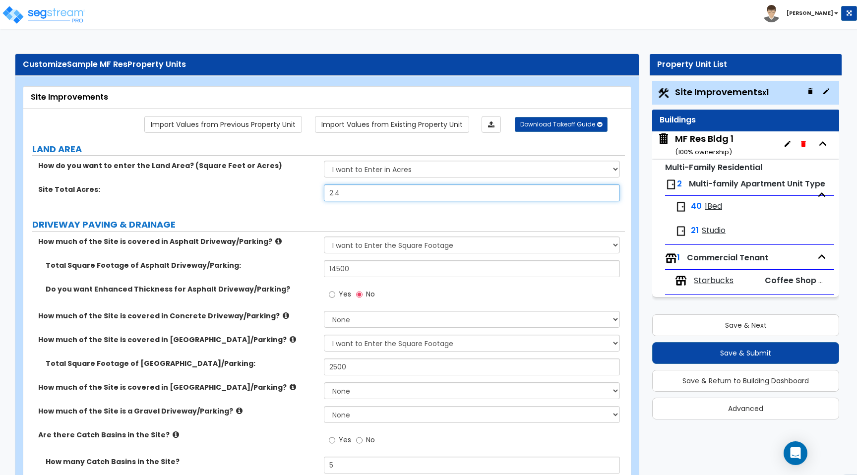
radio input "true"
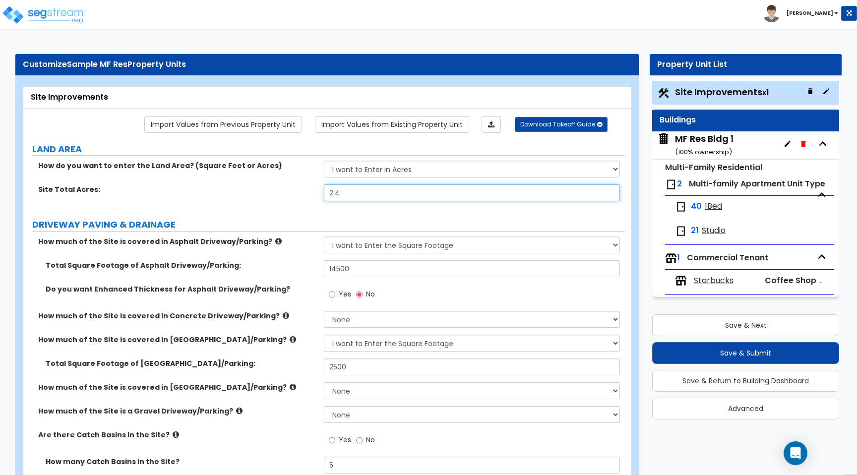
radio input "true"
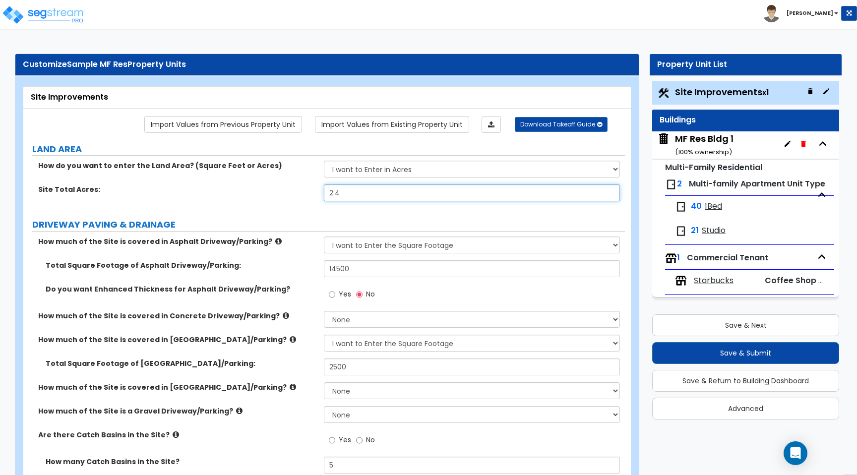
radio input "true"
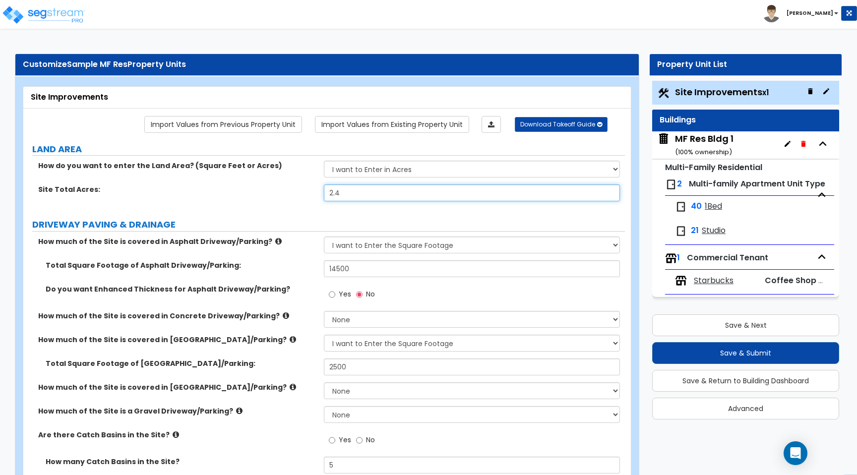
radio input "true"
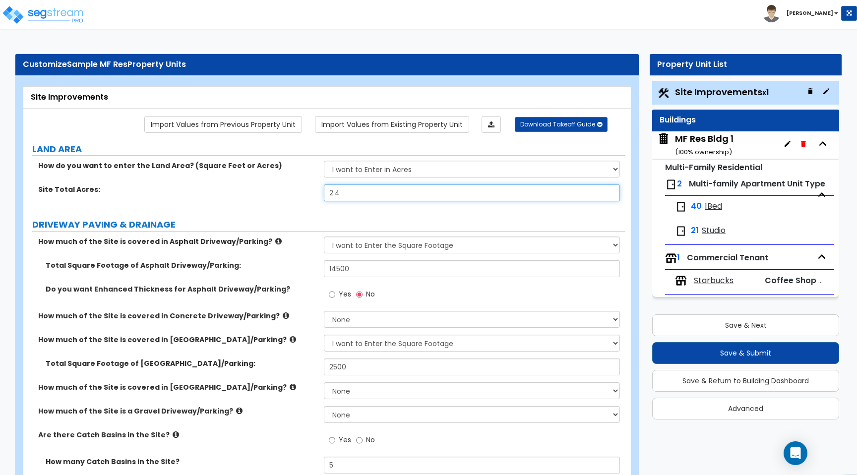
radio input "true"
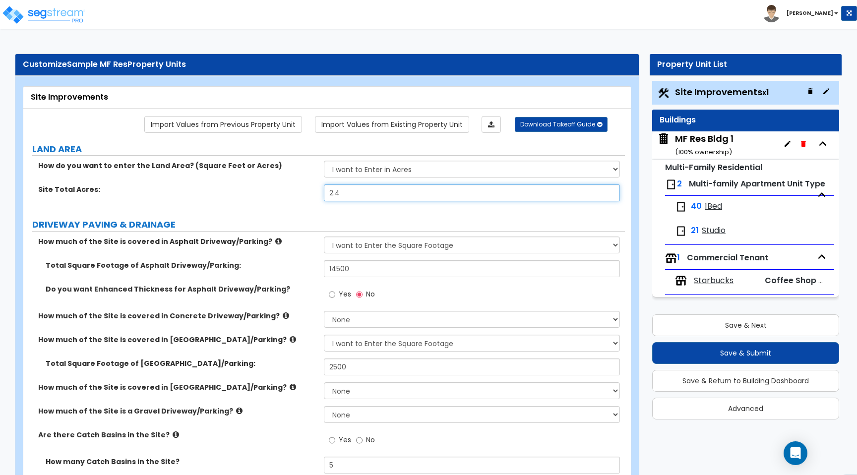
radio input "true"
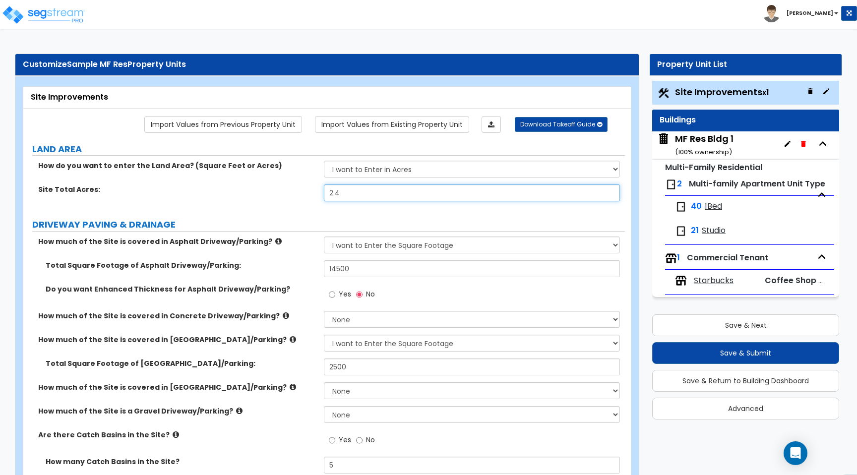
type input "2.42"
radio input "true"
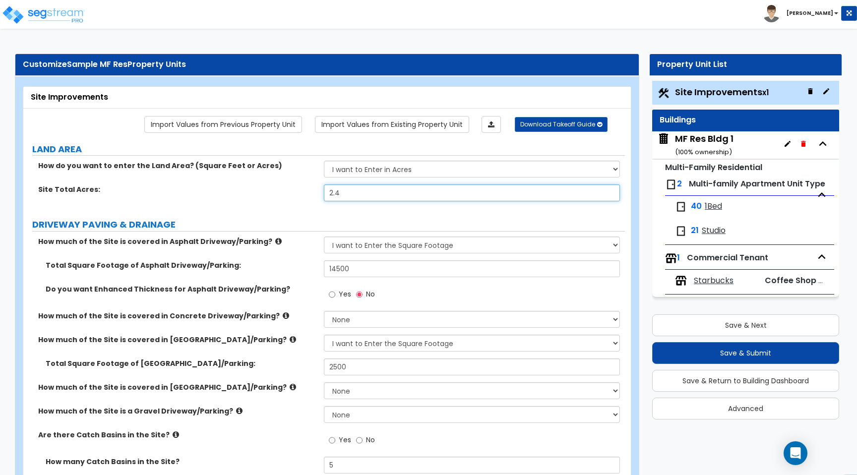
radio input "true"
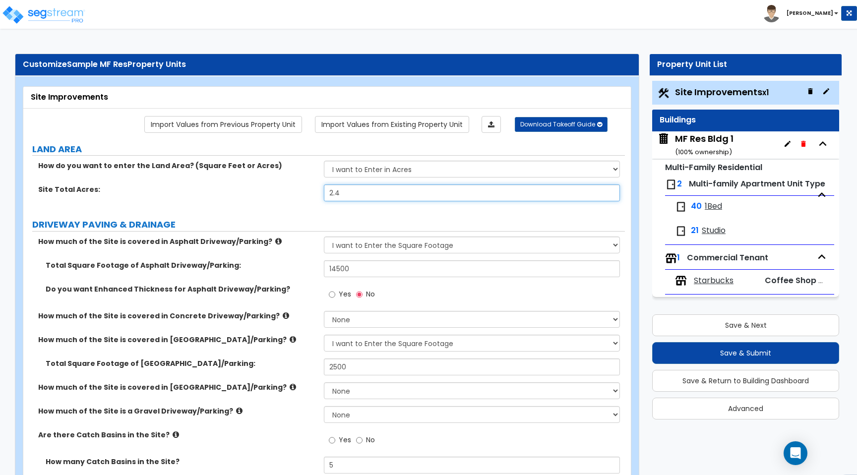
radio input "true"
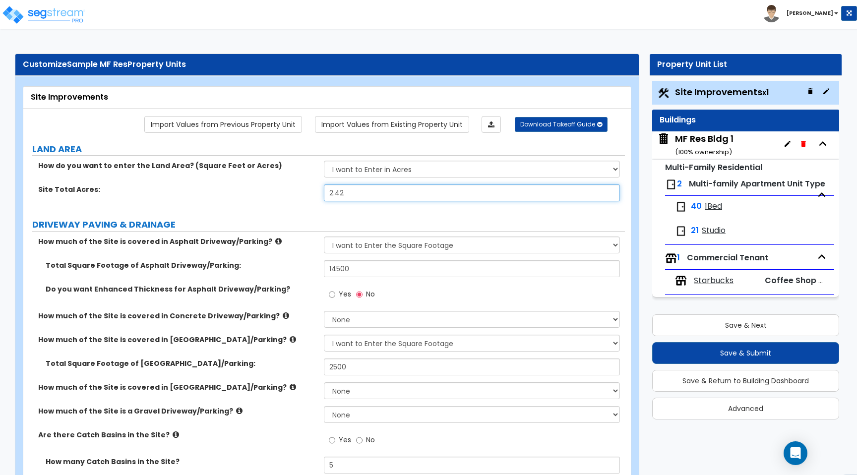
radio input "true"
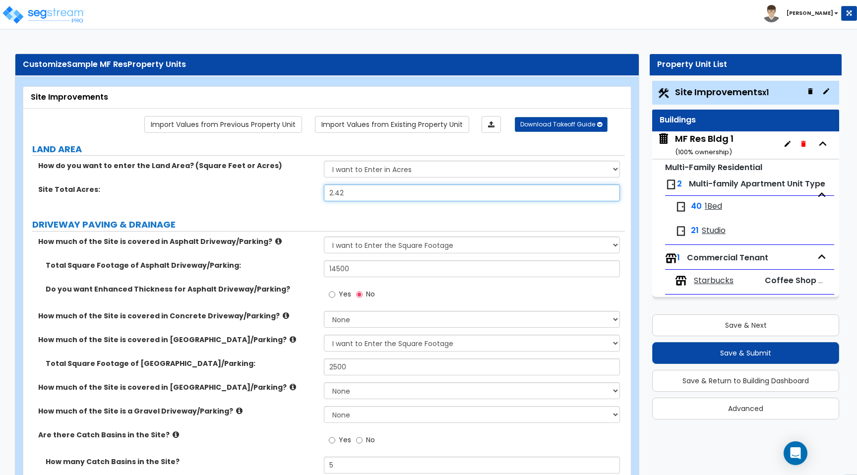
radio input "true"
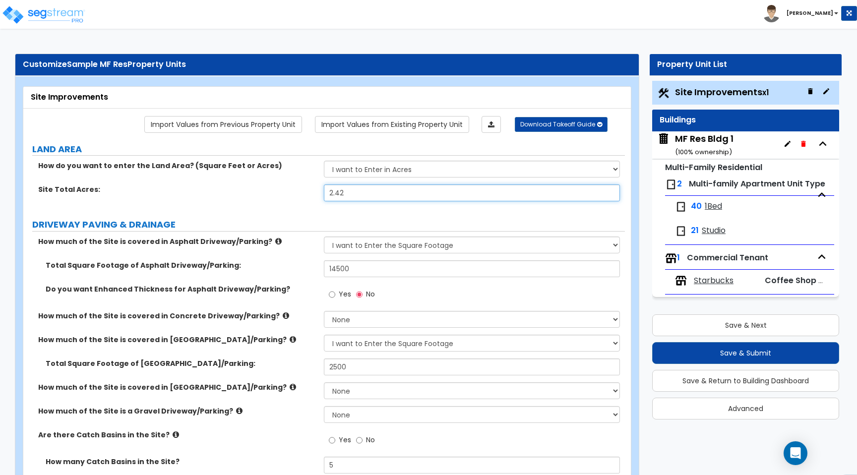
radio input "true"
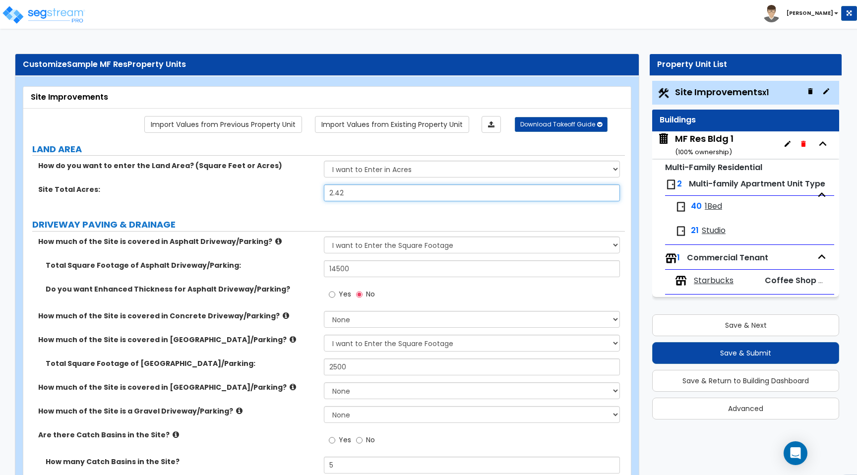
radio input "true"
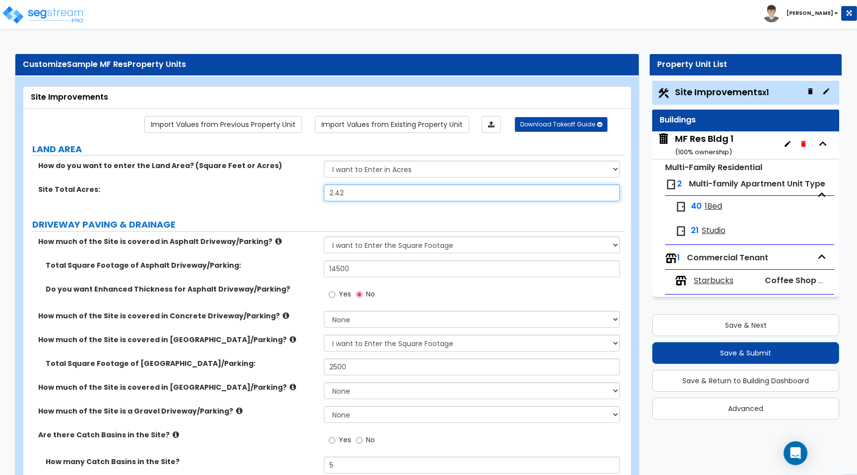
radio input "true"
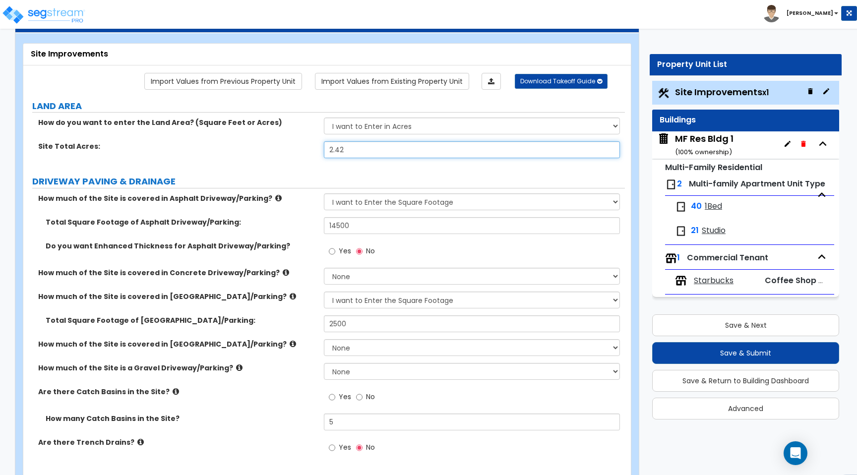
scroll to position [43, 0]
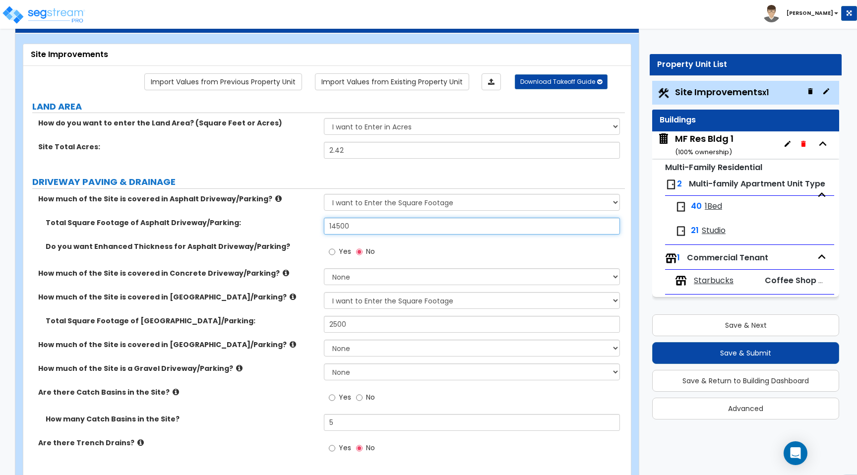
drag, startPoint x: 370, startPoint y: 229, endPoint x: 201, endPoint y: 223, distance: 169.6
click at [201, 223] on div "Total Square Footage of Asphalt Driveway/Parking: 14500" at bounding box center [323, 230] width 601 height 24
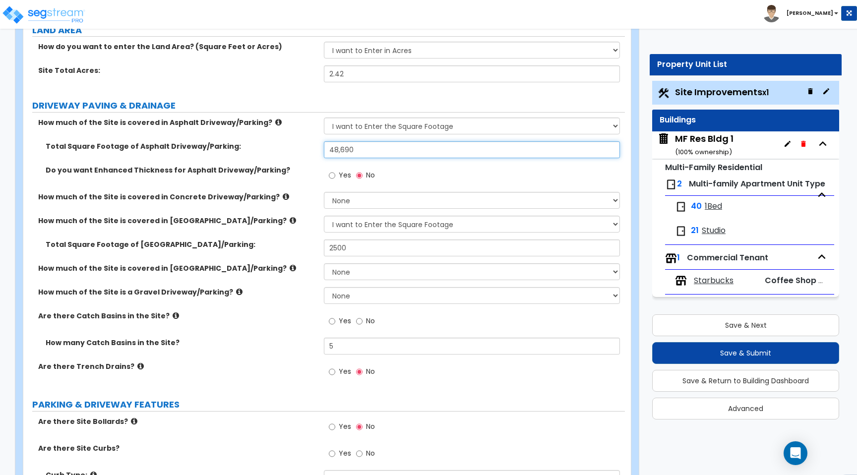
scroll to position [123, 0]
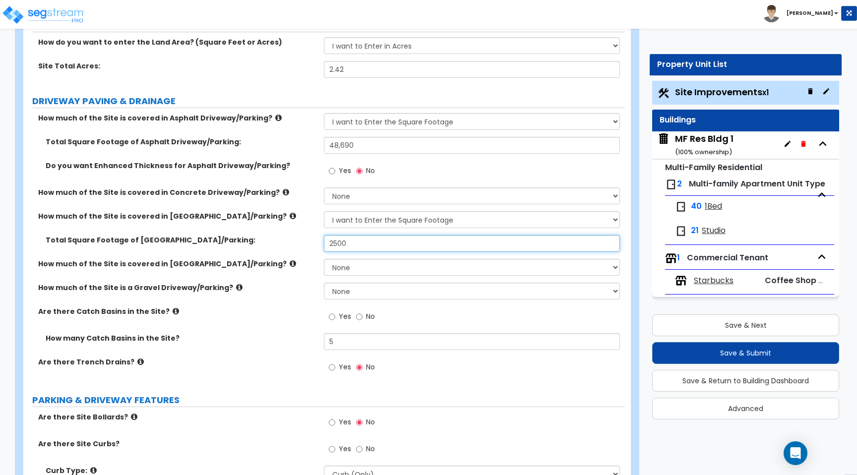
drag, startPoint x: 360, startPoint y: 241, endPoint x: 235, endPoint y: 239, distance: 124.9
click at [235, 239] on div "Total Square Footage of Brick Driveway/Parking: 2500" at bounding box center [323, 247] width 601 height 24
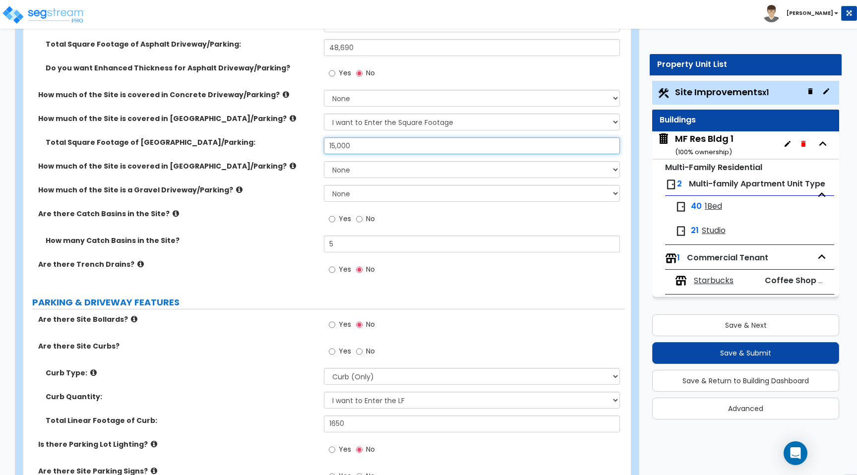
scroll to position [223, 0]
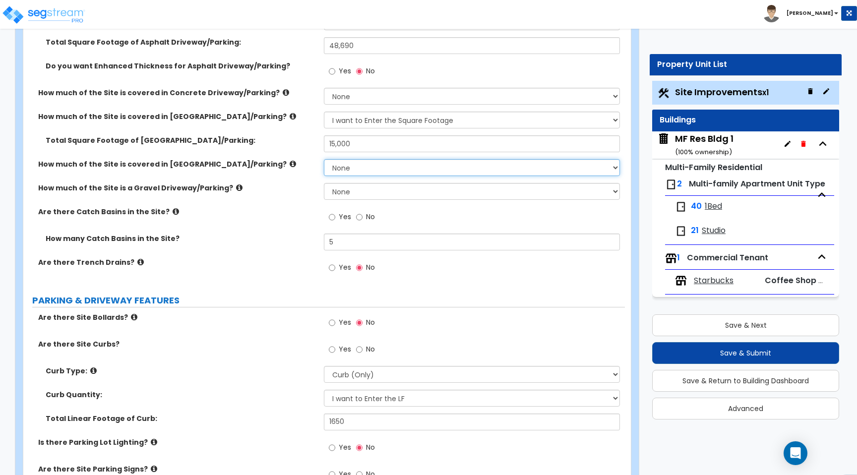
click at [347, 160] on select "None I want to Enter an Approximate Percentage I want to Enter the Square Foota…" at bounding box center [471, 167] width 295 height 17
click at [324, 159] on select "None I want to Enter an Approximate Percentage I want to Enter the Square Foota…" at bounding box center [471, 167] width 295 height 17
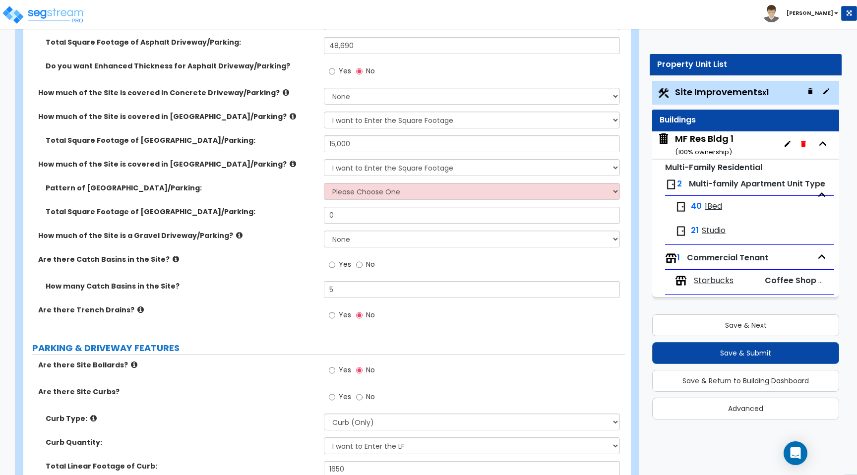
click at [289, 164] on icon at bounding box center [292, 163] width 6 height 7
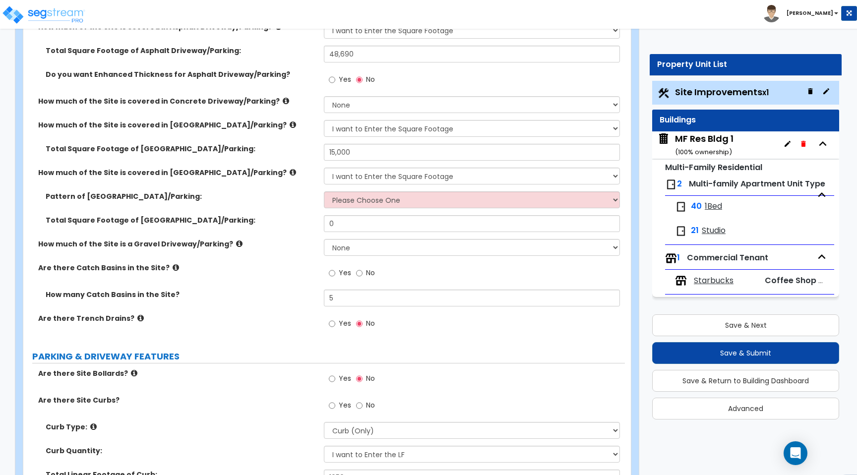
scroll to position [214, 0]
click at [352, 202] on select "Please Choose One Irregular Rectangular" at bounding box center [471, 200] width 295 height 17
click at [324, 192] on select "Please Choose One Irregular Rectangular" at bounding box center [471, 200] width 295 height 17
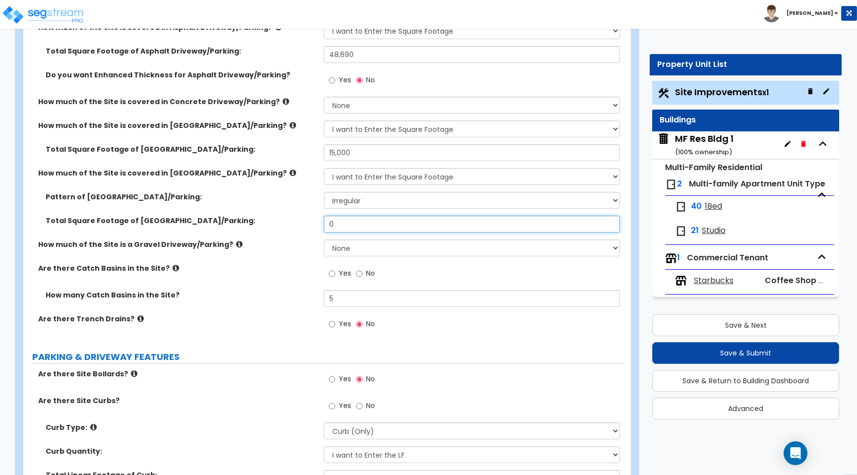
drag, startPoint x: 353, startPoint y: 220, endPoint x: 183, endPoint y: 218, distance: 170.0
click at [183, 218] on div "Total Square Footage of Stone Driveway/Parking: 0" at bounding box center [323, 228] width 601 height 24
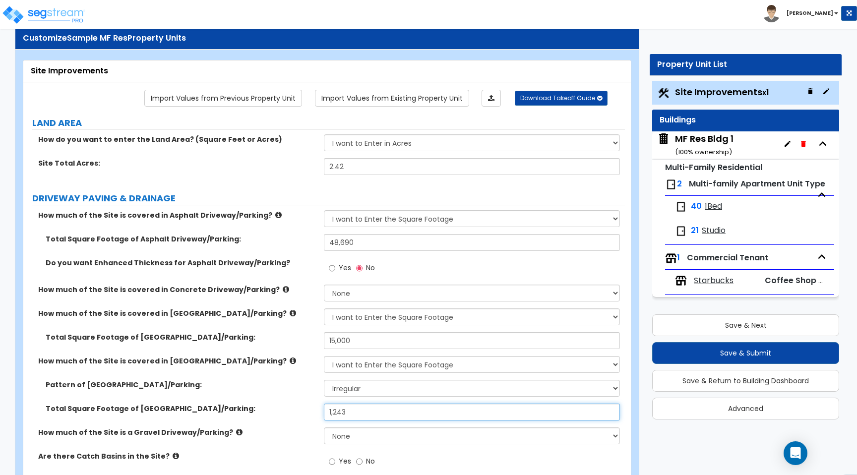
scroll to position [0, 0]
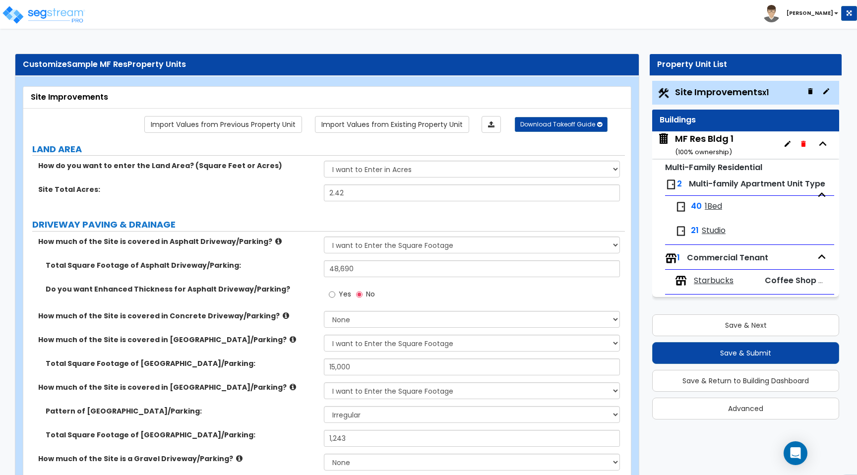
click at [723, 151] on small "( 100 % ownership)" at bounding box center [703, 151] width 57 height 9
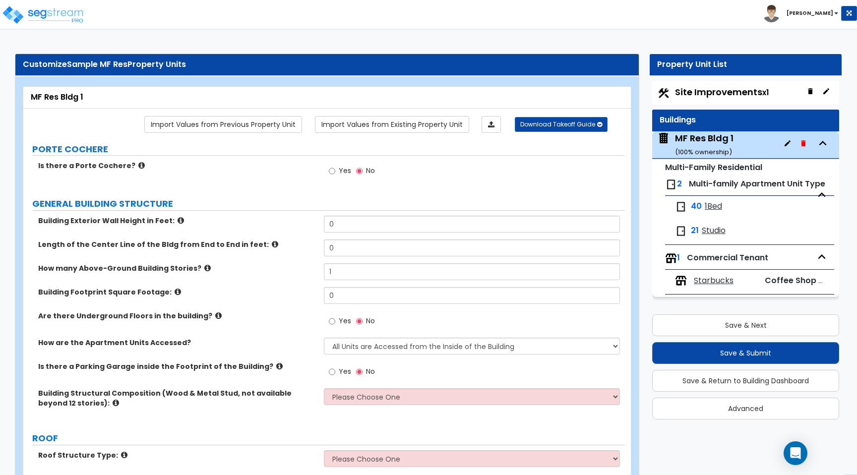
click at [712, 189] on span "Multi-family Apartment Unit Type" at bounding box center [757, 183] width 136 height 11
click at [704, 207] on span "1Bed" at bounding box center [712, 206] width 17 height 11
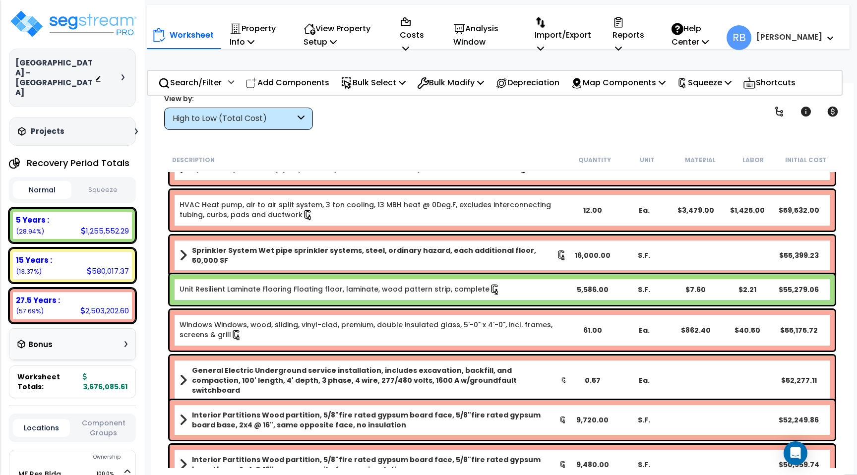
scroll to position [262, 0]
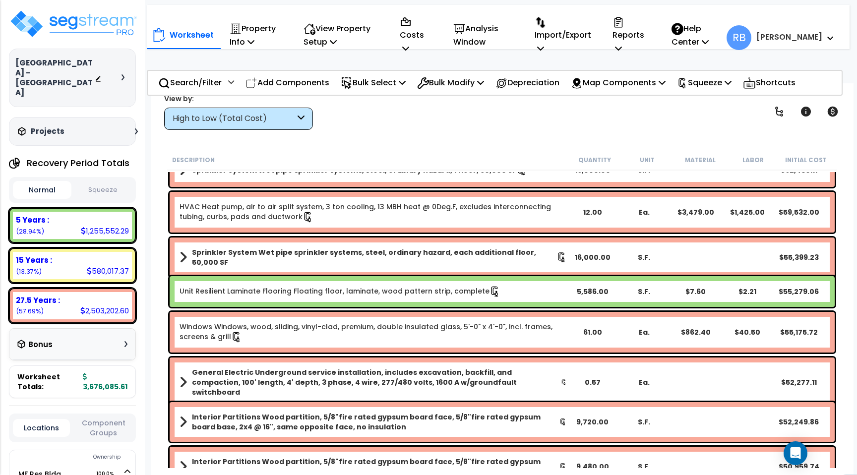
click at [748, 8] on div "Worksheet Property Info Property Setup Add Property Unit Template property Clon…" at bounding box center [498, 33] width 702 height 56
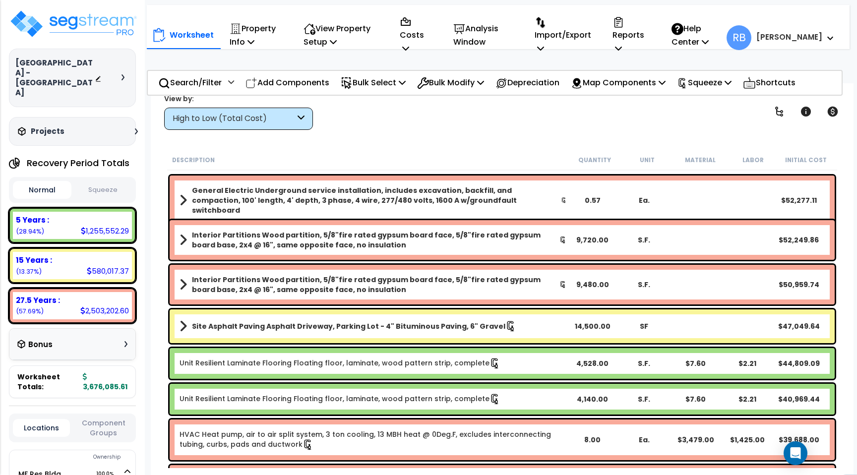
scroll to position [449, 0]
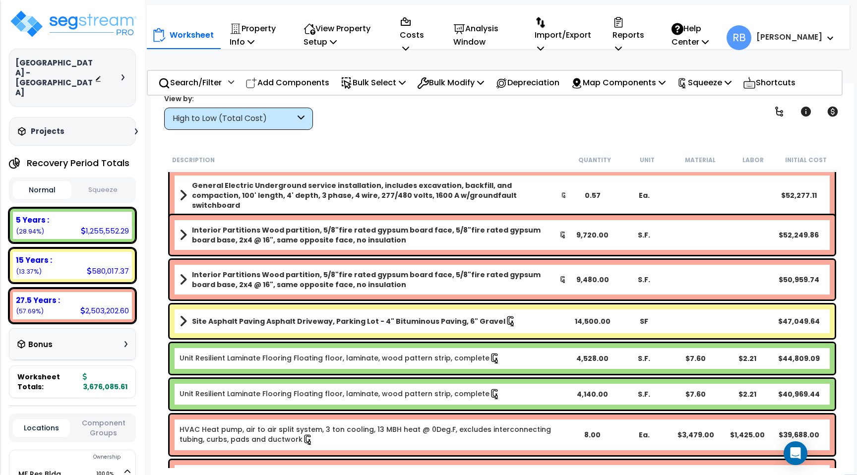
click at [371, 284] on b "Interior Partitions Wood partition, 5/8"fire rated gypsum board face, 5/8"fire …" at bounding box center [375, 280] width 367 height 20
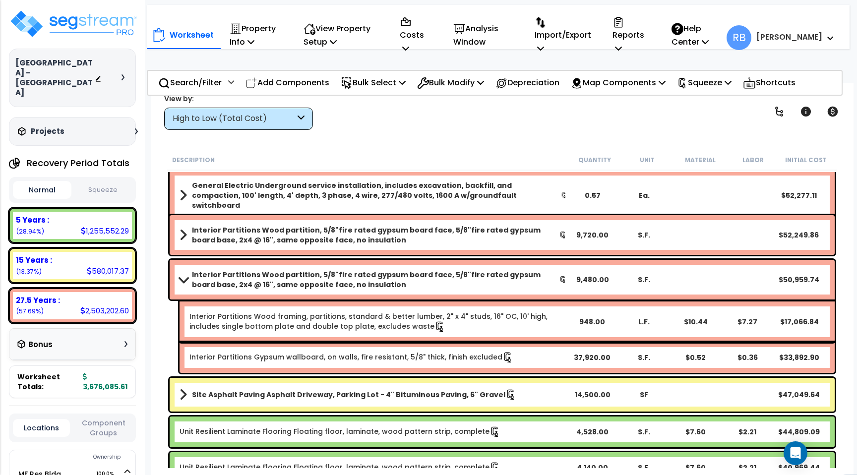
click at [371, 284] on b "Interior Partitions Wood partition, 5/8"fire rated gypsum board face, 5/8"fire …" at bounding box center [375, 280] width 367 height 20
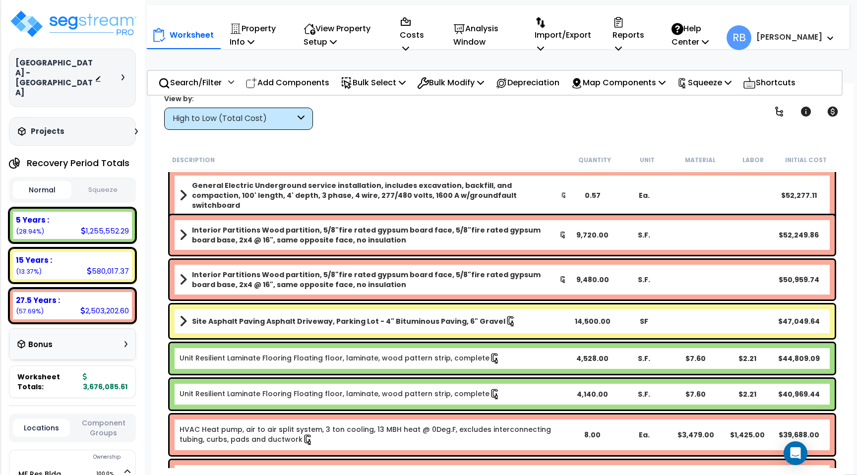
click at [371, 284] on b "Interior Partitions Wood partition, 5/8"fire rated gypsum board face, 5/8"fire …" at bounding box center [375, 280] width 367 height 20
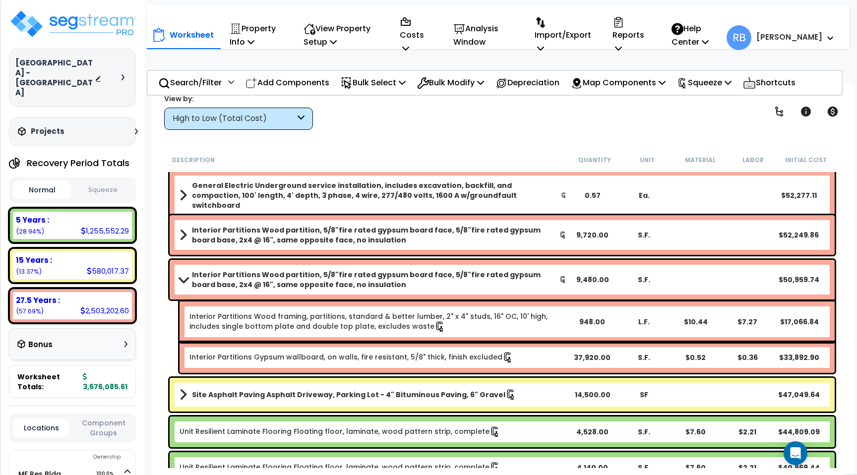
click at [371, 284] on b "Interior Partitions Wood partition, 5/8"fire rated gypsum board face, 5/8"fire …" at bounding box center [375, 280] width 367 height 20
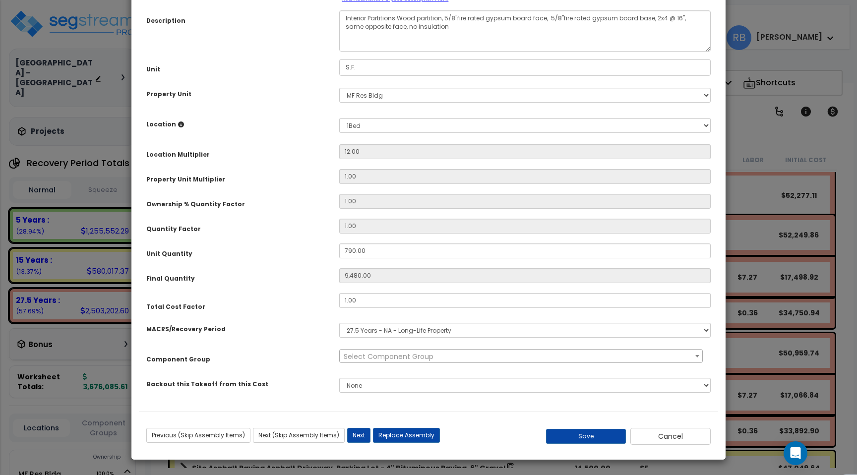
scroll to position [0, 0]
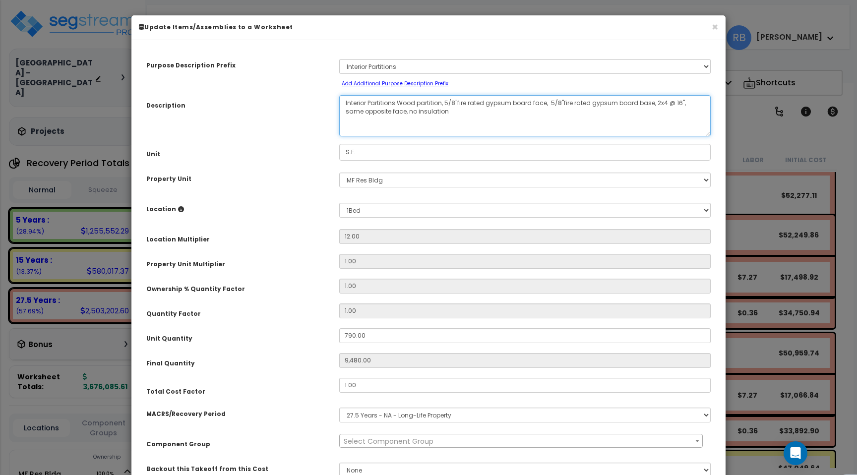
drag, startPoint x: 453, startPoint y: 117, endPoint x: 317, endPoint y: 109, distance: 136.1
click at [317, 109] on div "Description Interior Partitions Wood partition, 5/8"fire rated gypsum board fac…" at bounding box center [428, 115] width 579 height 41
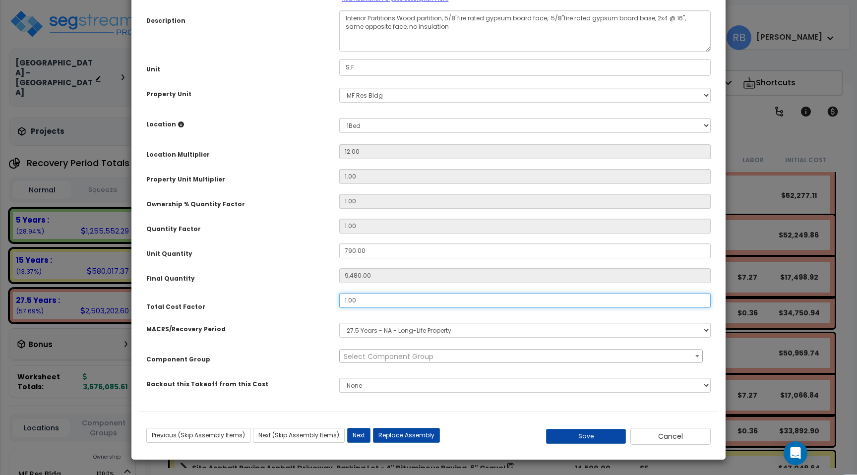
drag, startPoint x: 372, startPoint y: 302, endPoint x: 266, endPoint y: 296, distance: 105.7
click at [266, 296] on div "Total Cost Factor 1.00" at bounding box center [428, 302] width 579 height 18
click at [401, 295] on input "1.00" at bounding box center [524, 300] width 371 height 15
drag, startPoint x: 387, startPoint y: 301, endPoint x: 310, endPoint y: 301, distance: 76.3
click at [310, 301] on div "Total Cost Factor 1.00" at bounding box center [428, 302] width 579 height 18
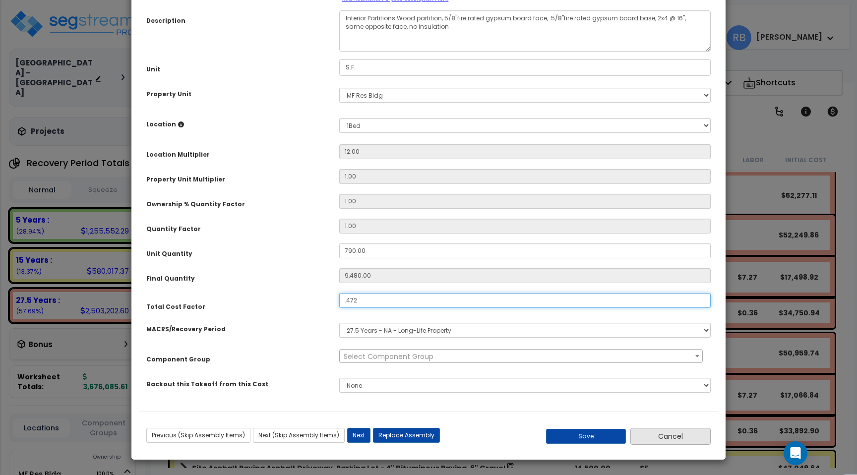
type input ".472"
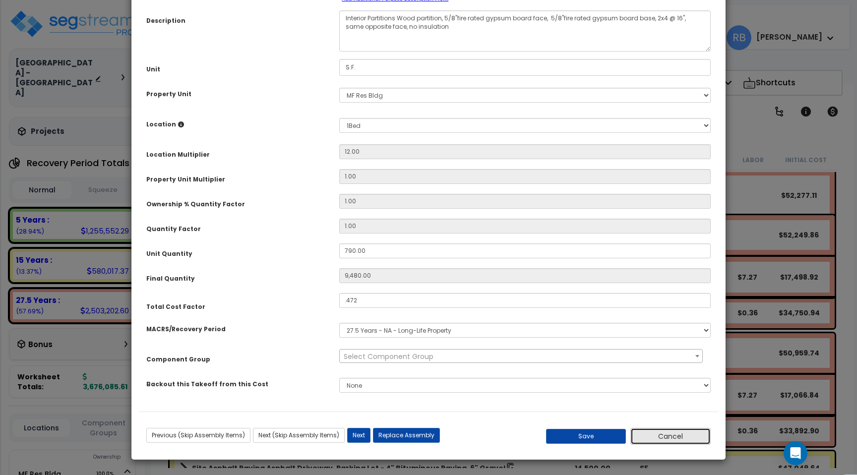
click at [647, 440] on button "Cancel" at bounding box center [670, 436] width 80 height 17
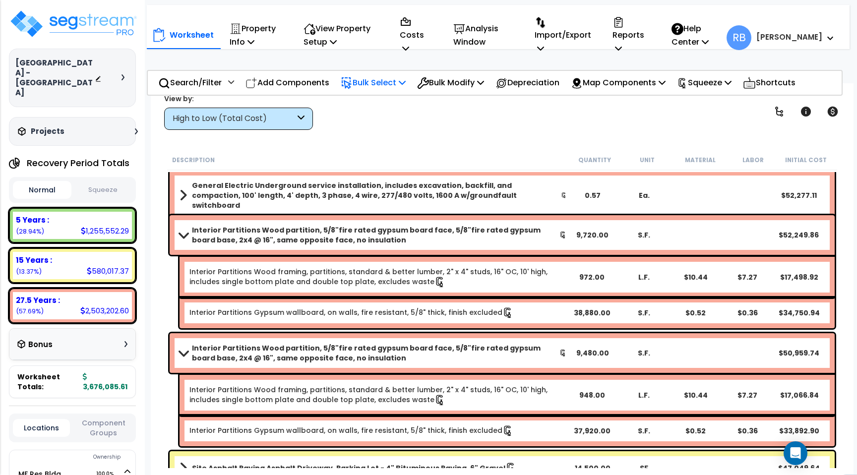
click at [393, 82] on p "Bulk Select" at bounding box center [373, 82] width 65 height 13
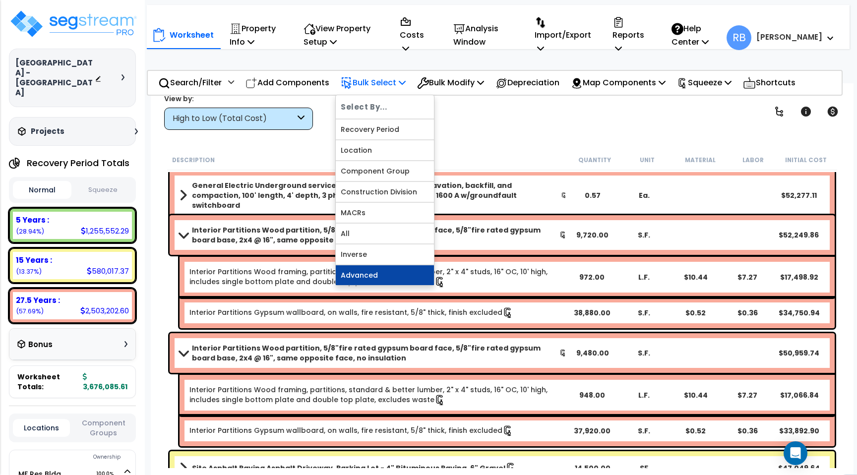
click at [398, 274] on link "Advanced" at bounding box center [385, 275] width 98 height 20
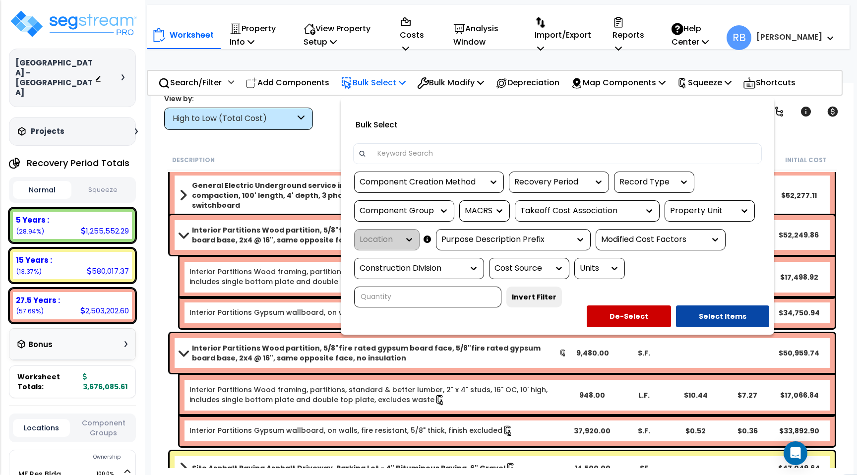
click at [399, 153] on input at bounding box center [563, 153] width 385 height 15
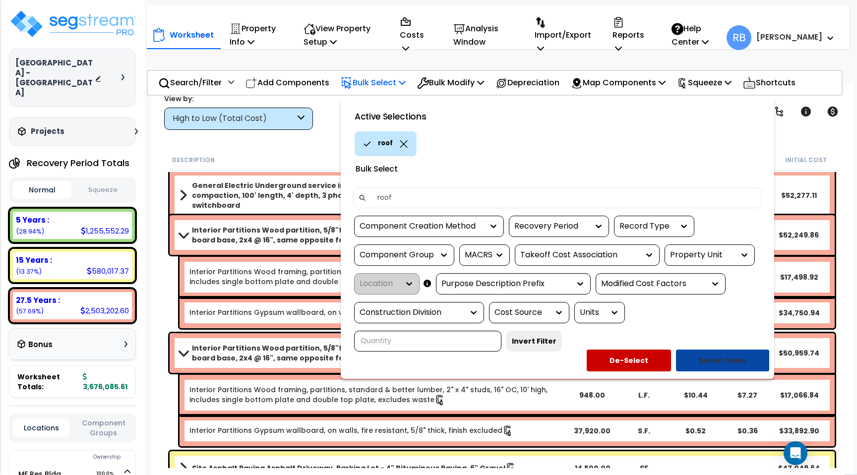
type input "roof"
click at [708, 360] on button "Select Items" at bounding box center [722, 360] width 93 height 22
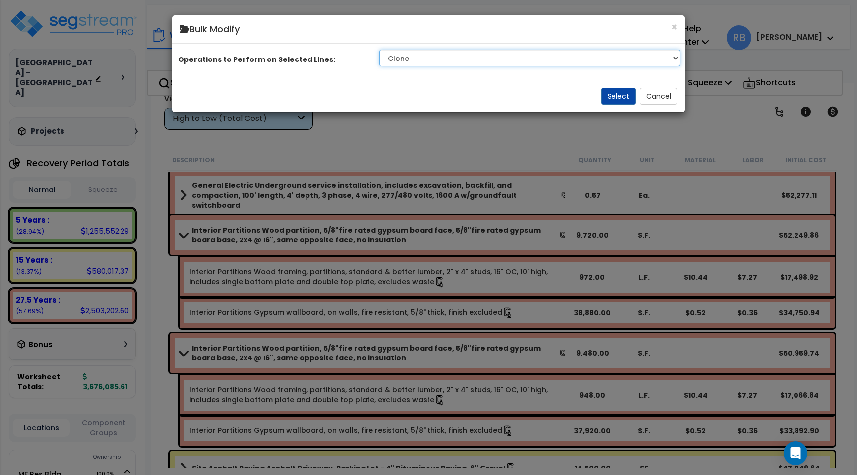
click at [512, 66] on select "Clone Delete Delete Zero Quantities Modify Component Group Modify Recovery Peri…" at bounding box center [529, 58] width 301 height 17
select select "modifyTotalCostFactor"
click at [381, 61] on select "Clone Delete Delete Zero Quantities Modify Component Group Modify Recovery Peri…" at bounding box center [529, 58] width 301 height 17
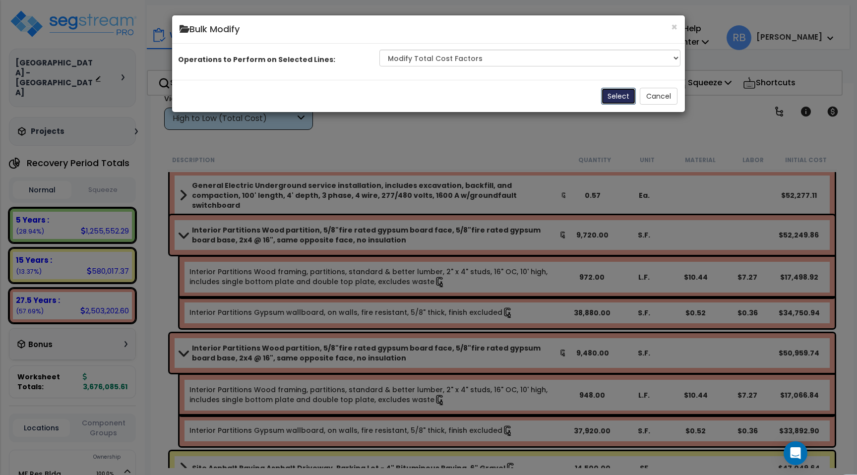
click at [614, 105] on button "Select" at bounding box center [618, 96] width 35 height 17
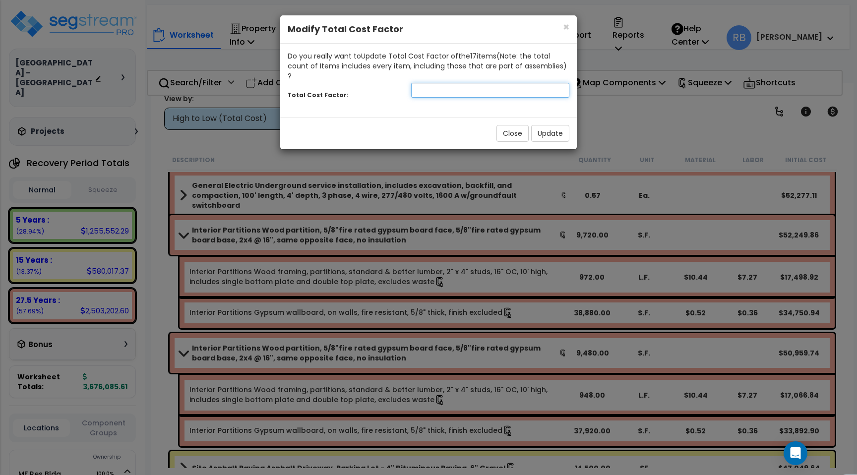
click at [431, 83] on input "number" at bounding box center [490, 90] width 158 height 15
type input ".05"
click at [550, 128] on button "Update" at bounding box center [550, 133] width 38 height 17
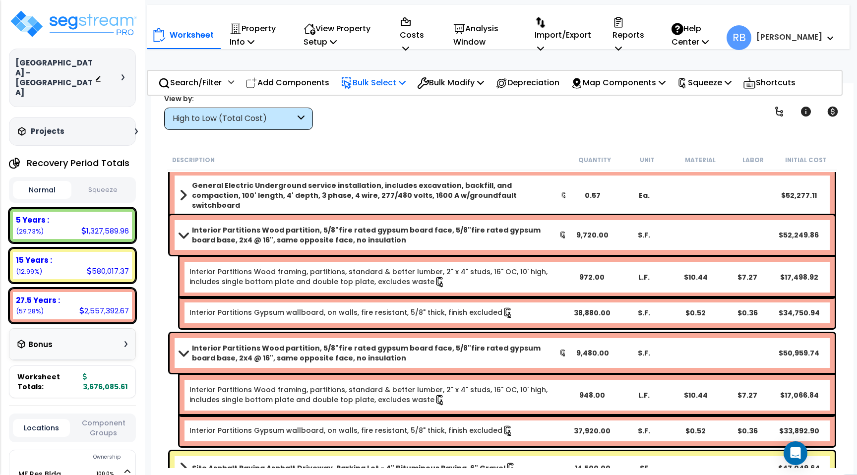
click at [294, 236] on b "Interior Partitions Wood partition, 5/8"fire rated gypsum board face, 5/8"fire …" at bounding box center [375, 235] width 367 height 20
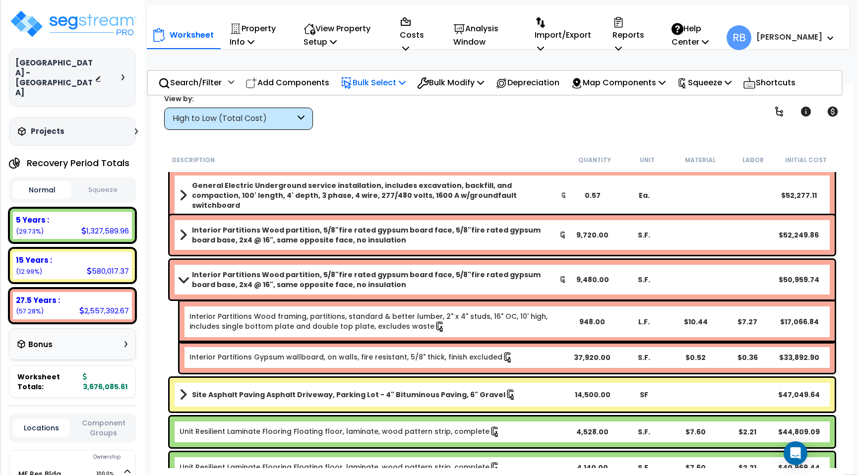
click at [189, 274] on link "Interior Partitions Wood partition, 5/8"fire rated gypsum board face, 5/8"fire …" at bounding box center [372, 280] width 387 height 20
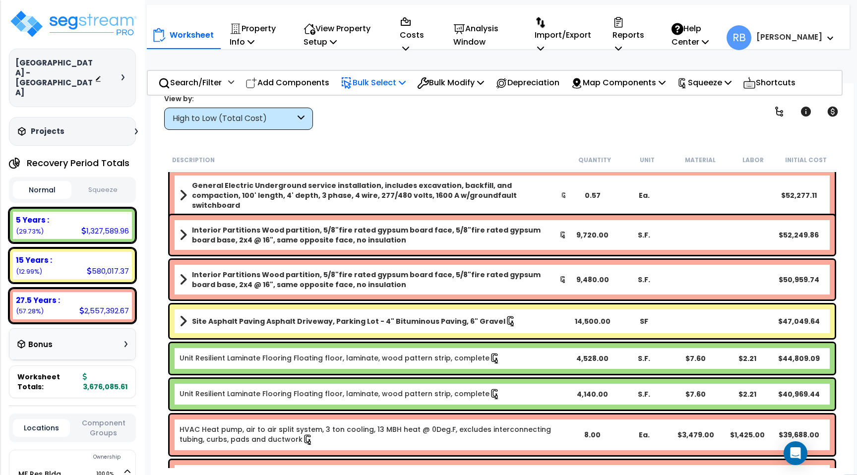
click at [306, 116] on div "High to Low (Total Cost)" at bounding box center [238, 119] width 149 height 22
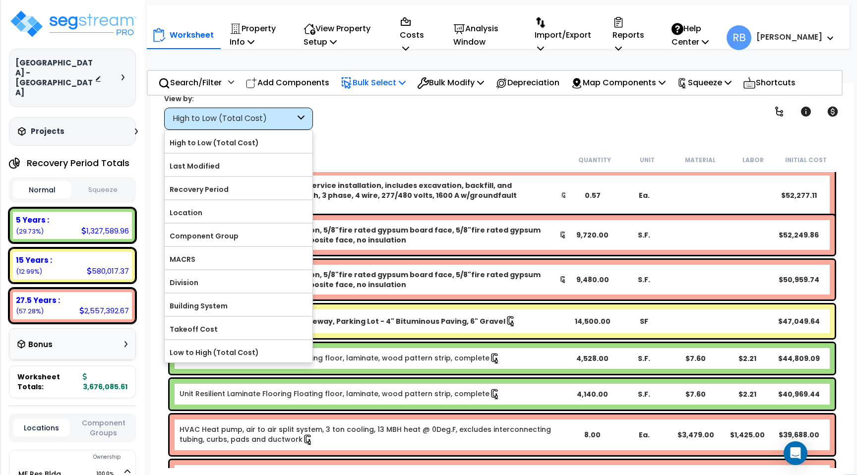
click at [380, 127] on div "View by: High to Low (Total Cost) High to Low (Total Cost)" at bounding box center [502, 111] width 683 height 37
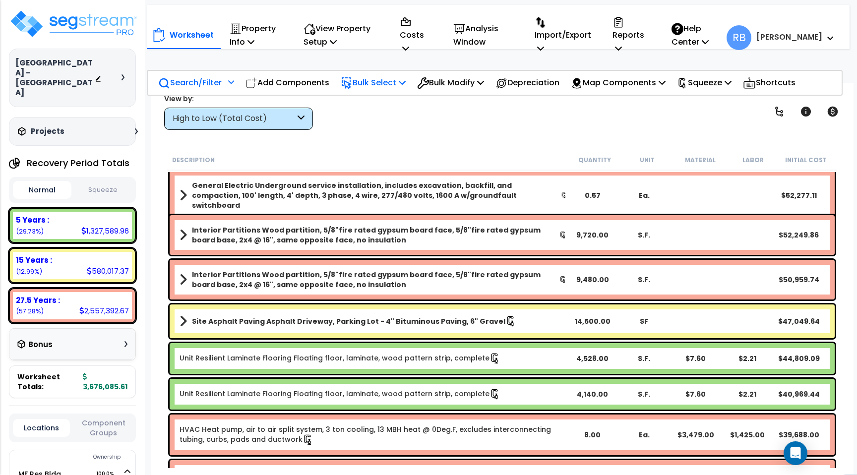
click at [230, 80] on icon at bounding box center [231, 81] width 6 height 7
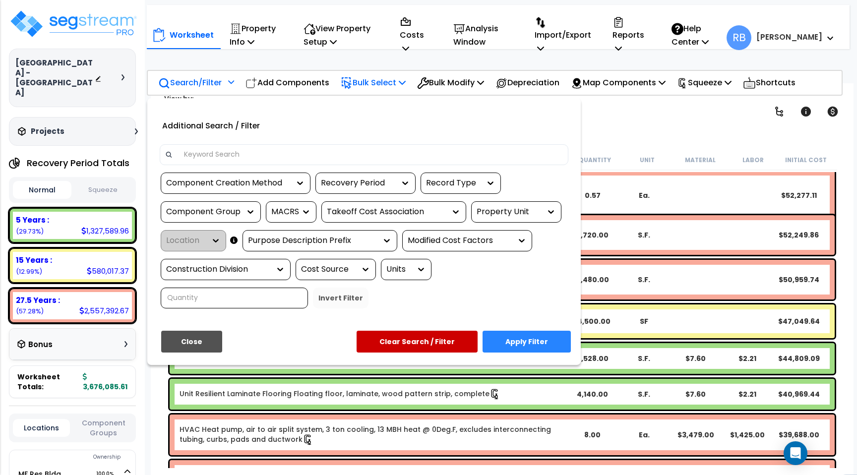
click at [387, 177] on div "Recovery Period" at bounding box center [358, 182] width 74 height 11
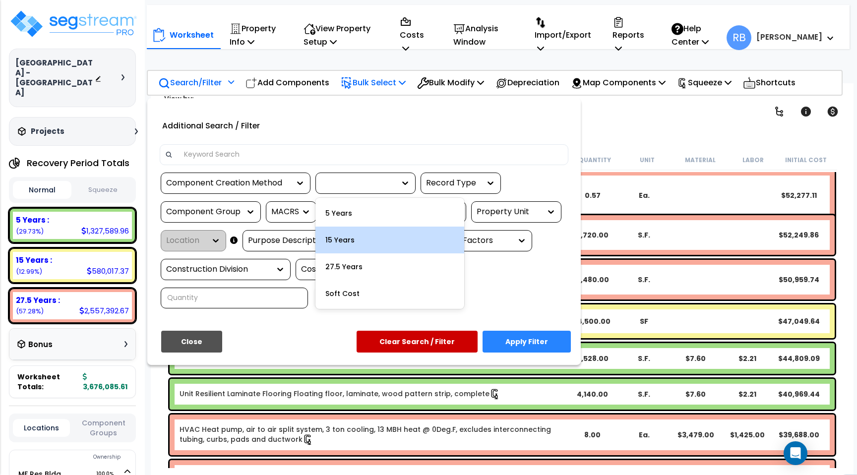
click at [378, 239] on div "15 Years" at bounding box center [389, 240] width 149 height 27
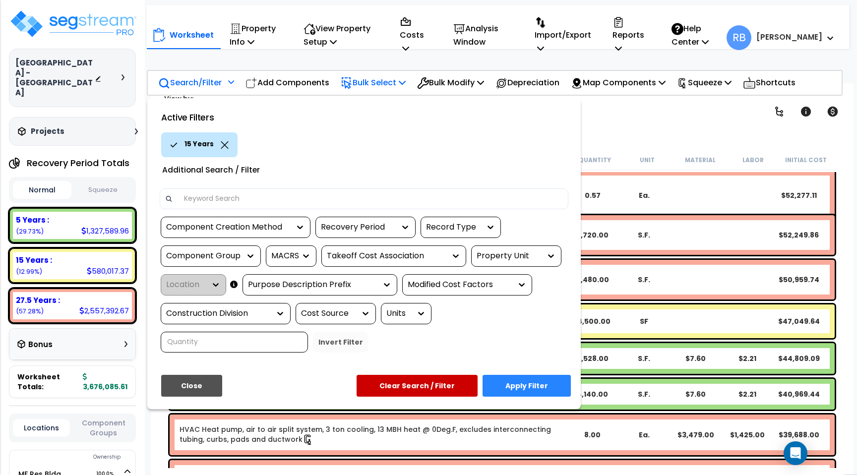
click at [495, 376] on button "Apply Filter" at bounding box center [526, 386] width 88 height 22
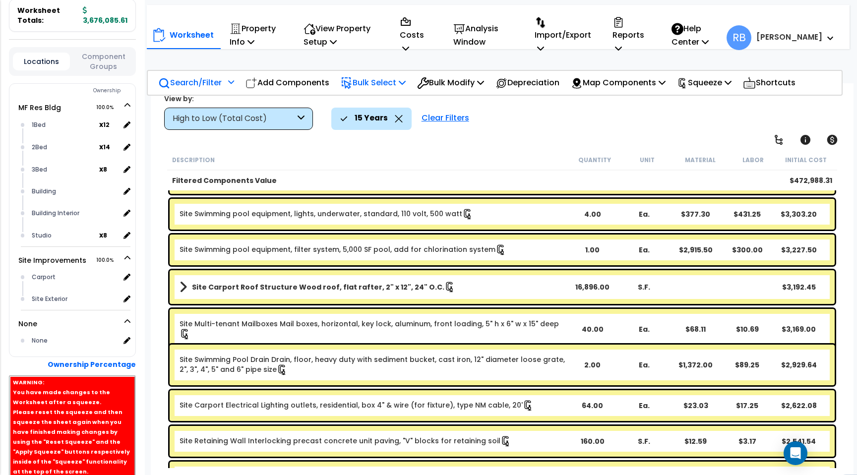
scroll to position [374, 0]
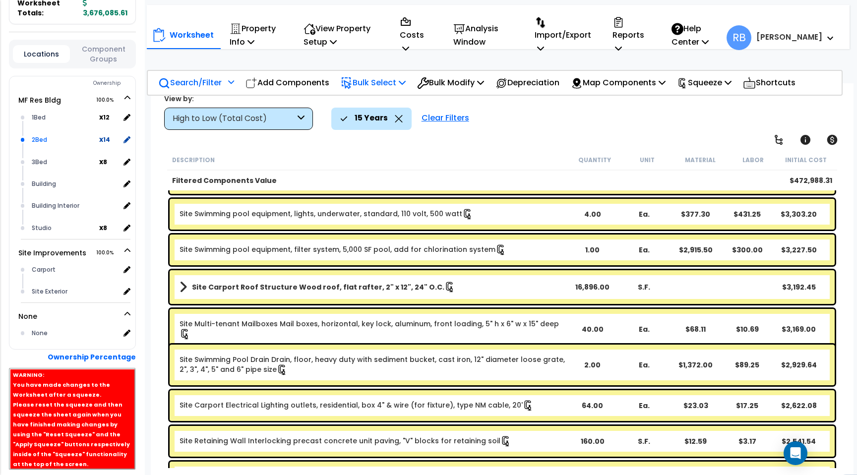
click at [35, 134] on div "2Bed" at bounding box center [64, 140] width 70 height 12
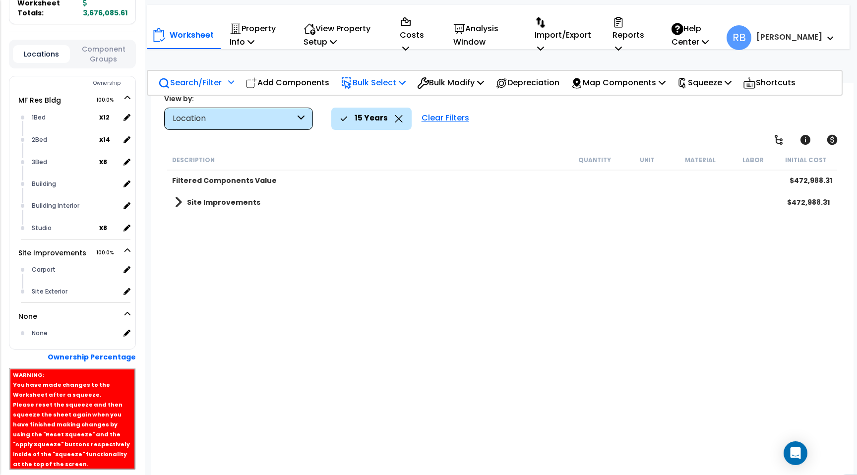
click at [189, 209] on link "Site Improvements" at bounding box center [217, 202] width 86 height 14
click at [400, 124] on div "15 Years" at bounding box center [371, 119] width 62 height 22
click at [400, 118] on icon at bounding box center [399, 118] width 8 height 7
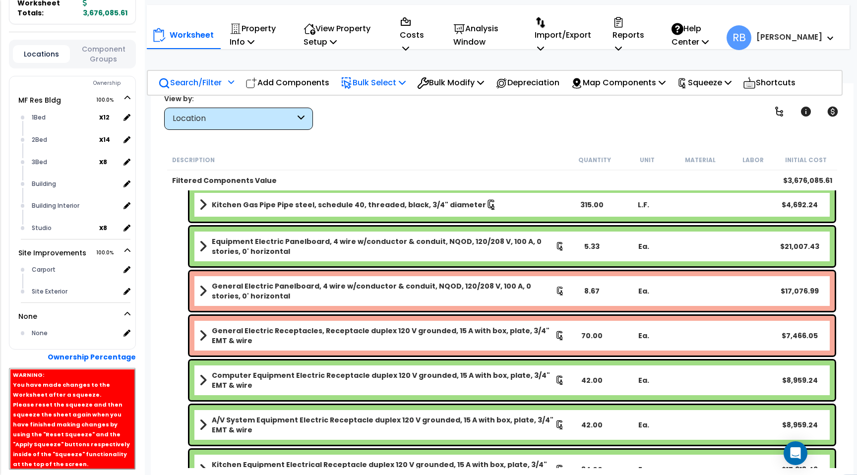
scroll to position [445, 0]
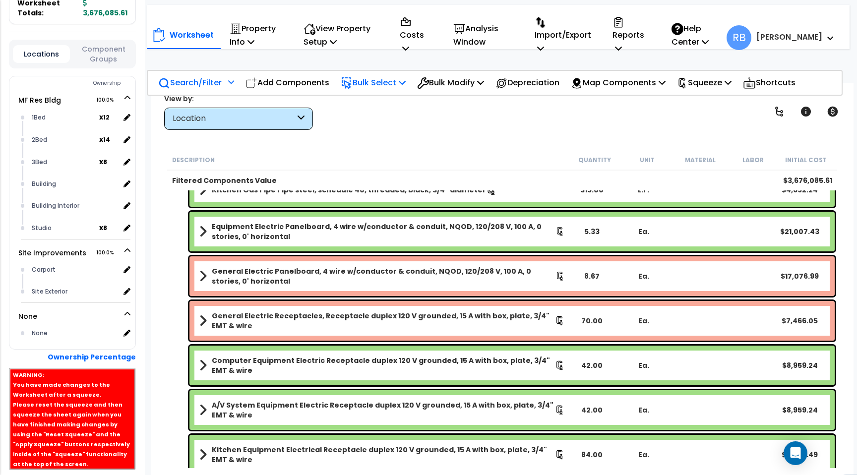
click at [208, 79] on p "Search/Filter" at bounding box center [189, 82] width 63 height 13
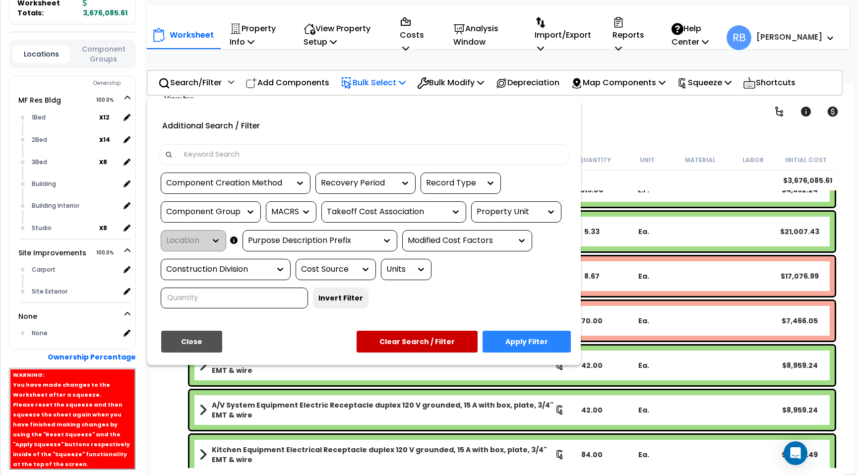
click at [212, 339] on button "Close" at bounding box center [191, 342] width 61 height 22
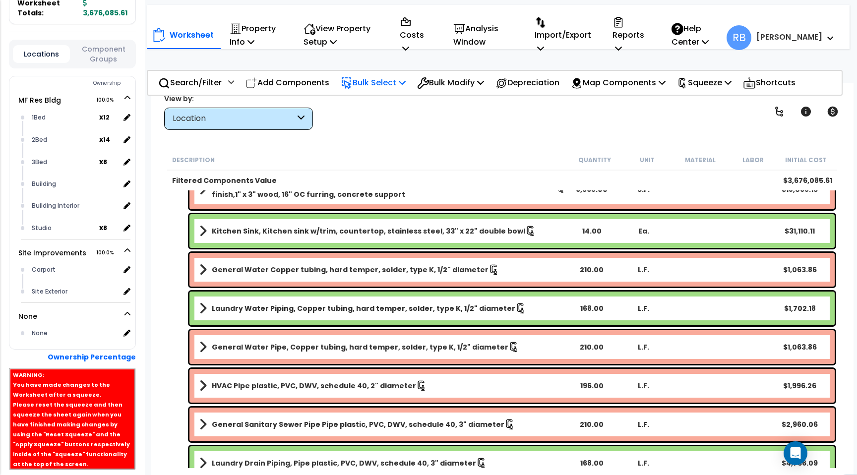
scroll to position [133, 0]
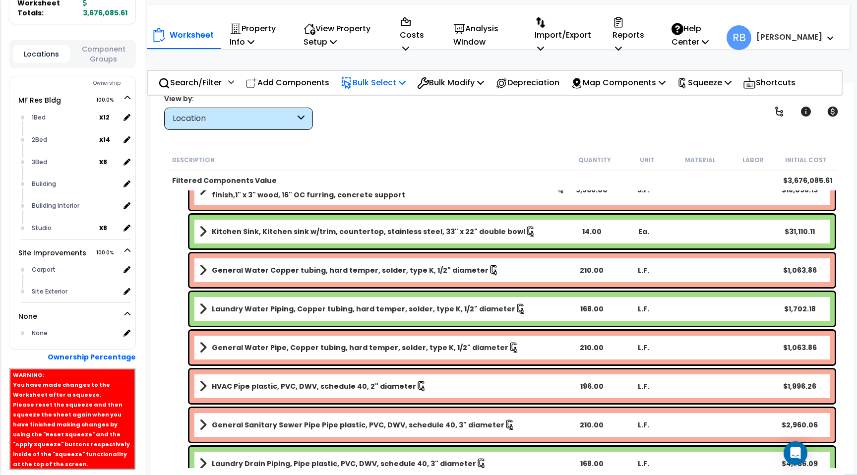
click at [656, 127] on div "View by: Location High to Low (Total Cost)" at bounding box center [502, 111] width 683 height 37
click at [647, 132] on div "Worksheet Property Info Property Setup Add Property Unit Template property Clon…" at bounding box center [502, 320] width 702 height 475
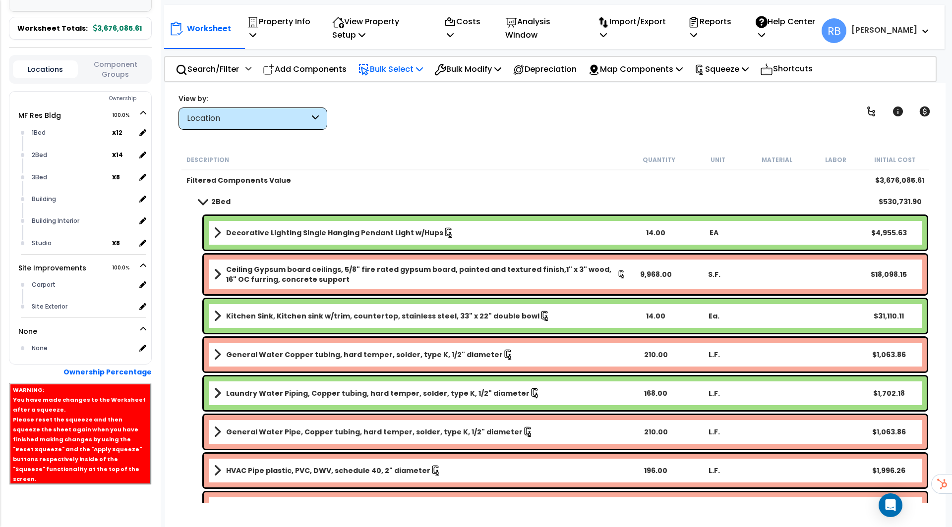
scroll to position [0, 0]
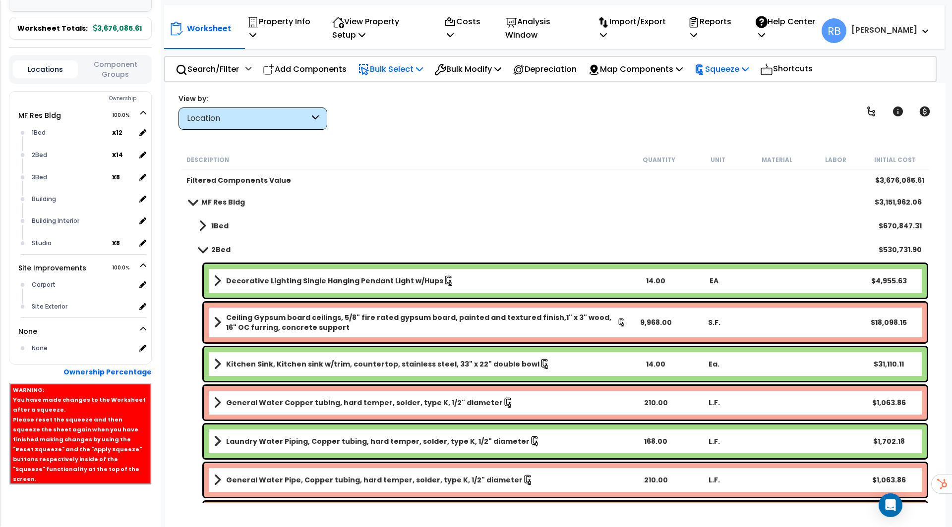
click at [738, 73] on p "Squeeze" at bounding box center [721, 68] width 55 height 13
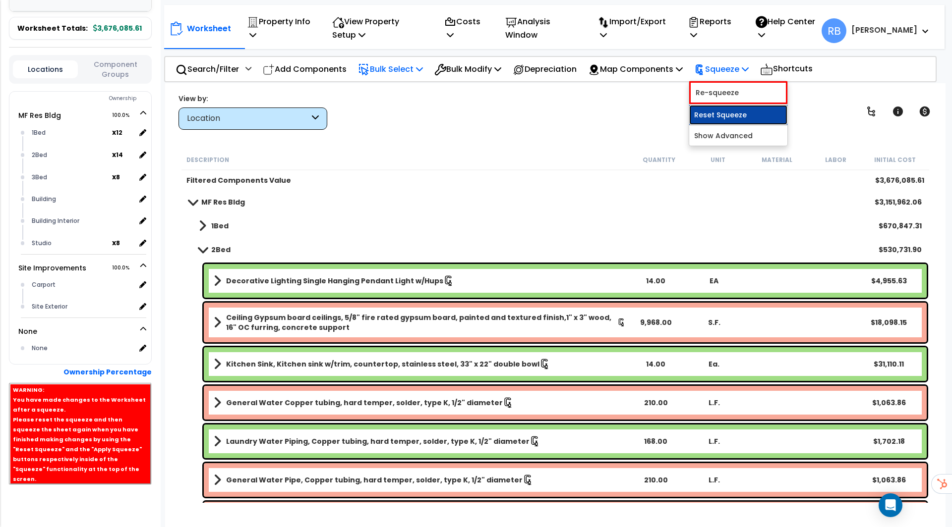
click at [736, 110] on link "Reset Squeeze" at bounding box center [738, 115] width 98 height 20
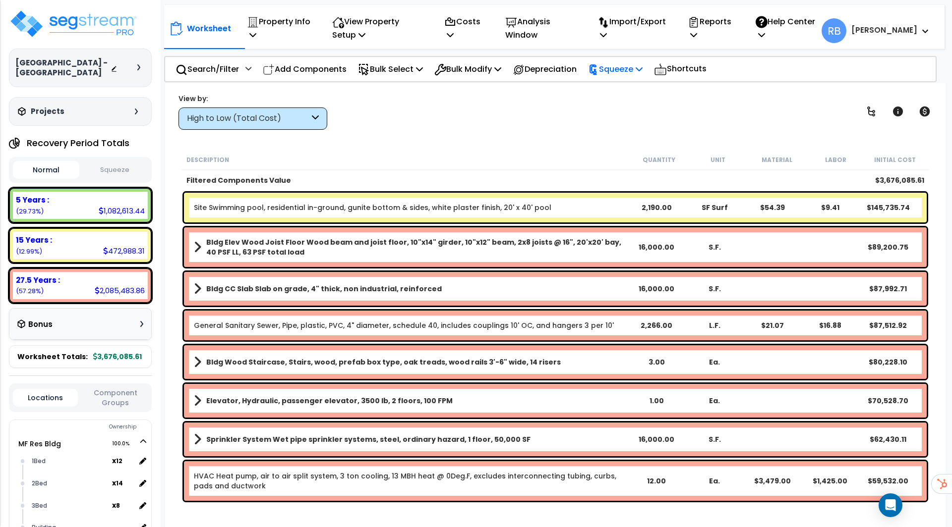
click at [642, 69] on icon at bounding box center [639, 69] width 7 height 8
click at [646, 92] on link "Squeeze" at bounding box center [632, 91] width 98 height 20
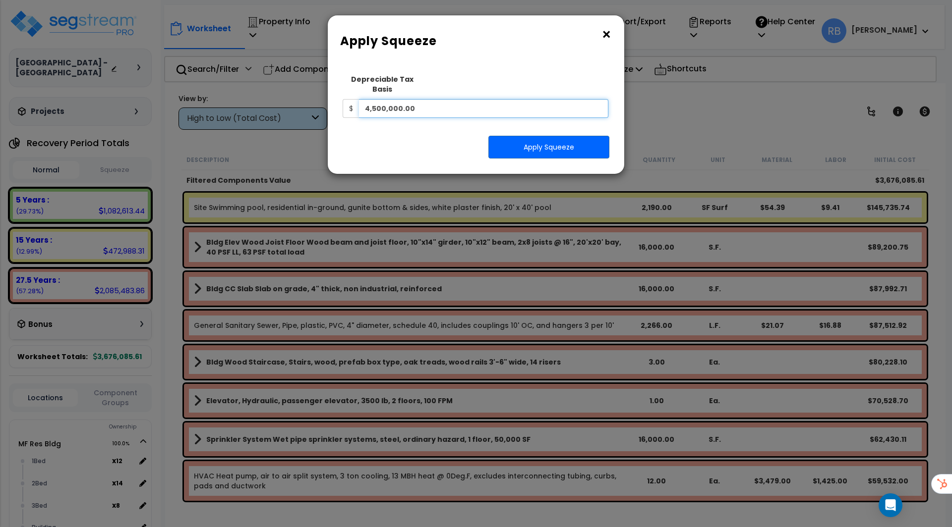
drag, startPoint x: 439, startPoint y: 97, endPoint x: 217, endPoint y: 98, distance: 222.6
click at [217, 98] on div "× Apply Squeeze Squeeze Type Select 1. Squeeze Entire Worksheet 2. Squeeze by […" at bounding box center [476, 263] width 952 height 527
type input "2,600,000"
click at [534, 138] on button "Apply Squeeze" at bounding box center [548, 147] width 121 height 23
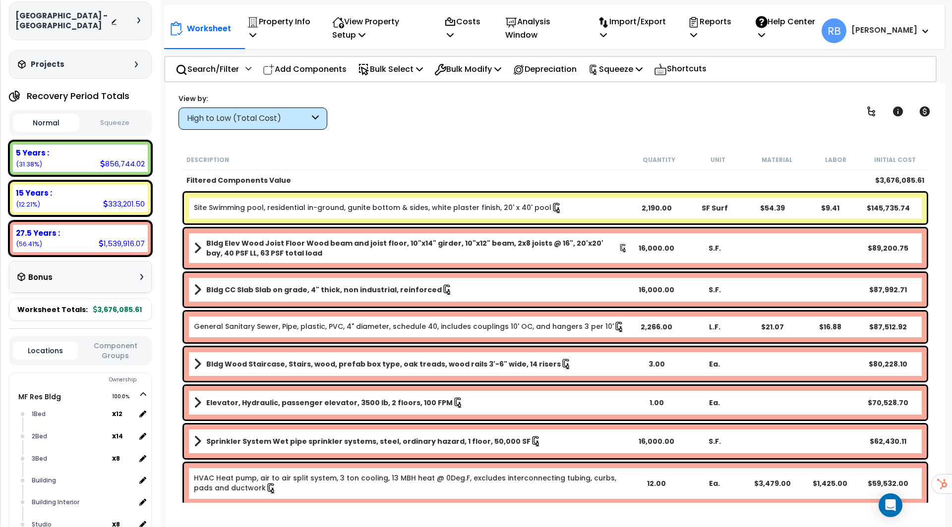
scroll to position [45, 0]
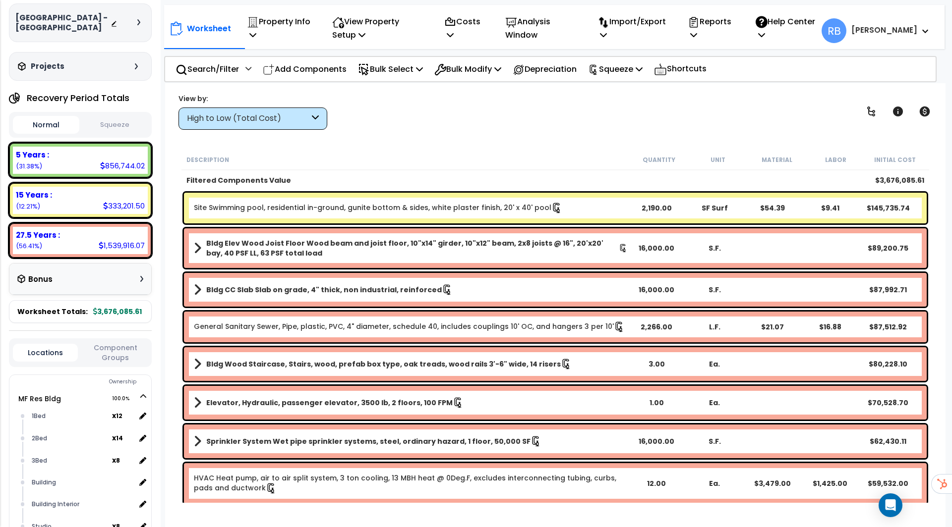
click at [124, 126] on button "Squeeze" at bounding box center [115, 124] width 66 height 17
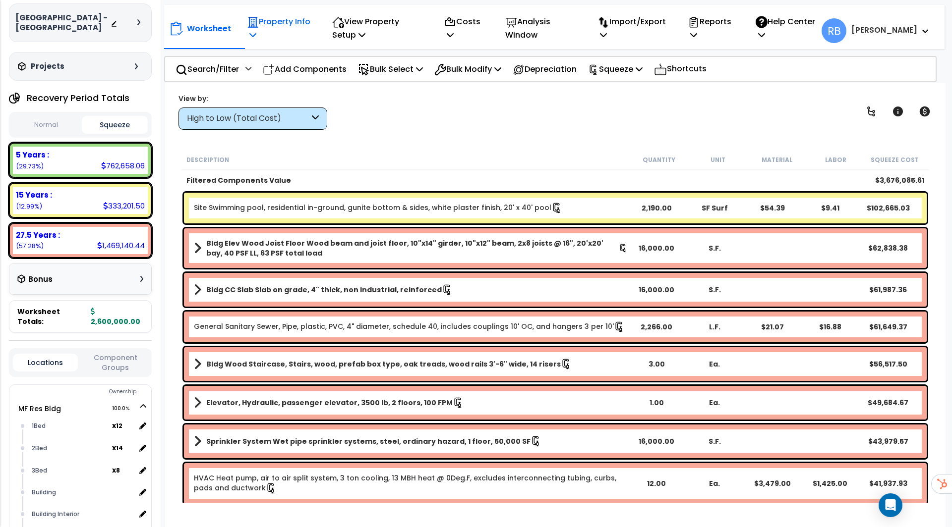
click at [276, 23] on p "Property Info" at bounding box center [279, 28] width 64 height 27
click at [303, 32] on p "Property Info" at bounding box center [279, 28] width 64 height 27
click at [315, 72] on p "Add Components" at bounding box center [305, 68] width 84 height 13
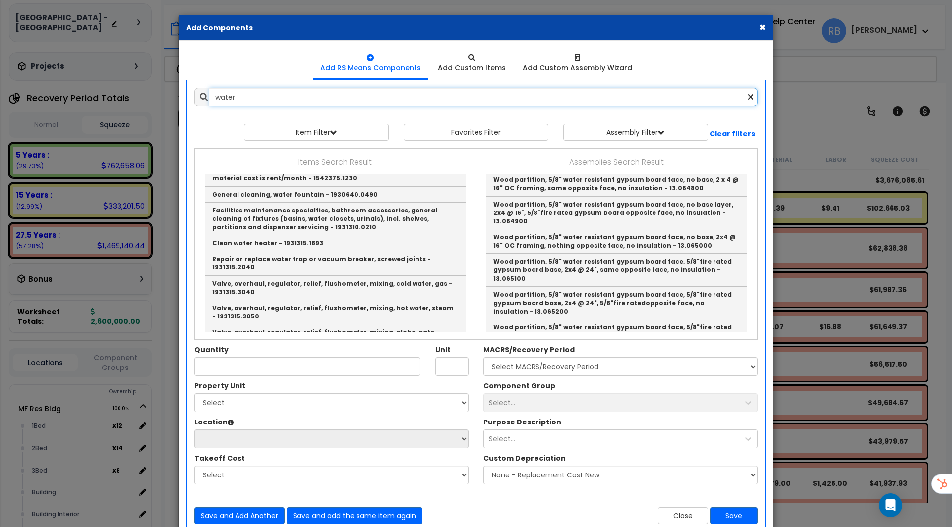
scroll to position [203, 0]
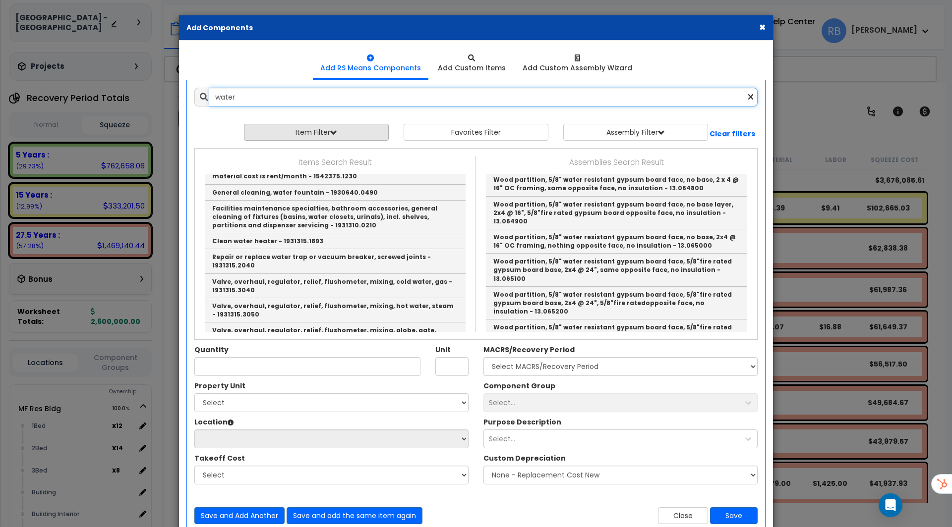
type input "water"
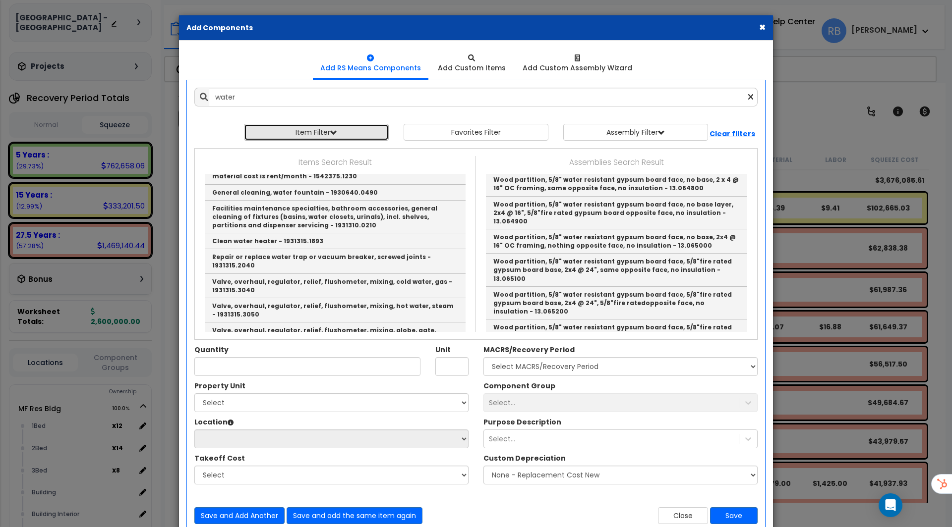
click at [345, 133] on button "Item Filter" at bounding box center [316, 132] width 145 height 17
click at [338, 155] on select "Select 0. Custom Item 1. General Requirements 2. Existing Conditions 3. Concret…" at bounding box center [323, 155] width 149 height 19
select select "22000000"
click at [249, 146] on select "Select 0. Custom Item 1. General Requirements 2. Existing Conditions 3. Concret…" at bounding box center [323, 155] width 149 height 19
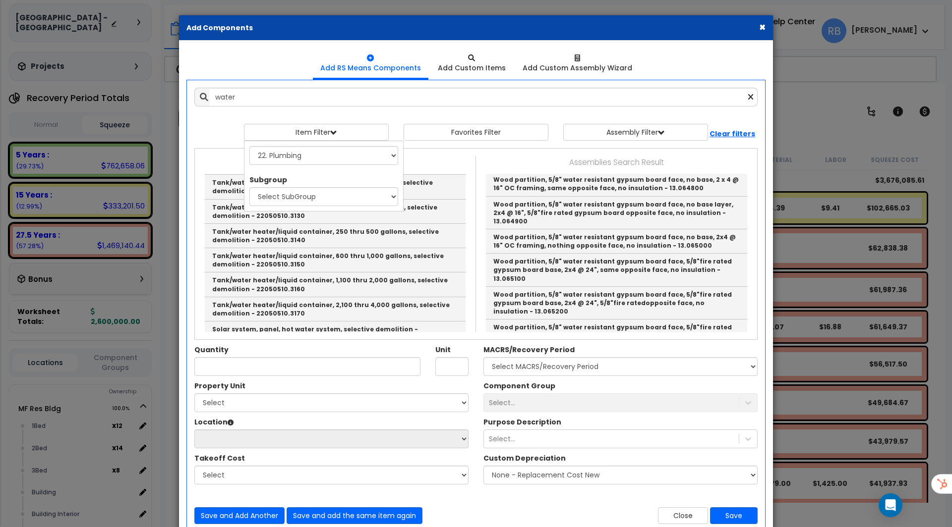
click at [217, 137] on div "Item Filter Select 0. Custom Item 1. General Requirements 3. Concrete" at bounding box center [476, 132] width 578 height 17
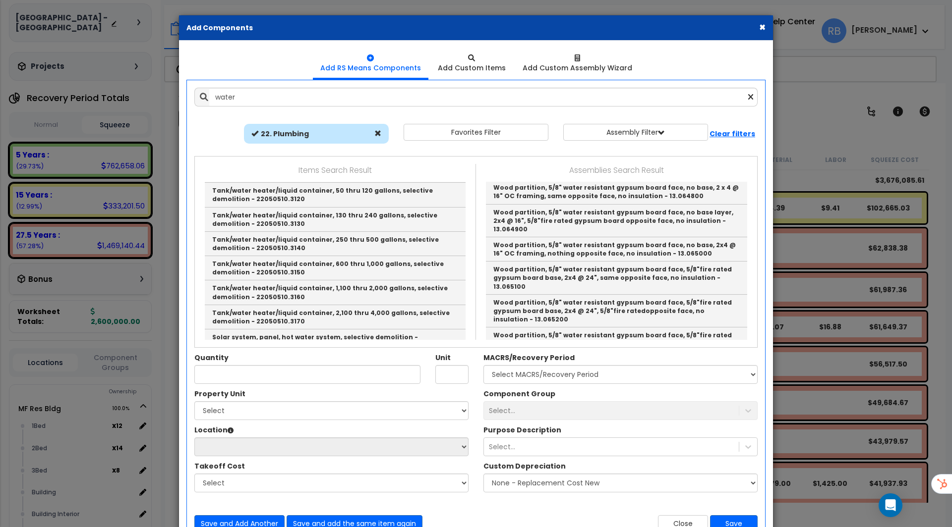
click at [345, 138] on div "22. Plumbing" at bounding box center [316, 134] width 145 height 20
click at [623, 133] on button "Assembly Filter" at bounding box center [635, 132] width 145 height 17
click at [647, 151] on select "Select 0. Custom Assembly 1. Standard Foundations 2. Special Foundations 3. Sla…" at bounding box center [643, 155] width 149 height 19
select select "26"
click at [569, 146] on select "Select 0. Custom Assembly 1. Standard Foundations 2. Special Foundations 3. Sla…" at bounding box center [643, 155] width 149 height 19
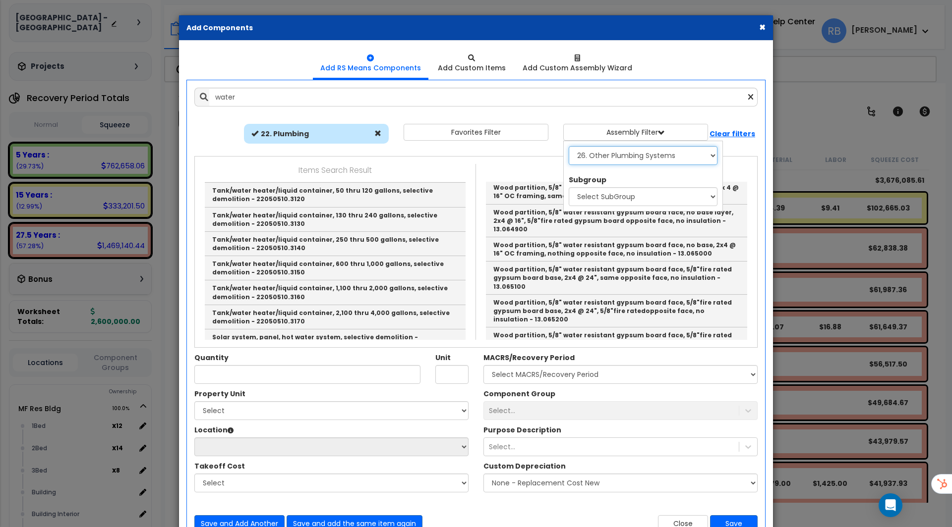
scroll to position [0, 0]
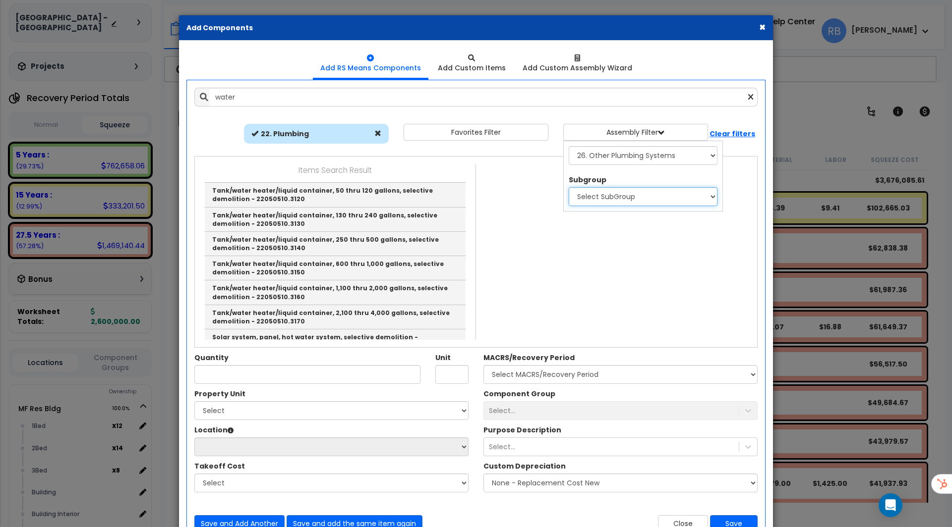
click at [631, 200] on select "Select SubGroup 1. Piping - Installed - Unit Costs 2. Standard Pipe Fittings - …" at bounding box center [643, 196] width 149 height 19
click select "Select SubGroup 1. Piping - Installed - Unit Costs 2. Standard Pipe Fittings - …" at bounding box center [643, 196] width 149 height 19
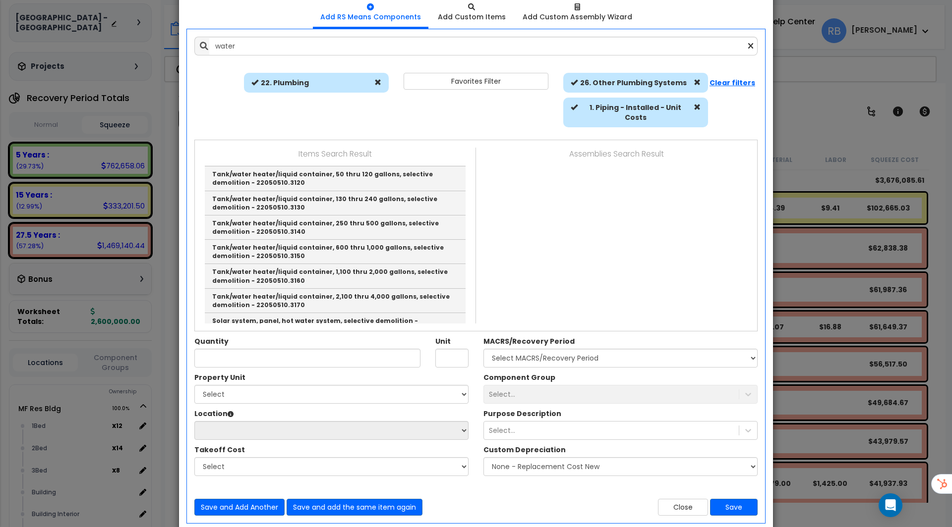
scroll to position [58, 0]
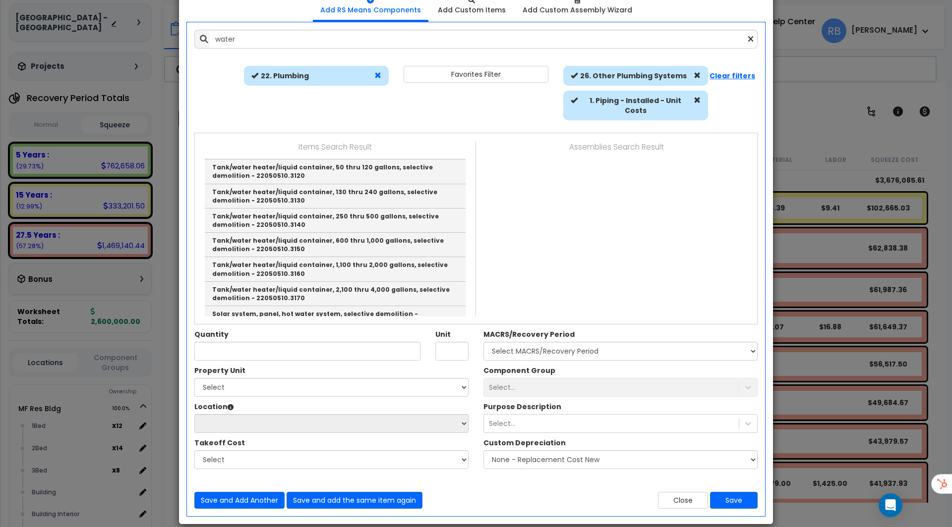
click at [380, 75] on span at bounding box center [377, 75] width 7 height 7
select select
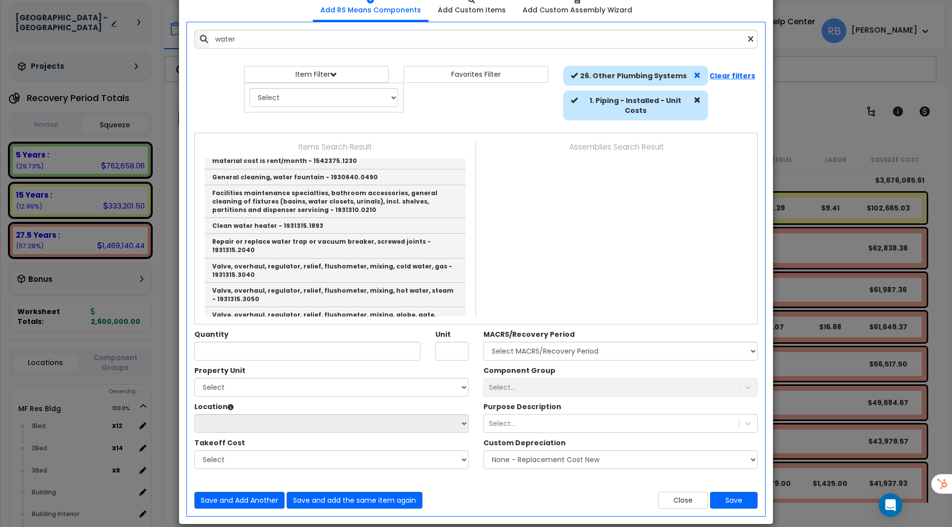
click at [699, 72] on span at bounding box center [697, 75] width 7 height 7
select select
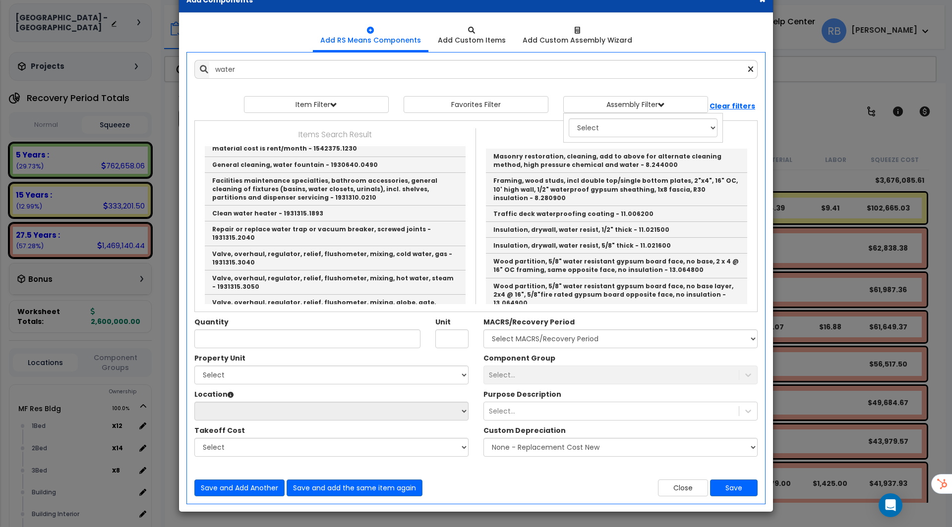
scroll to position [25, 0]
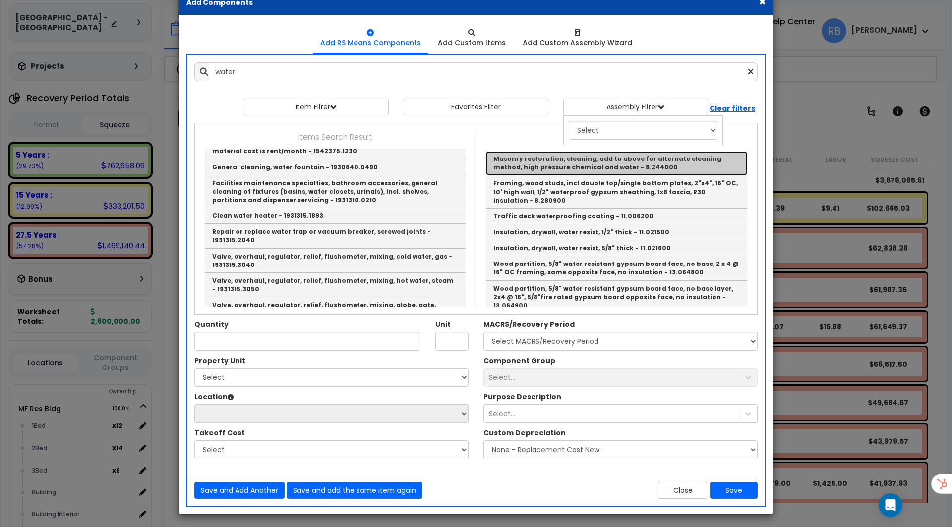
click at [631, 171] on link "Masonry restoration, cleaning, add to above for alternate cleaning method, high…" at bounding box center [616, 163] width 261 height 24
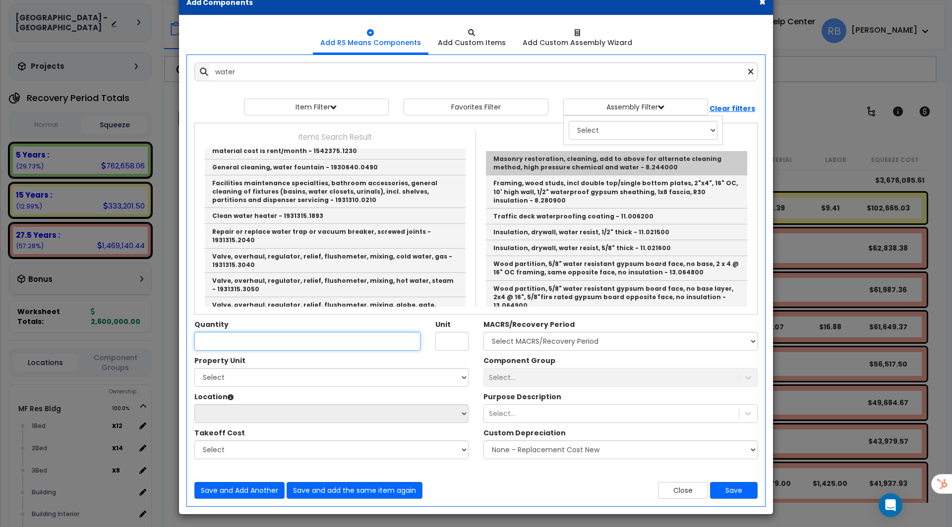
type input "Masonry restoration, cleaning, add to above for alternate cleaning method, high…"
type input "S.F."
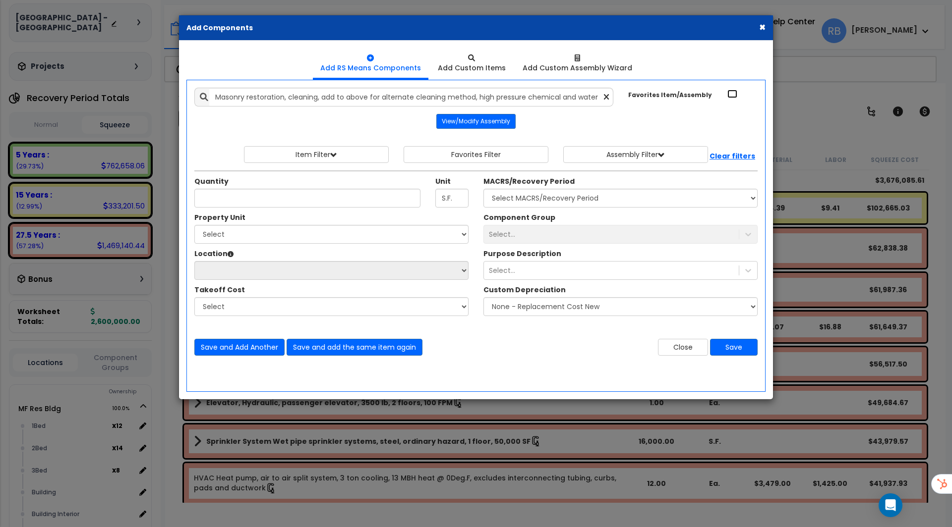
click at [736, 94] on input "Favorites Item/Assembly" at bounding box center [732, 94] width 10 height 8
checkbox input "true"
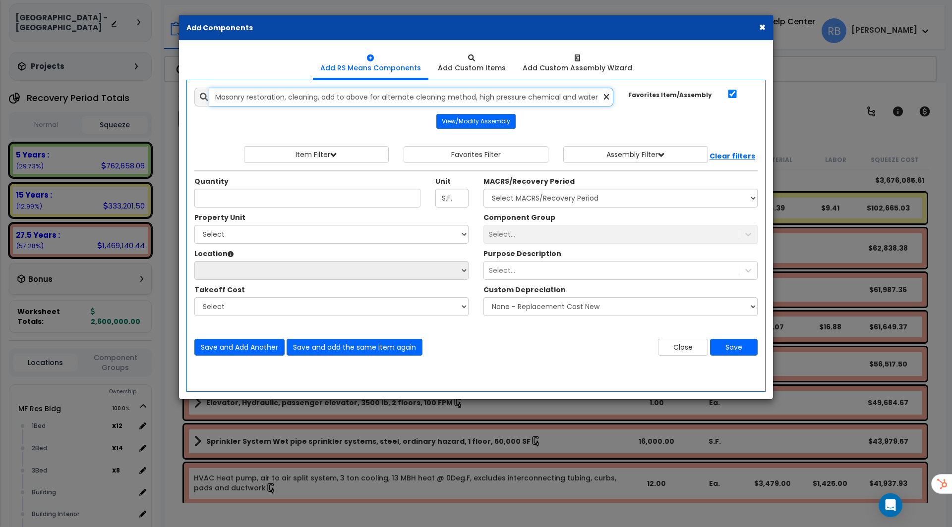
click at [609, 97] on input "Masonry restoration, cleaning, add to above for alternate cleaning method, high…" at bounding box center [411, 97] width 404 height 19
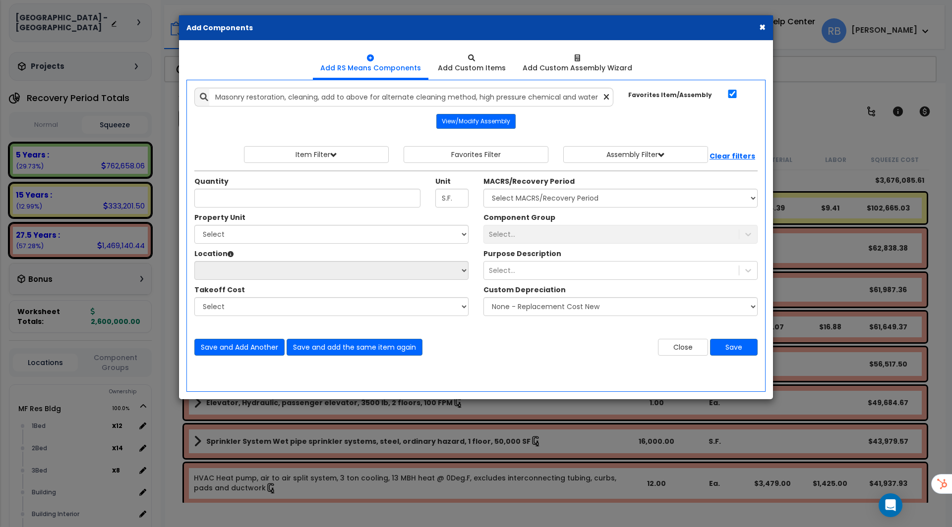
click at [607, 97] on icon at bounding box center [606, 97] width 5 height 8
click at [732, 92] on input "Favorites Item/Assembly" at bounding box center [732, 94] width 10 height 8
checkbox input "false"
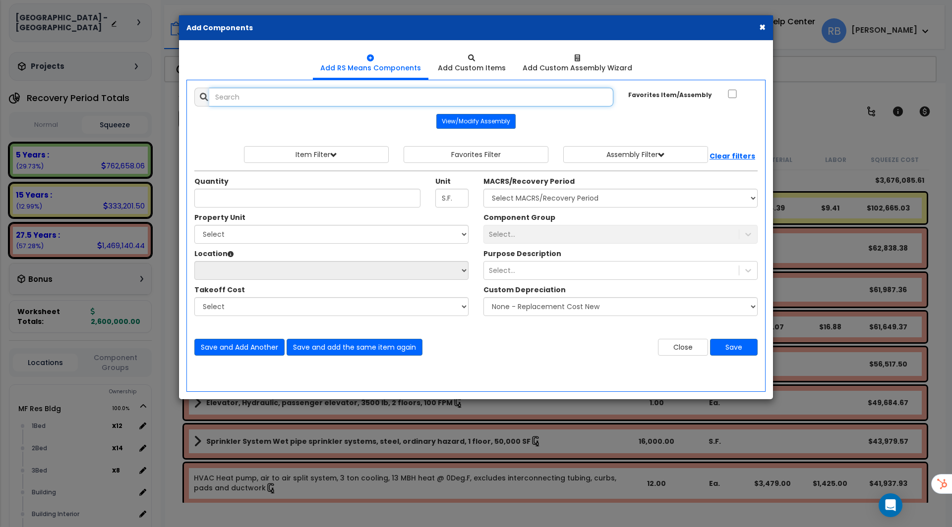
click at [514, 98] on input "text" at bounding box center [411, 97] width 404 height 19
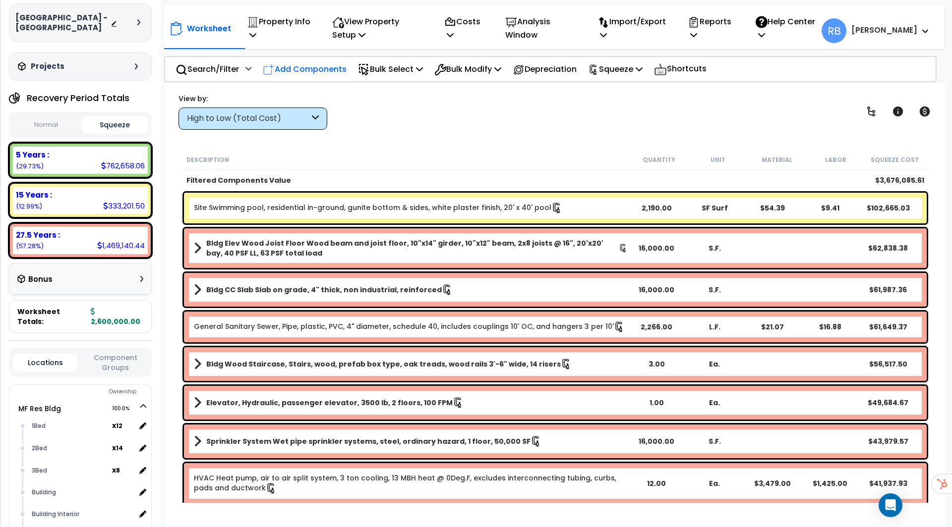
click at [266, 69] on icon at bounding box center [269, 70] width 12 height 12
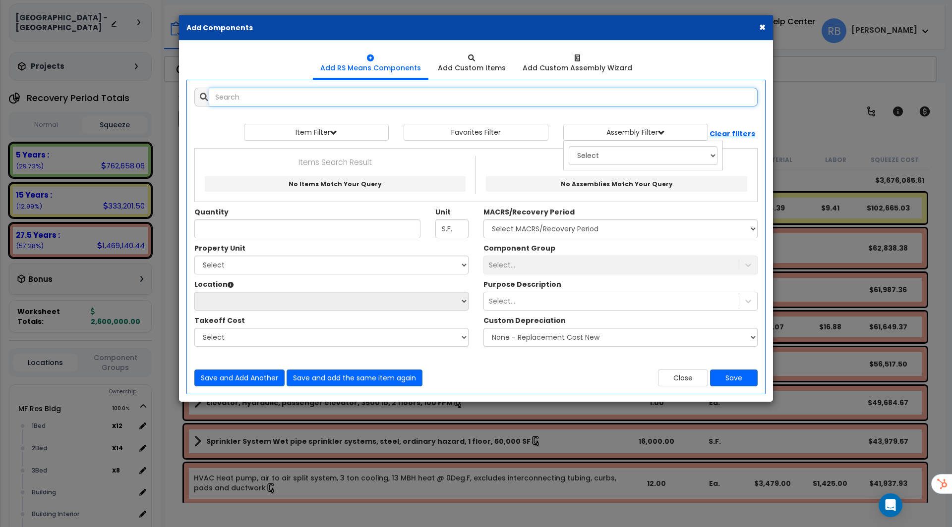
click at [549, 94] on input "text" at bounding box center [483, 97] width 548 height 19
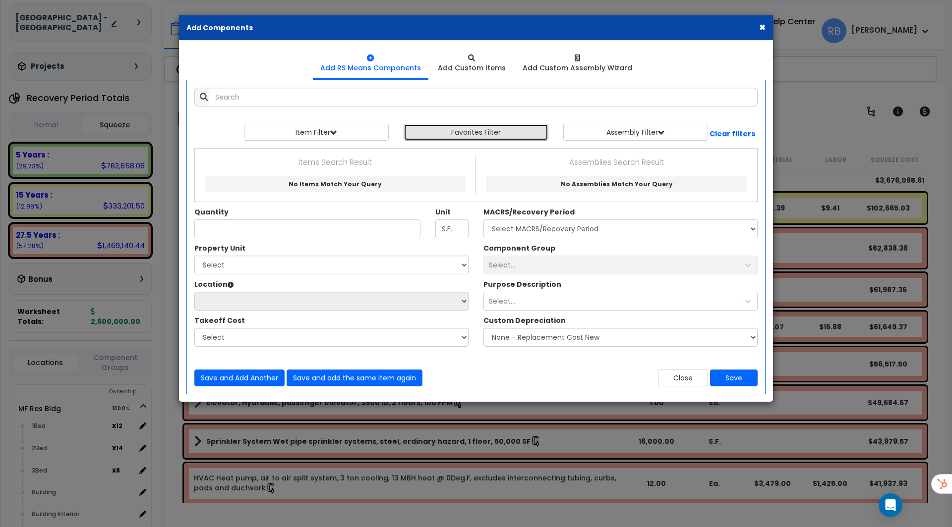
click at [516, 131] on button "Favorites Filter" at bounding box center [476, 132] width 145 height 17
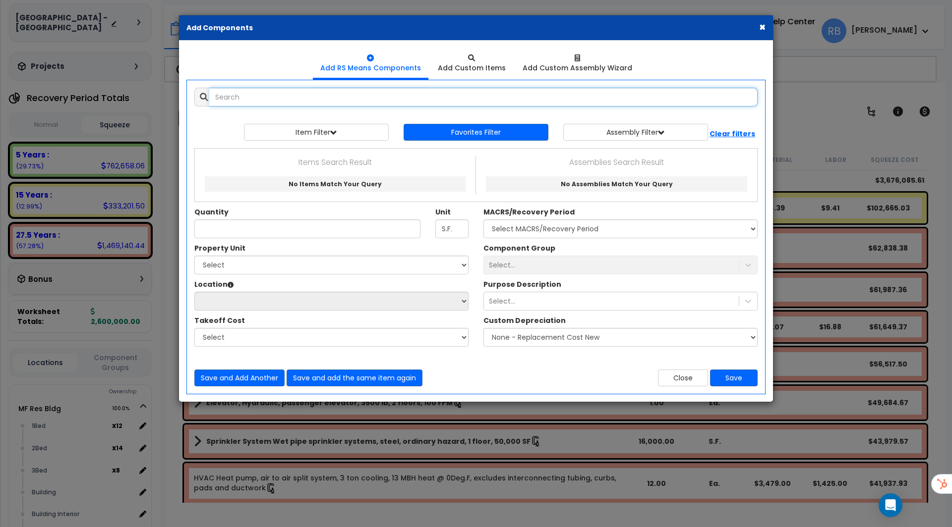
click at [417, 96] on input "text" at bounding box center [483, 97] width 548 height 19
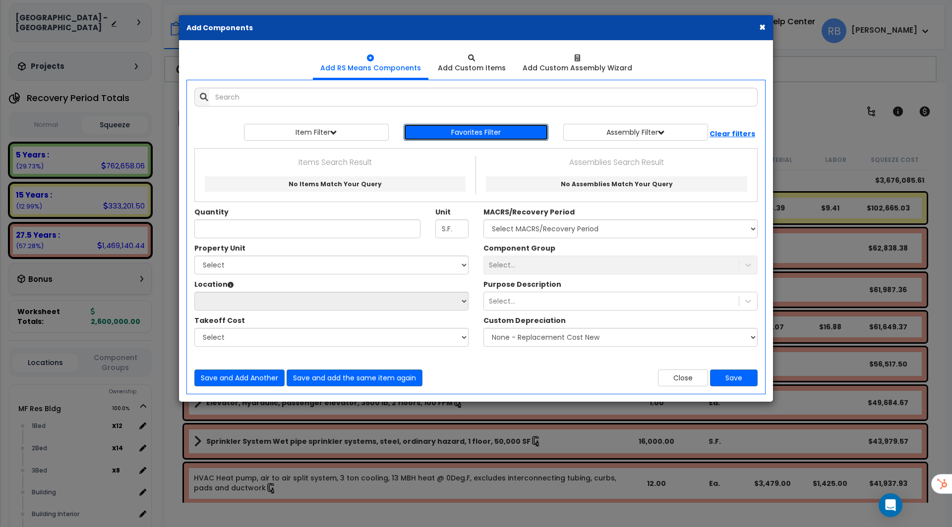
click at [487, 135] on button "Favorites Filter" at bounding box center [476, 132] width 145 height 17
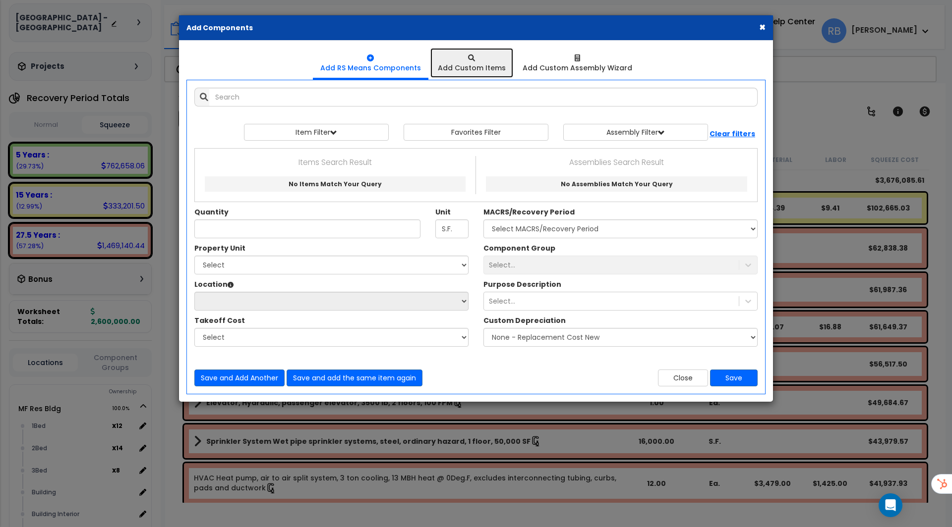
click at [477, 65] on div "Add Custom Items" at bounding box center [472, 68] width 68 height 10
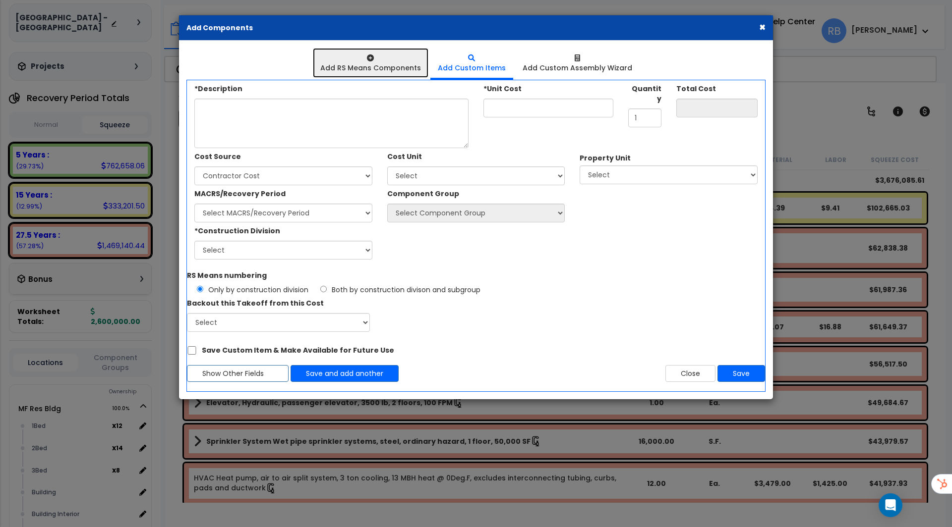
click at [353, 59] on div at bounding box center [370, 58] width 101 height 10
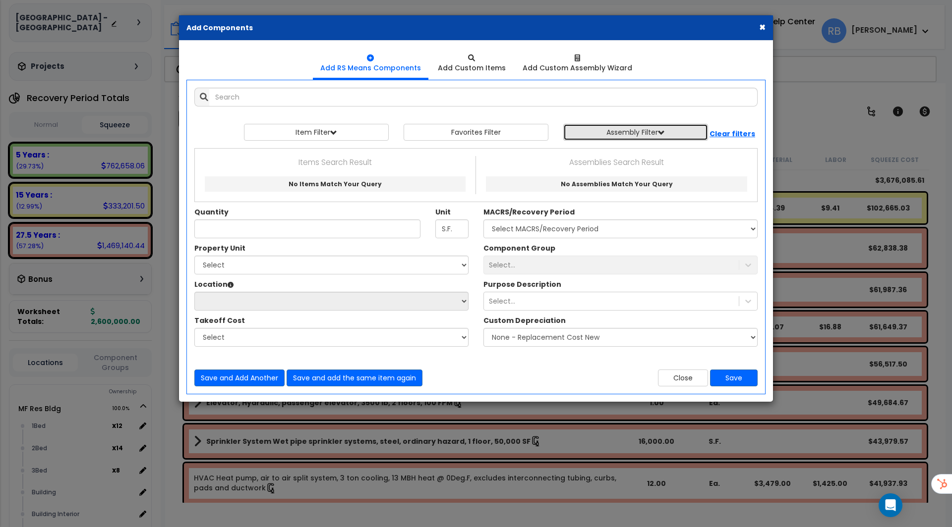
click at [622, 136] on button "Assembly Filter" at bounding box center [635, 132] width 145 height 17
click at [611, 153] on select "Select 0. Custom Assembly 1. Standard Foundations 2. Special Foundations 3. Sla…" at bounding box center [643, 155] width 149 height 19
select select "0"
click at [569, 146] on select "Select 0. Custom Assembly 1. Standard Foundations 2. Special Foundations 3. Sla…" at bounding box center [643, 155] width 149 height 19
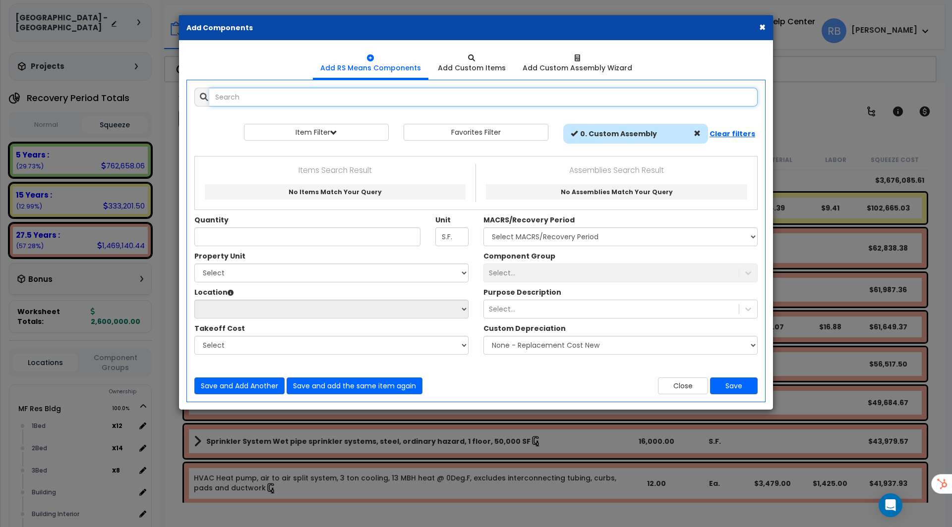
click at [438, 96] on input "text" at bounding box center [483, 97] width 548 height 19
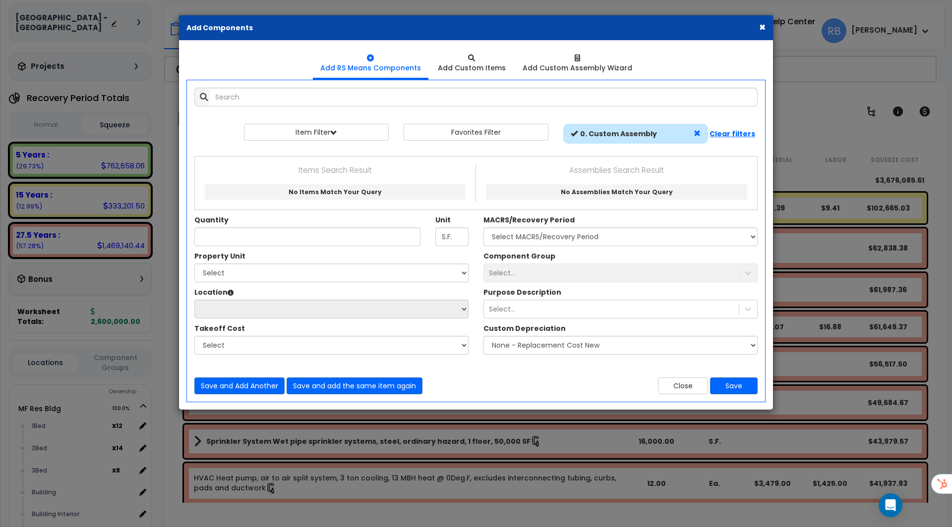
click at [697, 135] on span at bounding box center [697, 133] width 7 height 7
select select
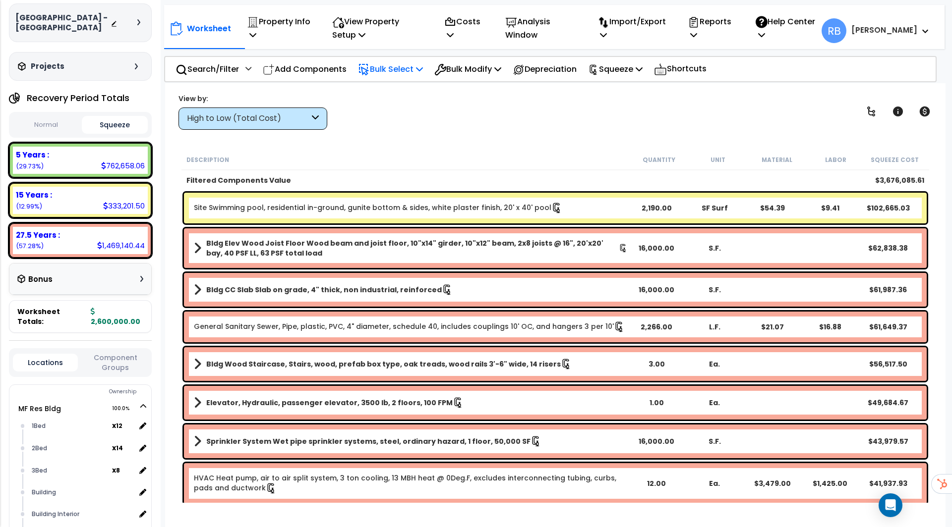
click at [407, 70] on p "Bulk Select" at bounding box center [390, 68] width 65 height 13
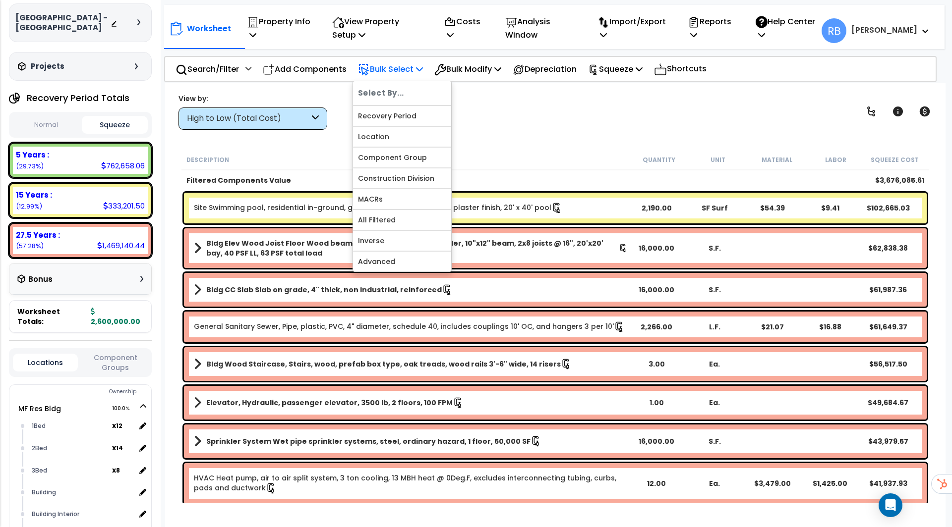
click at [408, 70] on p "Bulk Select" at bounding box center [390, 68] width 65 height 13
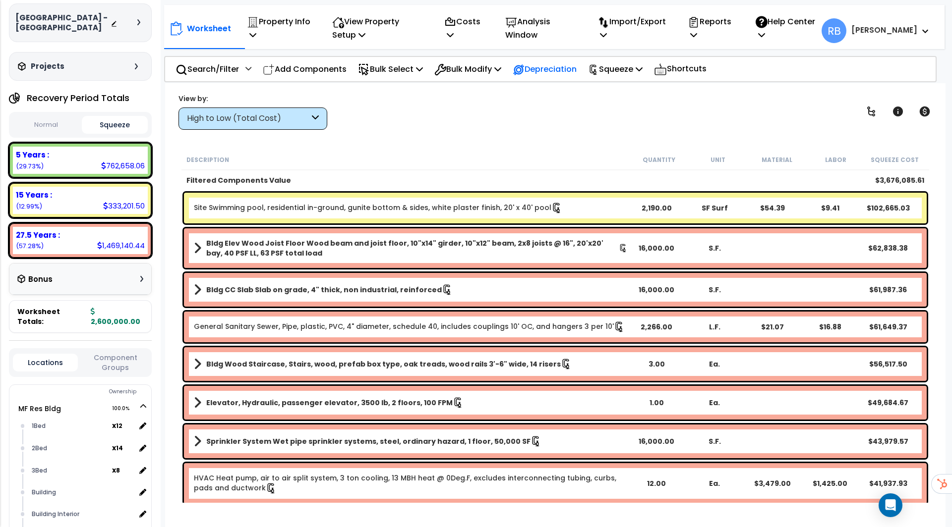
click at [553, 69] on p "Depreciation" at bounding box center [545, 68] width 64 height 13
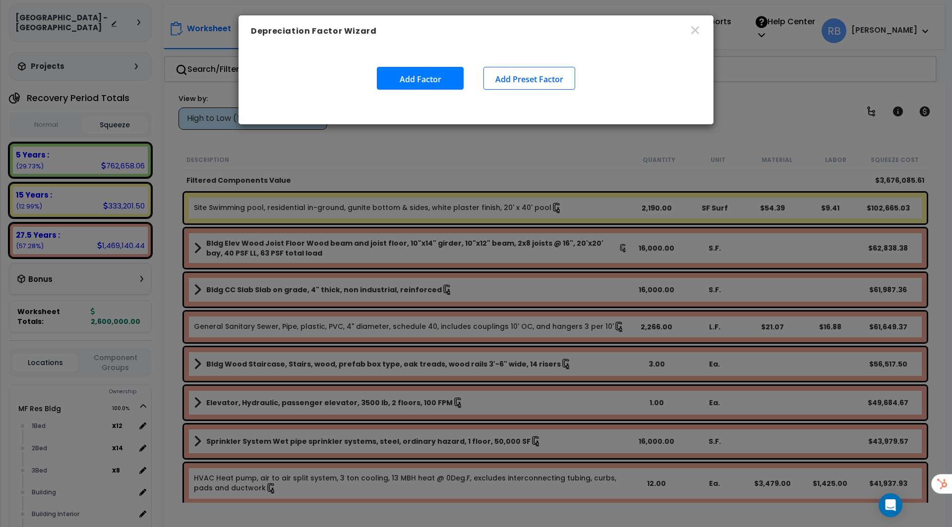
click at [431, 83] on button "Add Factor" at bounding box center [420, 78] width 87 height 23
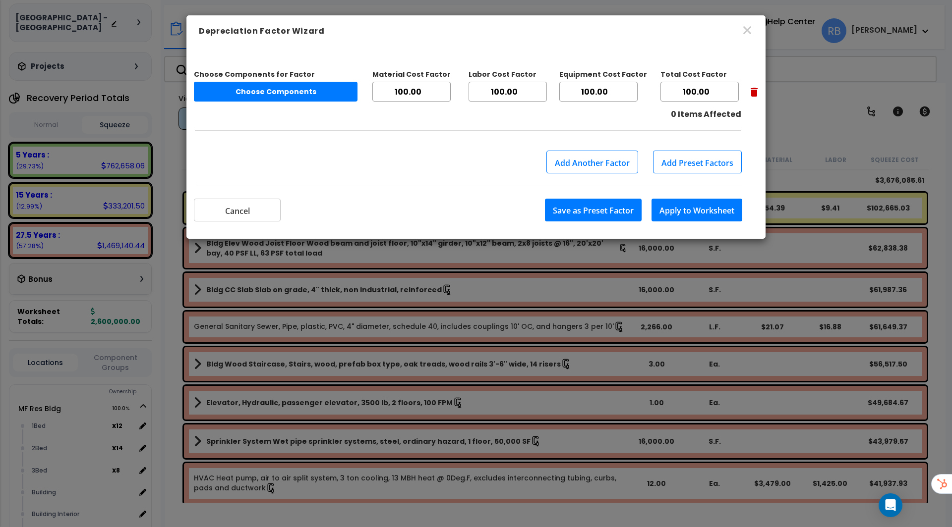
click at [707, 160] on button "Add Preset Factors" at bounding box center [697, 162] width 89 height 23
click at [680, 181] on link "Add New Preset Factor" at bounding box center [697, 189] width 88 height 30
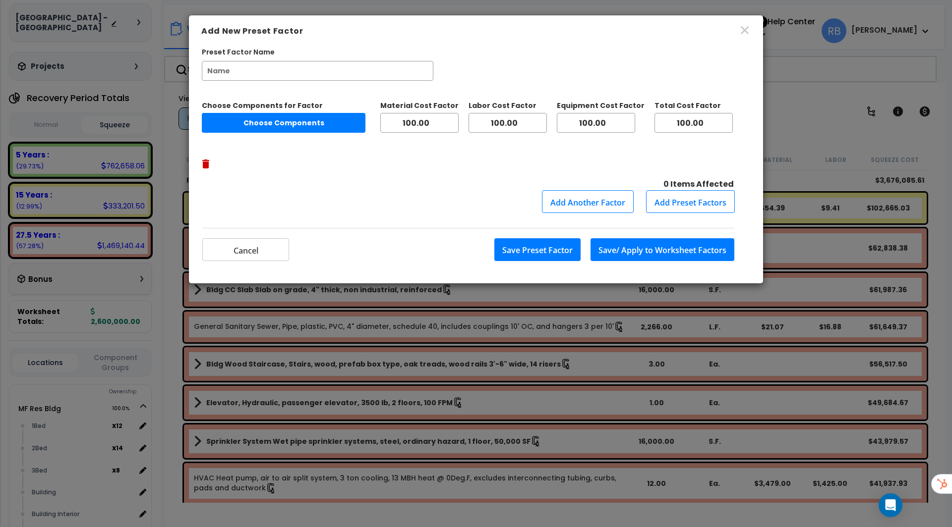
drag, startPoint x: 315, startPoint y: 71, endPoint x: 89, endPoint y: 83, distance: 226.4
click at [89, 83] on div "Add New Preset Factor Preset Factor Name Choose Components for Factor Choose Co…" at bounding box center [476, 263] width 952 height 527
type input "Replaced Roof"
click at [346, 118] on button "Choose Components" at bounding box center [284, 123] width 164 height 20
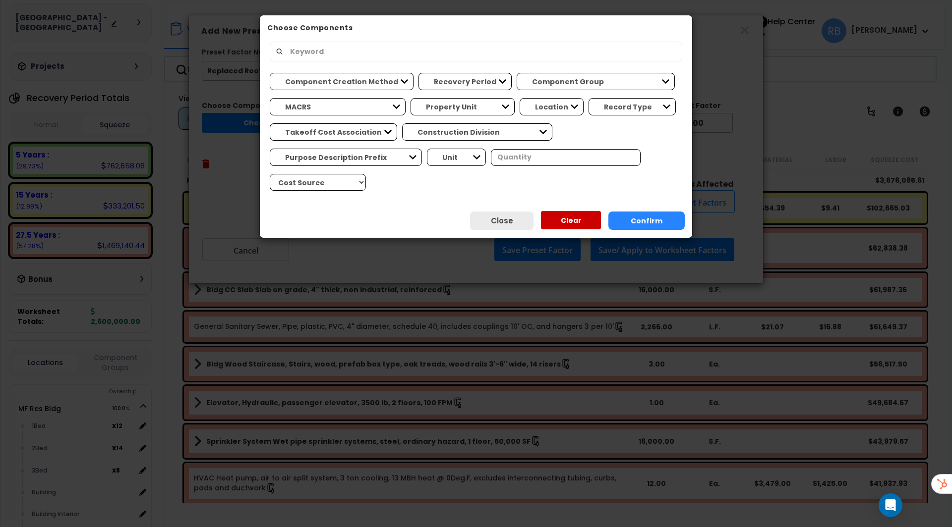
click at [349, 50] on input "text" at bounding box center [480, 51] width 392 height 17
type input "roof"
click at [636, 212] on button "Confirm" at bounding box center [646, 221] width 76 height 18
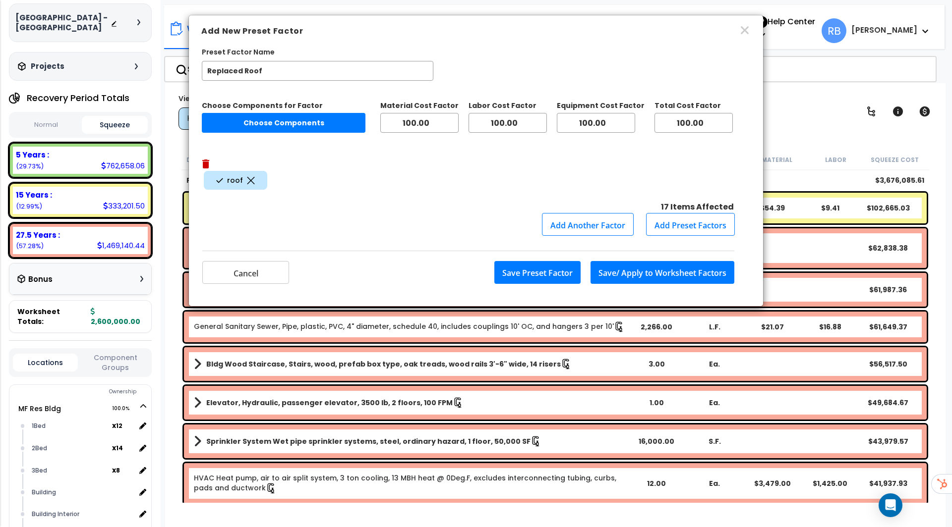
drag, startPoint x: 703, startPoint y: 124, endPoint x: 517, endPoint y: 106, distance: 186.7
click at [517, 106] on div "Choose Components for Factor Choose Components Material Cost Factor 100.00 Labo…" at bounding box center [476, 135] width 548 height 68
type input ".05"
click at [633, 261] on button "Save/ Apply to Worksheet Factors" at bounding box center [662, 272] width 144 height 23
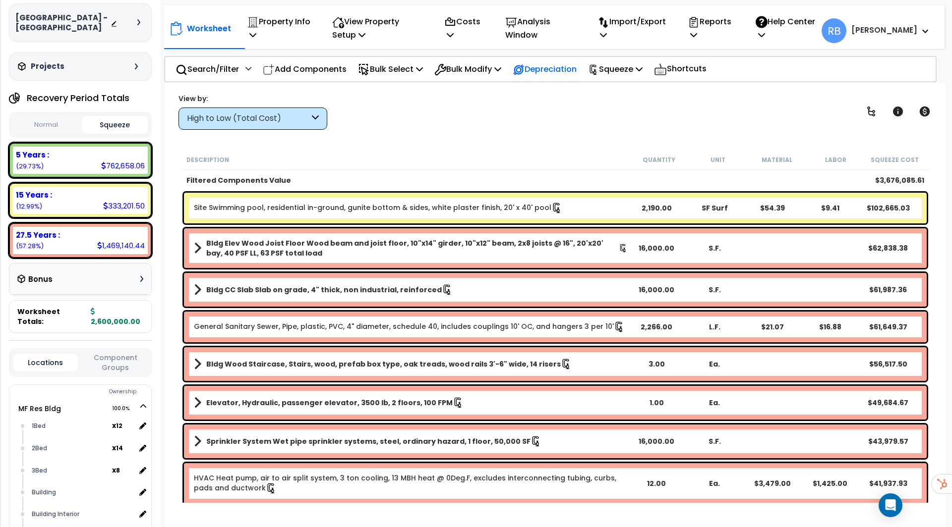
click at [550, 70] on p "Depreciation" at bounding box center [545, 68] width 64 height 13
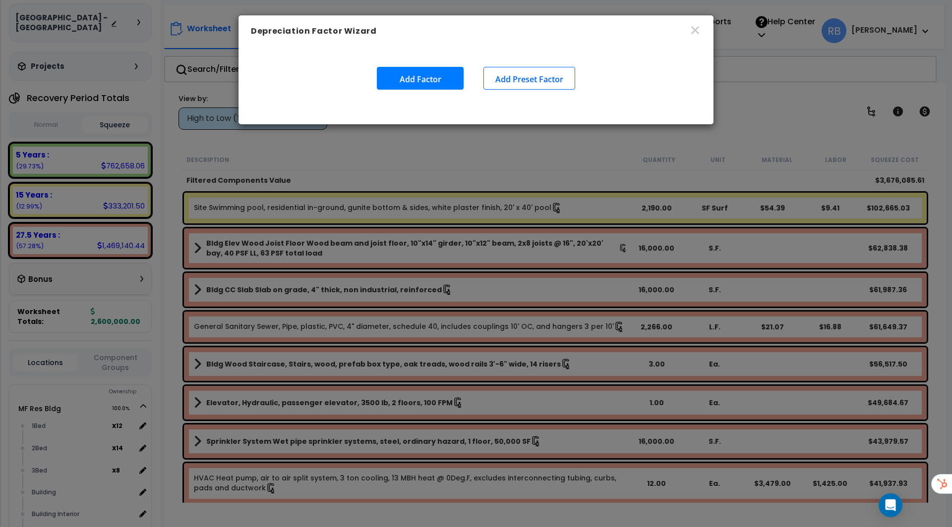
click at [515, 77] on button "Add Preset Factor" at bounding box center [529, 78] width 92 height 23
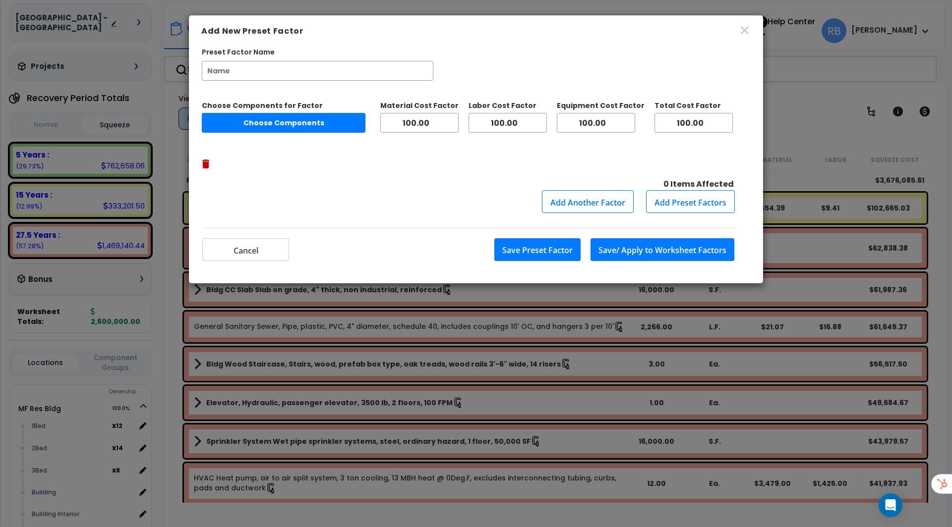
click at [351, 64] on input "Preset Factor Name" at bounding box center [318, 71] width 232 height 20
click at [350, 62] on input "Preset Factor Name" at bounding box center [318, 71] width 232 height 20
click at [270, 238] on button "Cancel" at bounding box center [245, 249] width 87 height 23
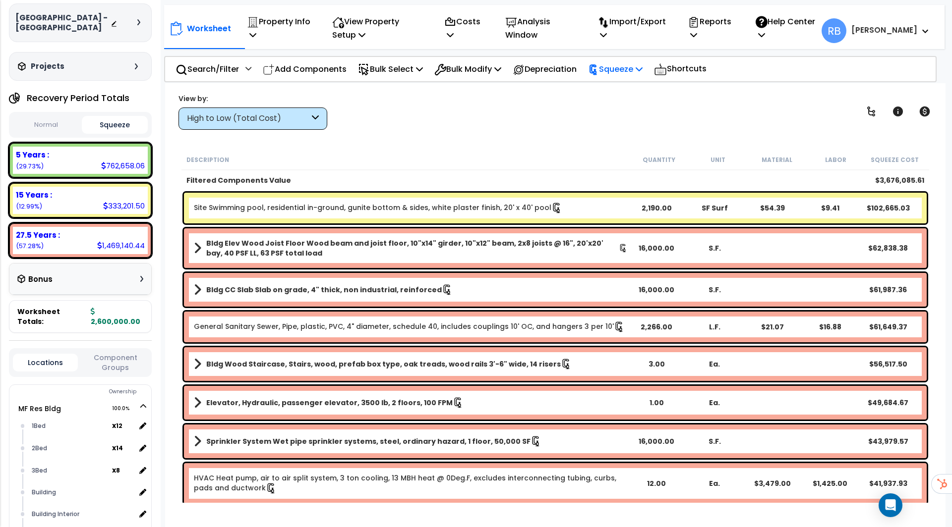
click at [641, 67] on p "Squeeze" at bounding box center [615, 68] width 55 height 13
click at [642, 68] on p "Squeeze" at bounding box center [615, 68] width 55 height 13
click at [544, 34] on p "Analysis Window" at bounding box center [540, 28] width 71 height 27
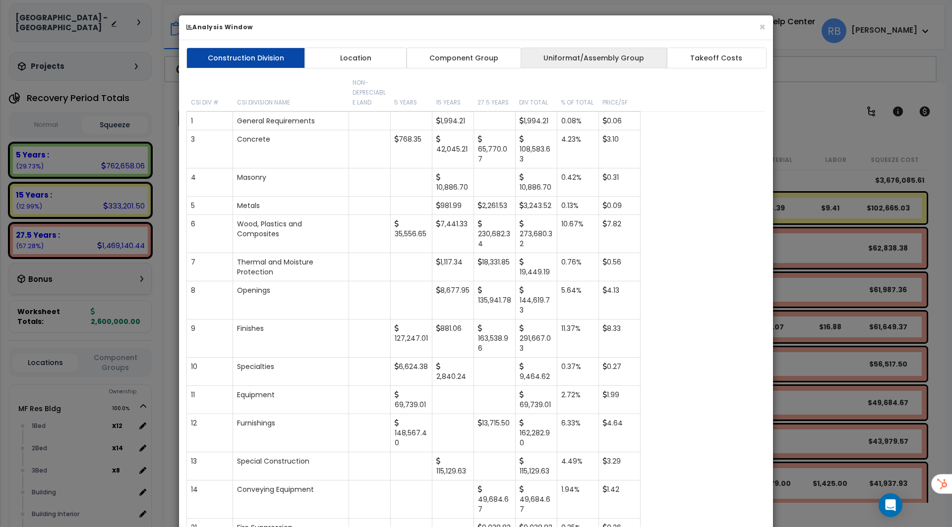
click at [615, 57] on link "Uniformat/Assembly Group" at bounding box center [594, 58] width 147 height 21
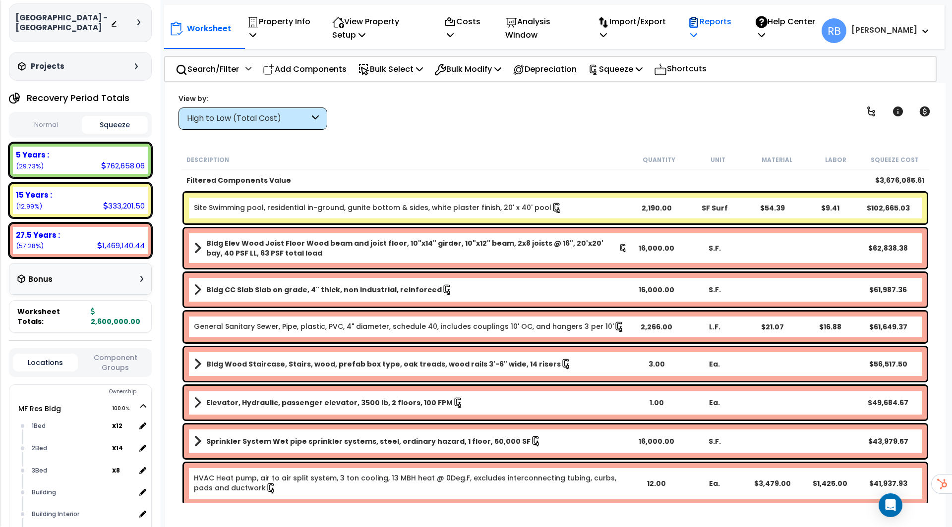
click at [734, 22] on p "Reports" at bounding box center [711, 28] width 47 height 27
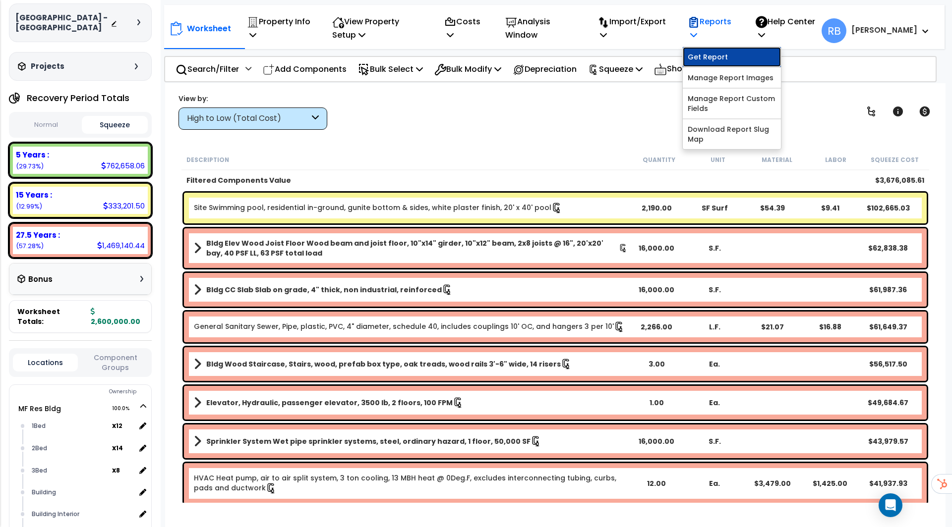
click at [735, 61] on link "Get Report" at bounding box center [732, 57] width 98 height 20
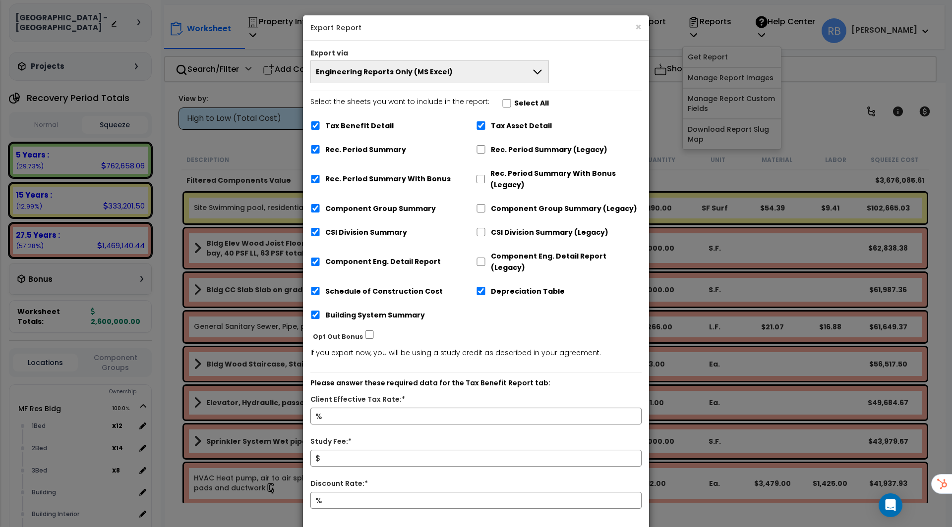
click at [539, 72] on icon at bounding box center [537, 72] width 12 height 12
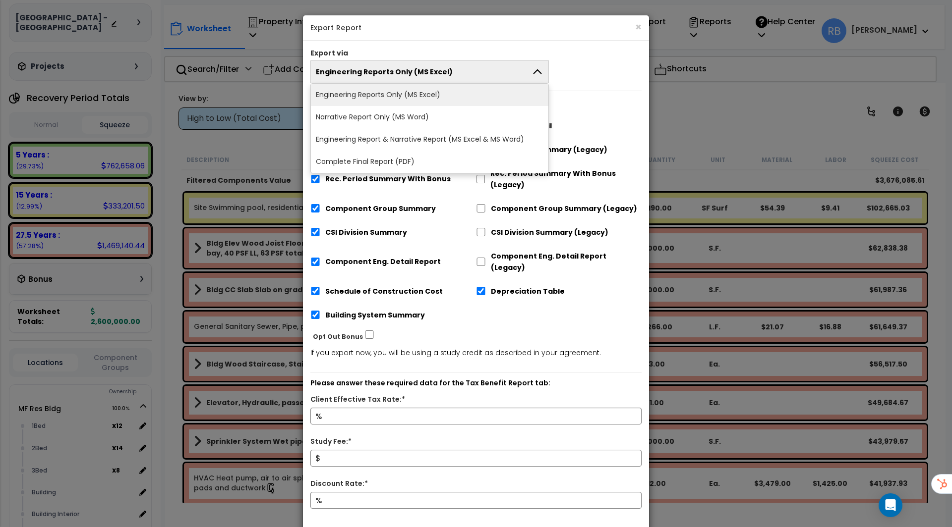
click at [539, 72] on icon at bounding box center [537, 72] width 12 height 12
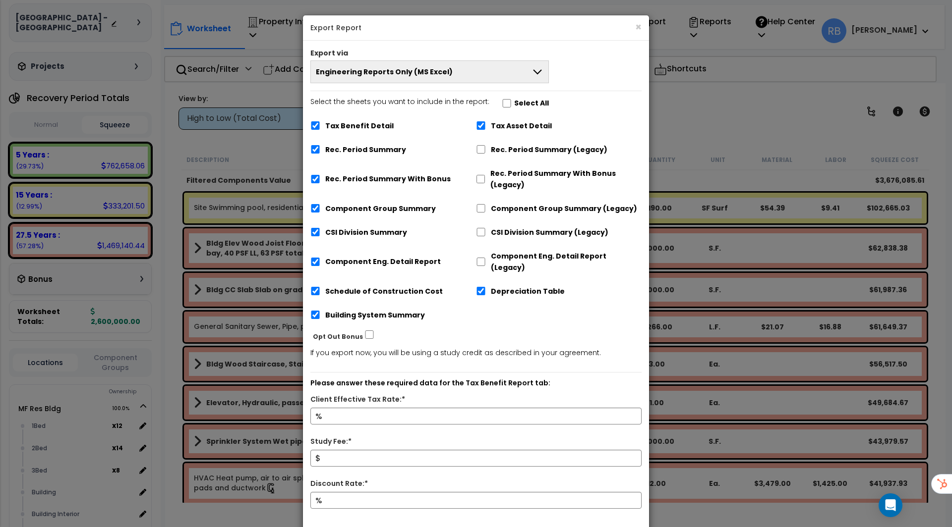
scroll to position [35, 0]
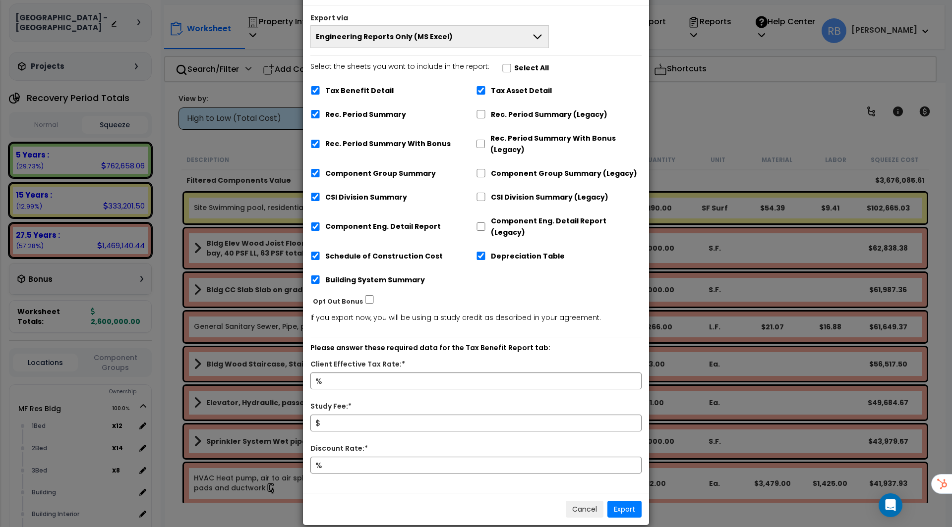
click at [501, 44] on button "Engineering Reports Only (MS Excel)" at bounding box center [429, 36] width 238 height 23
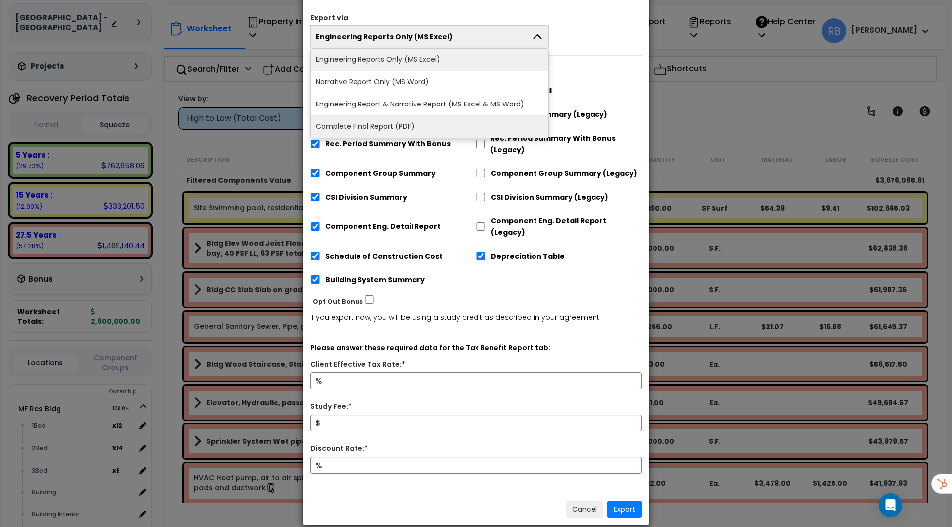
click at [437, 131] on li "Complete Final Report (PDF)" at bounding box center [429, 127] width 237 height 22
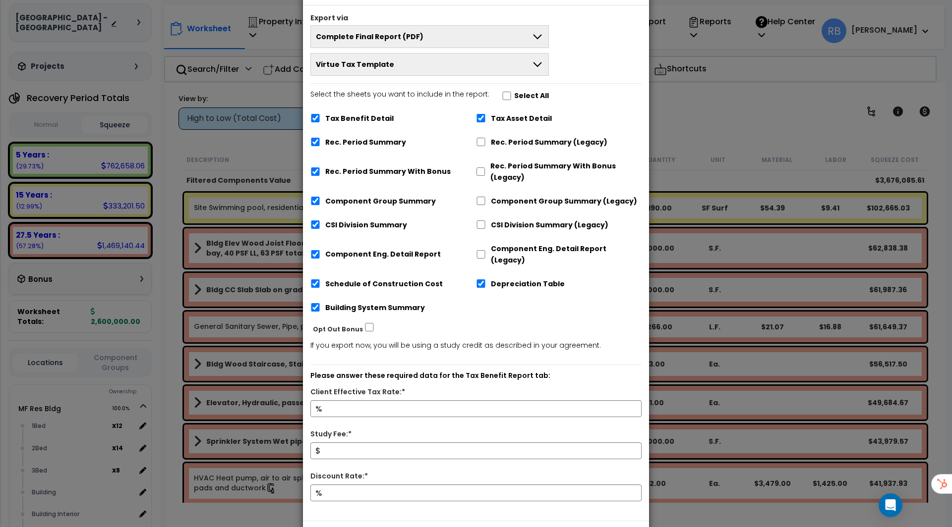
click at [384, 71] on button "Virtue Tax Template" at bounding box center [429, 64] width 238 height 23
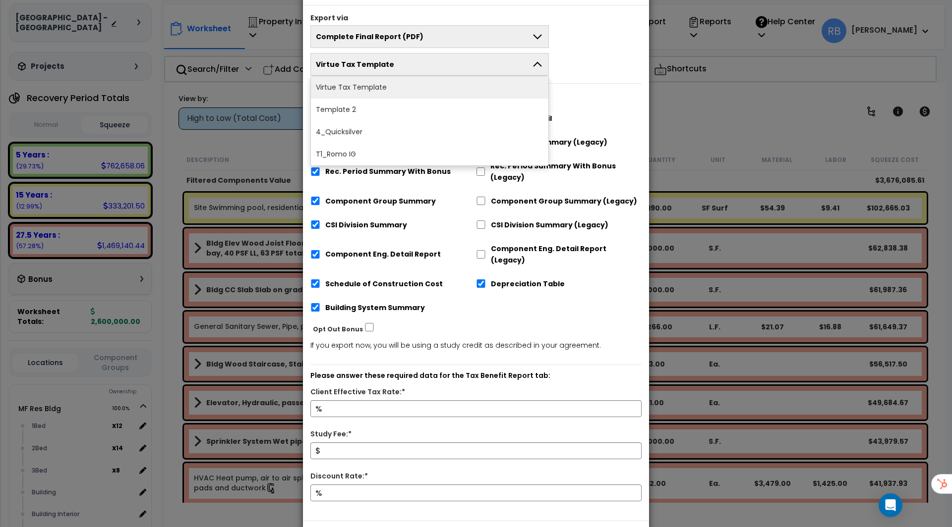
click at [384, 71] on button "Virtue Tax Template" at bounding box center [429, 64] width 238 height 23
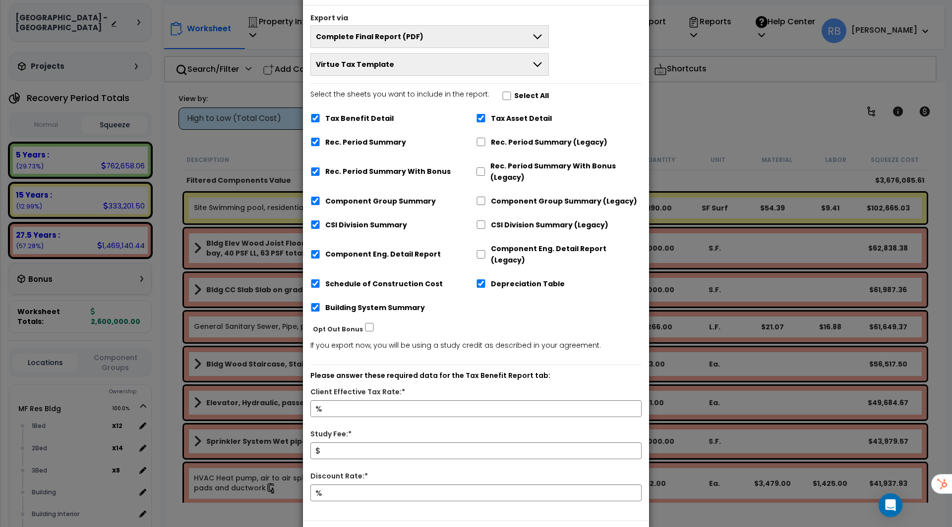
scroll to position [63, 0]
